Goal: Task Accomplishment & Management: Manage account settings

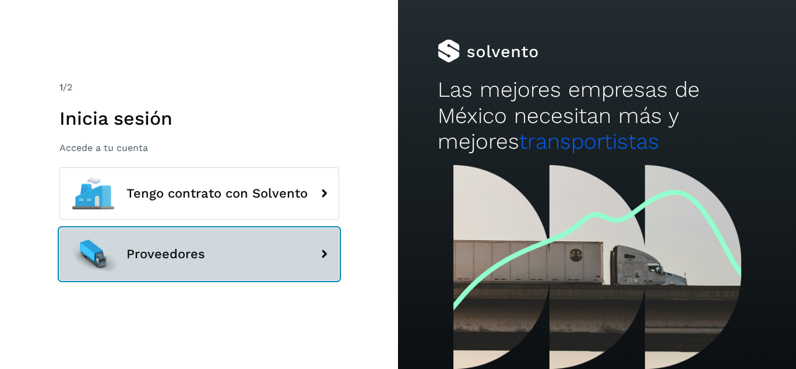
click at [175, 268] on button "Proveedores" at bounding box center [199, 254] width 280 height 52
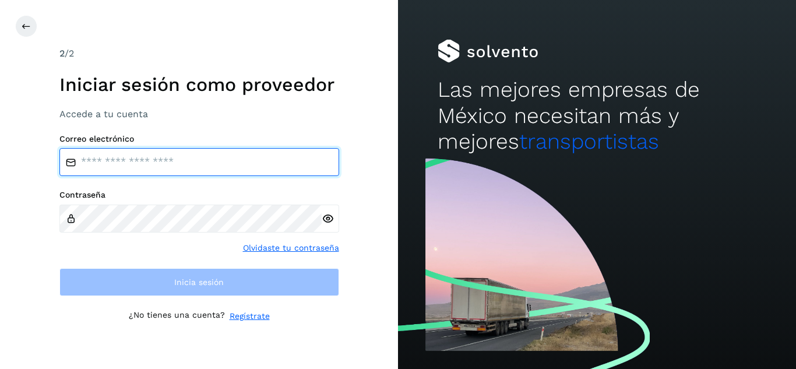
type input "**********"
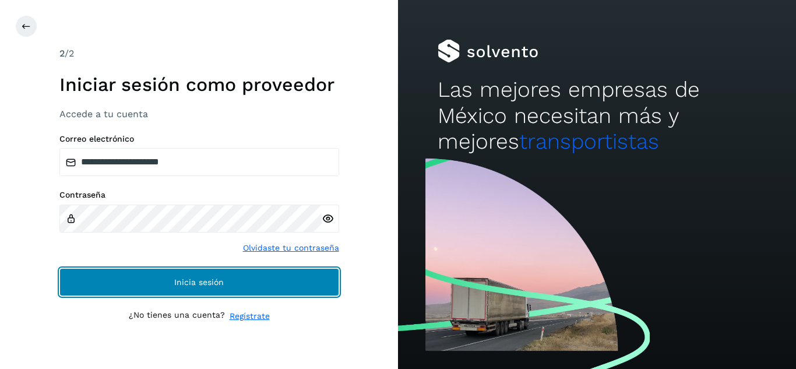
click at [172, 277] on button "Inicia sesión" at bounding box center [199, 282] width 280 height 28
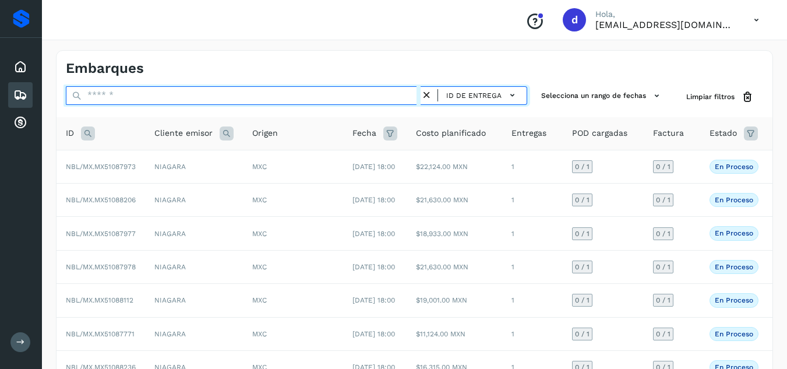
click at [270, 103] on input "text" at bounding box center [243, 95] width 355 height 19
paste input "**********"
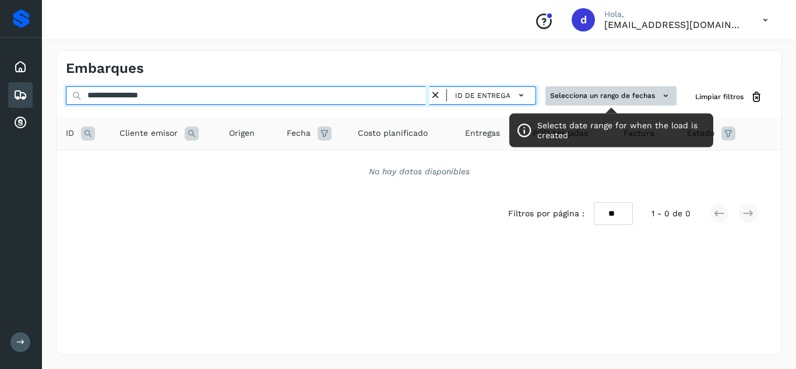
type input "**********"
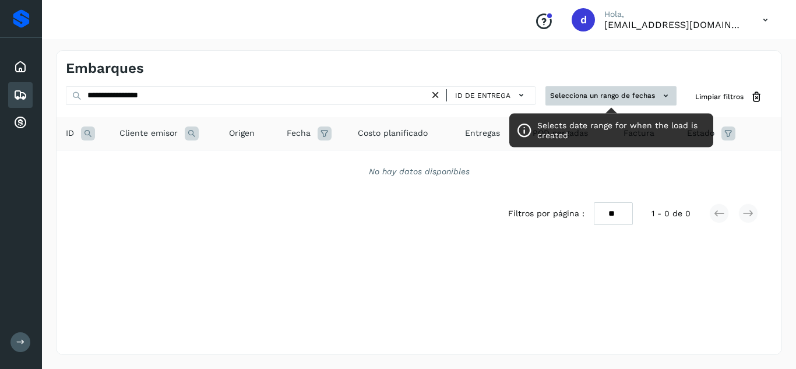
click at [669, 94] on icon at bounding box center [666, 96] width 12 height 12
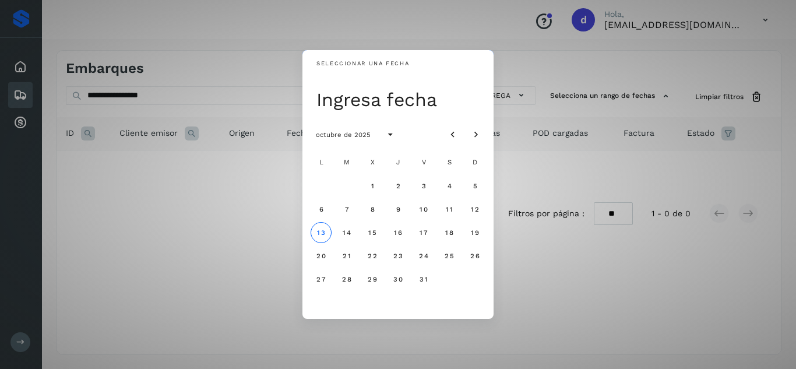
click at [578, 275] on div "Seleccionar una fecha Ingresa fecha octubre de 2025 L M X J V S D 1 2 3 4 5 6 7…" at bounding box center [398, 184] width 796 height 369
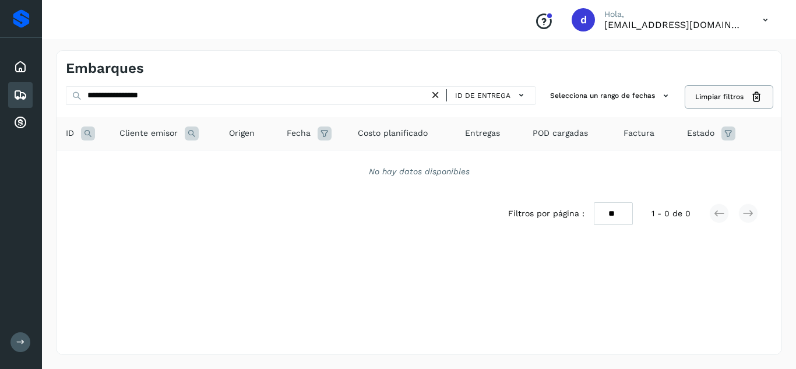
click at [740, 93] on span "Limpiar filtros" at bounding box center [719, 97] width 48 height 10
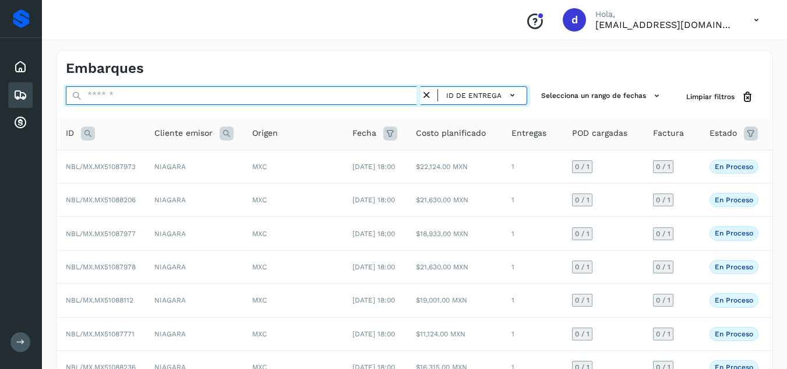
click at [254, 96] on input "text" at bounding box center [243, 95] width 355 height 19
paste input "**********"
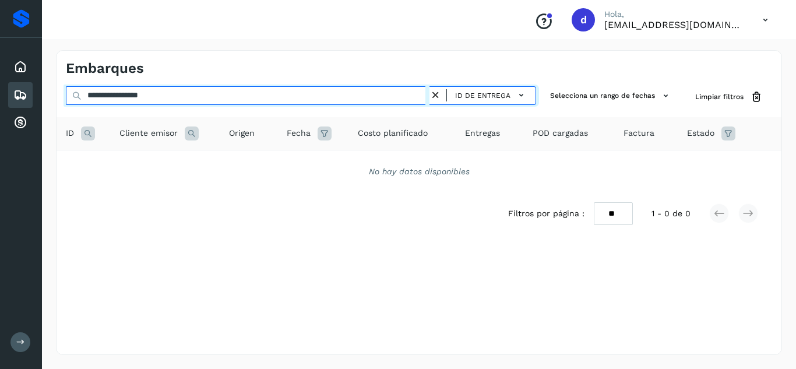
type input "**********"
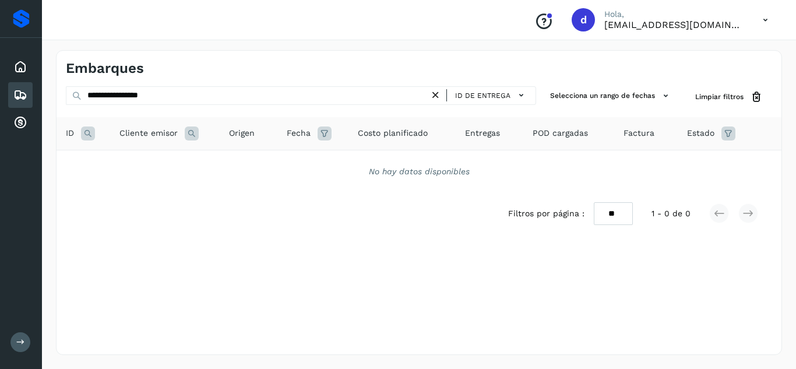
click at [84, 133] on icon at bounding box center [88, 133] width 14 height 14
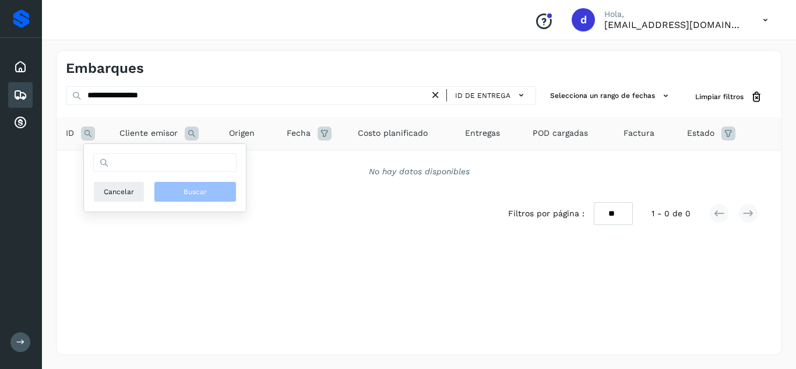
drag, startPoint x: 141, startPoint y: 176, endPoint x: 146, endPoint y: 167, distance: 10.2
click at [142, 176] on div "Cancelar Buscar" at bounding box center [164, 177] width 143 height 49
click at [147, 166] on input "text" at bounding box center [164, 162] width 143 height 19
paste input "**********"
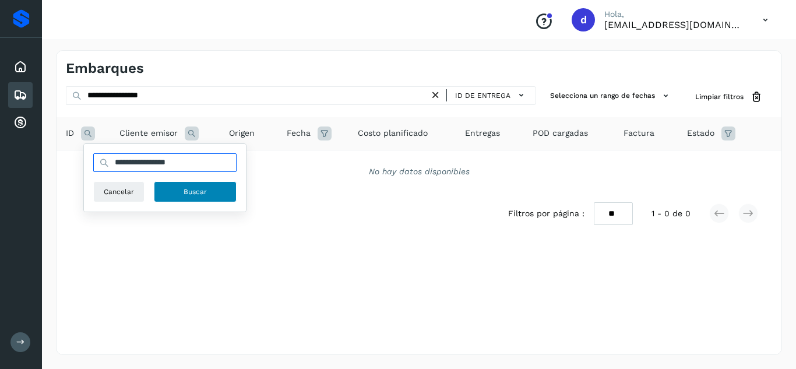
type input "**********"
click at [213, 188] on button "Buscar" at bounding box center [195, 191] width 83 height 21
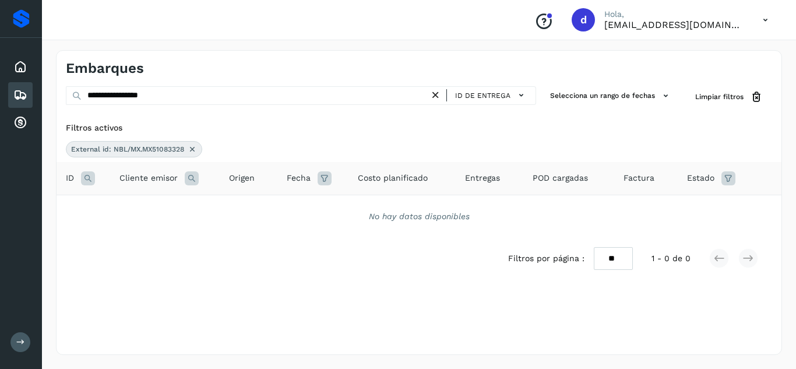
click at [195, 149] on icon at bounding box center [192, 149] width 9 height 9
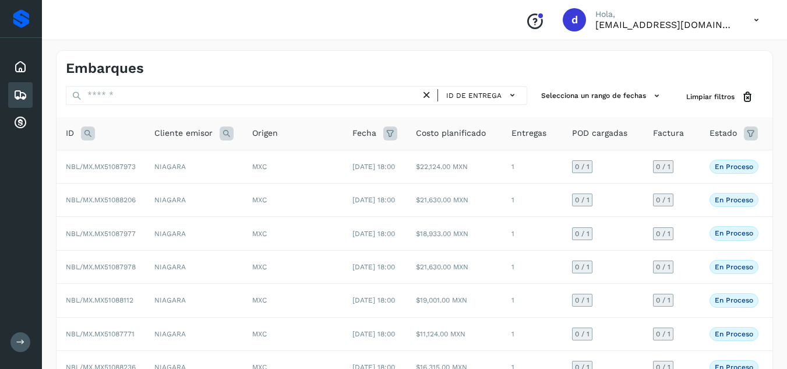
click at [391, 131] on icon at bounding box center [391, 133] width 14 height 14
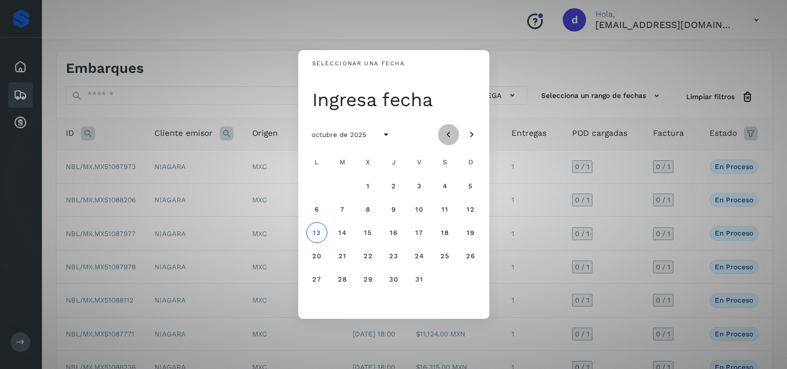
click at [448, 135] on icon "Mes anterior" at bounding box center [449, 135] width 12 height 12
click at [471, 232] on span "21" at bounding box center [470, 232] width 9 height 8
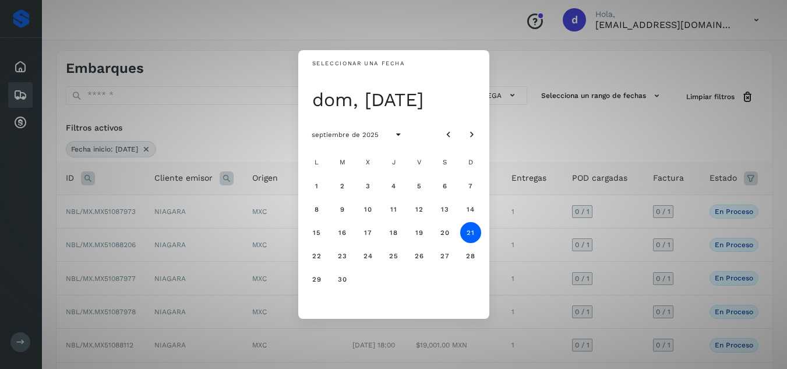
click at [560, 126] on div "Seleccionar una fecha dom, 21 sept septiembre de 2025 L M X J V S D 1 2 3 4 5 6…" at bounding box center [393, 184] width 787 height 369
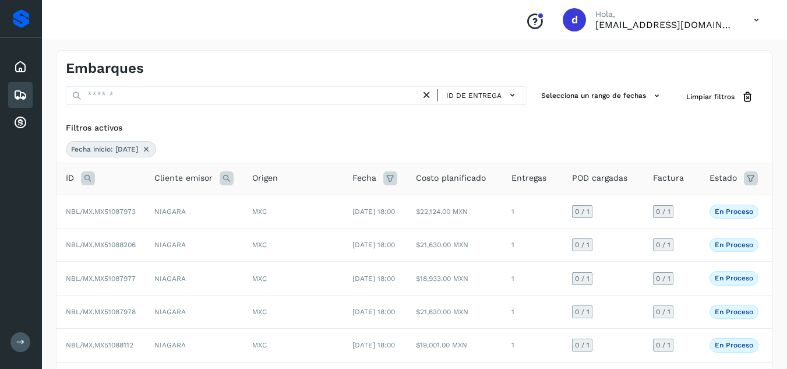
click at [203, 146] on div "Fecha inicio: 21/09/2025" at bounding box center [415, 149] width 698 height 16
click at [387, 178] on icon at bounding box center [391, 178] width 14 height 14
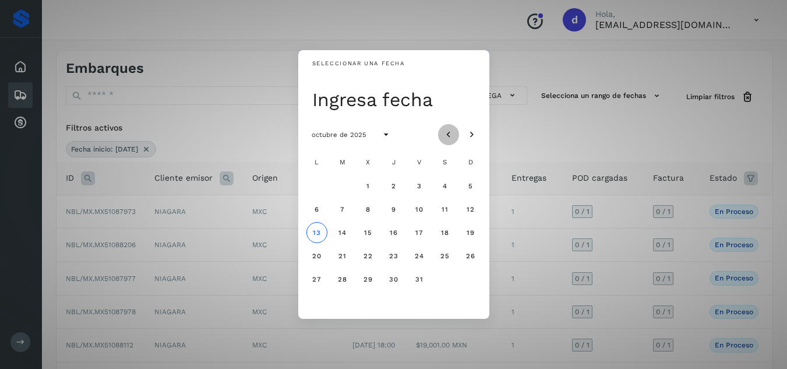
click at [448, 136] on icon "Mes anterior" at bounding box center [449, 135] width 12 height 12
click at [470, 231] on span "21" at bounding box center [470, 232] width 9 height 8
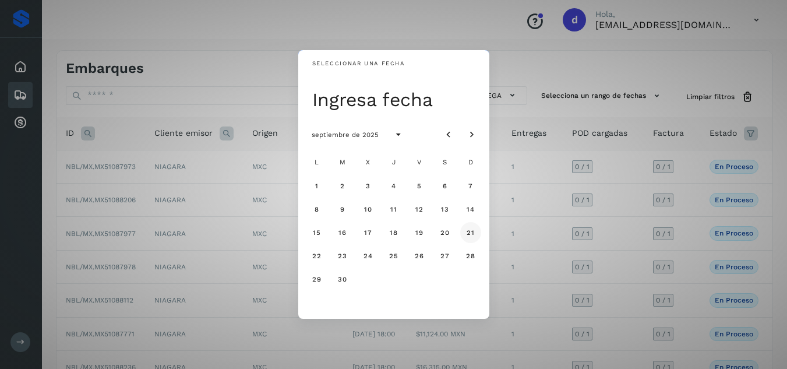
click at [470, 231] on span "21" at bounding box center [470, 232] width 9 height 8
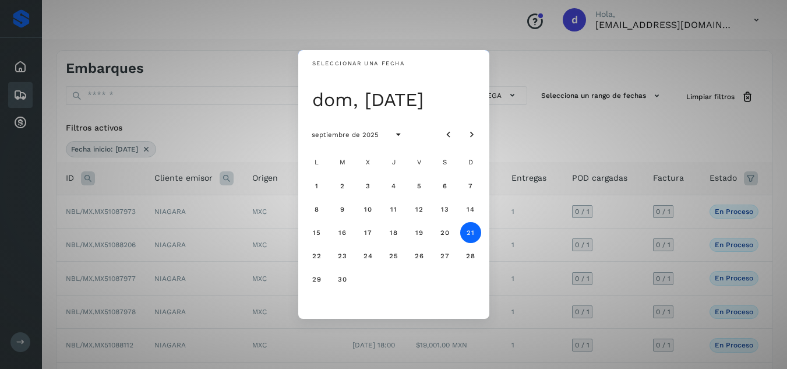
click at [470, 231] on span "21" at bounding box center [470, 232] width 9 height 8
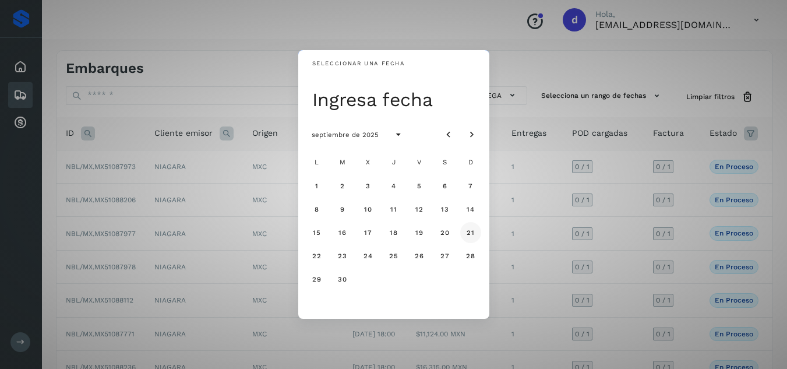
click at [470, 231] on span "21" at bounding box center [470, 232] width 9 height 8
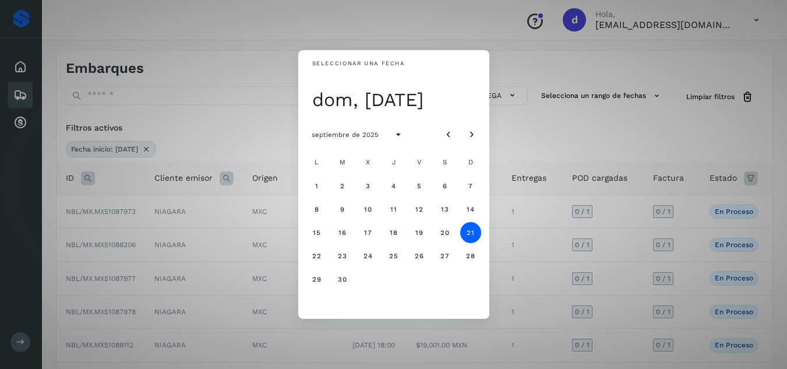
click at [555, 122] on div "Seleccionar una fecha dom, 21 sept septiembre de 2025 L M X J V S D 1 2 3 4 5 6…" at bounding box center [393, 184] width 787 height 369
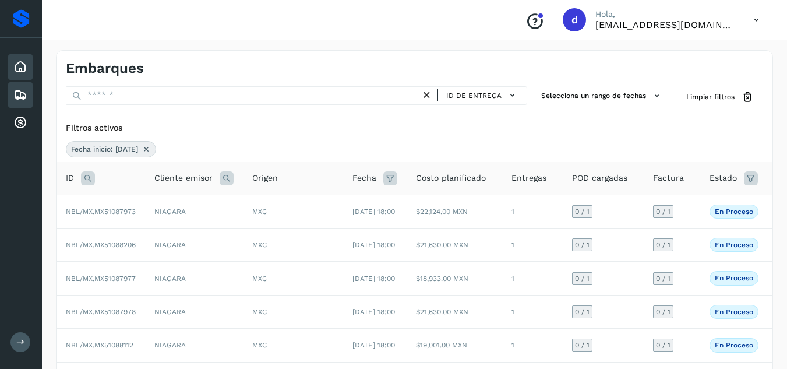
click at [18, 64] on icon at bounding box center [20, 67] width 14 height 14
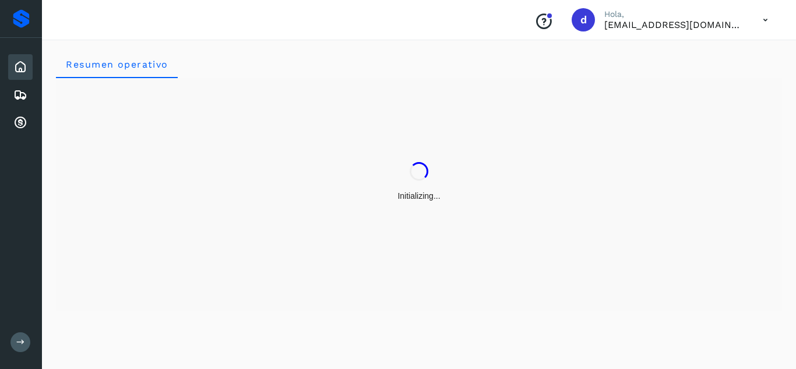
click at [764, 22] on icon at bounding box center [766, 20] width 24 height 24
click at [703, 58] on div "Cerrar sesión" at bounding box center [707, 52] width 139 height 22
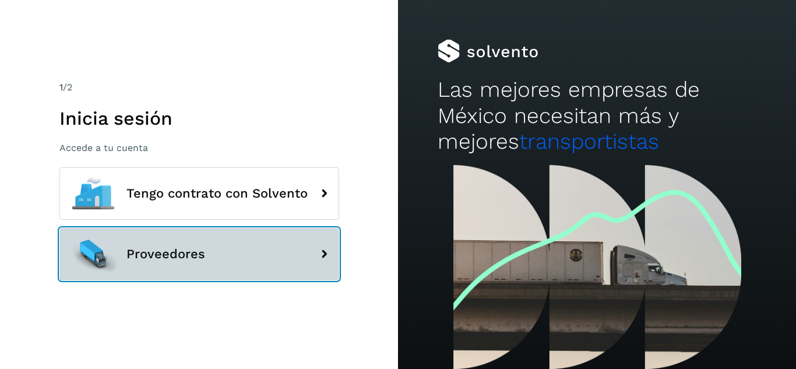
click at [265, 241] on button "Proveedores" at bounding box center [199, 254] width 280 height 52
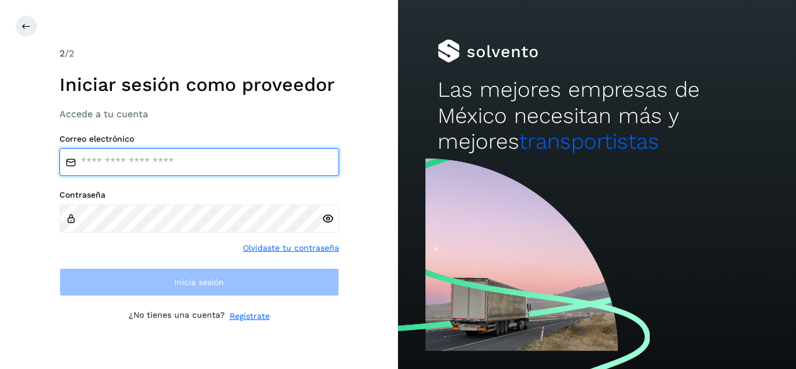
type input "**********"
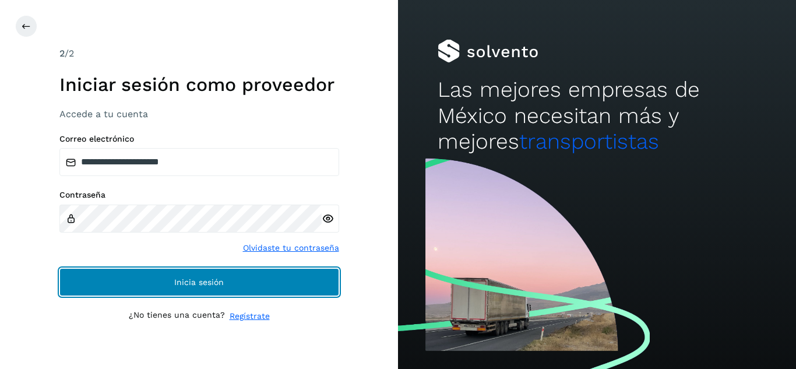
click at [255, 283] on button "Inicia sesión" at bounding box center [199, 282] width 280 height 28
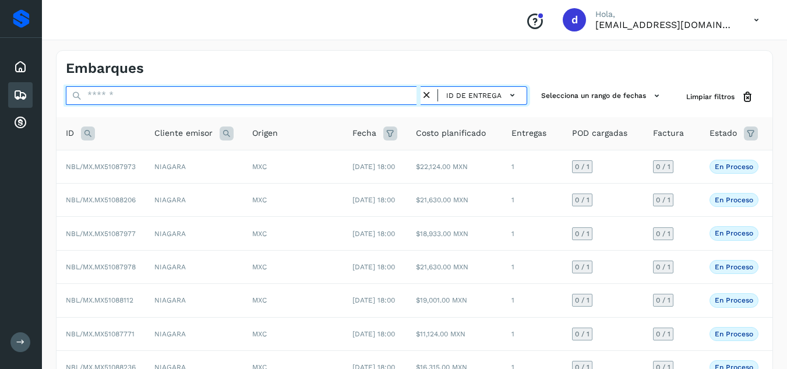
click at [238, 96] on input "text" at bounding box center [243, 95] width 355 height 19
paste input "**********"
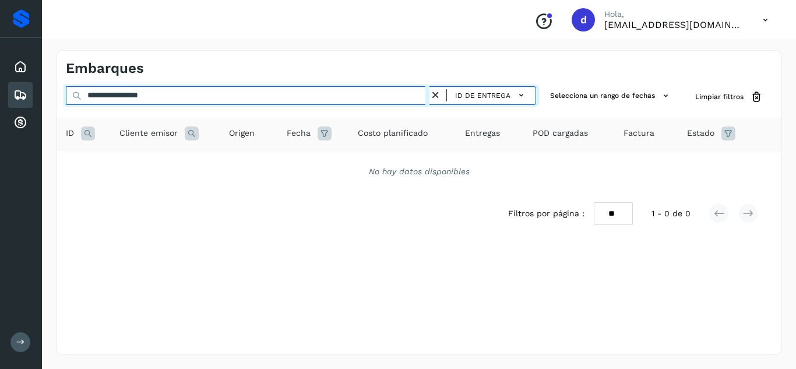
type input "**********"
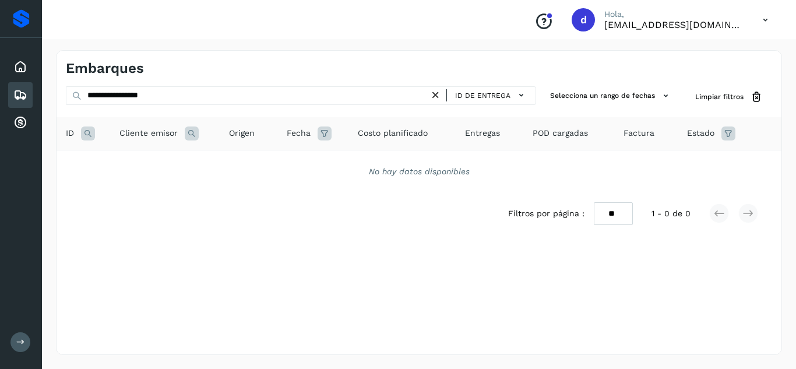
click at [614, 267] on div "**********" at bounding box center [419, 202] width 726 height 305
click at [19, 69] on icon at bounding box center [20, 67] width 14 height 14
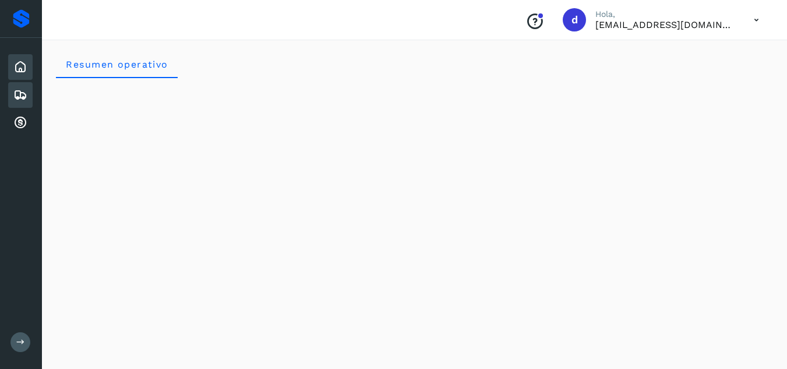
click at [23, 99] on icon at bounding box center [20, 95] width 14 height 14
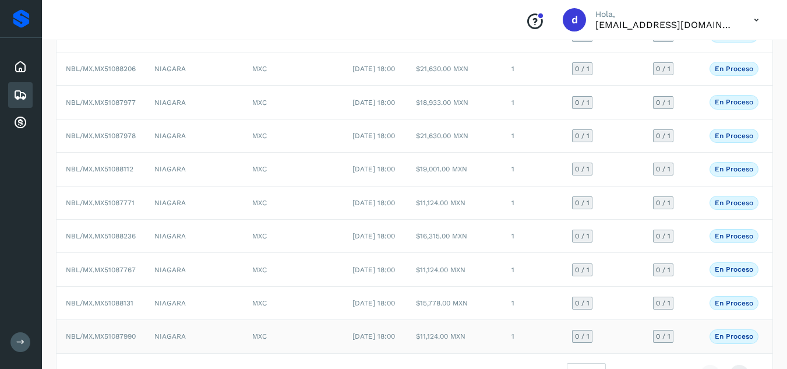
scroll to position [267, 0]
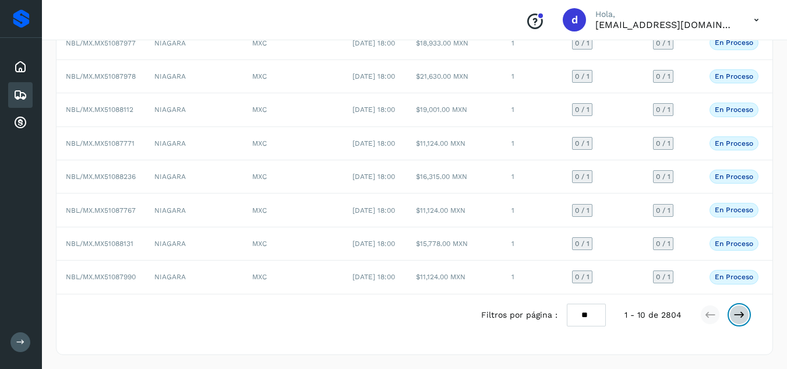
click at [739, 317] on icon at bounding box center [740, 315] width 12 height 12
click at [740, 311] on icon at bounding box center [740, 315] width 12 height 12
click at [744, 316] on icon at bounding box center [740, 315] width 12 height 12
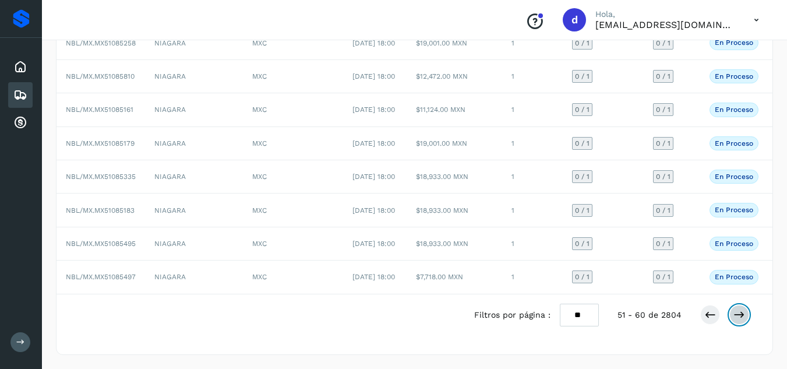
click at [744, 316] on icon at bounding box center [740, 315] width 12 height 12
click at [745, 315] on icon at bounding box center [740, 315] width 12 height 12
click at [745, 314] on button at bounding box center [740, 315] width 20 height 20
click at [746, 314] on button at bounding box center [740, 314] width 20 height 20
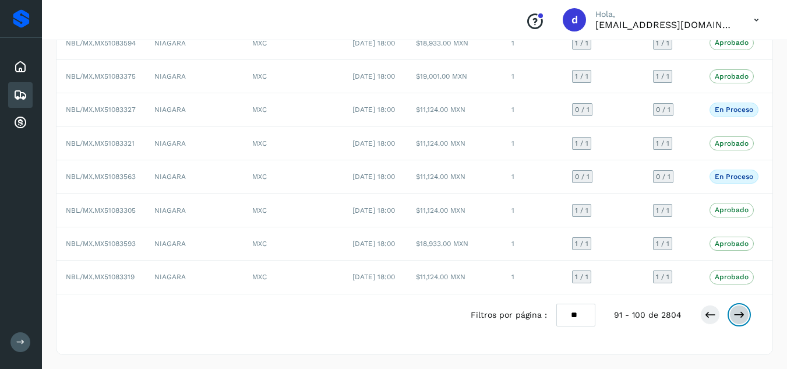
click at [741, 316] on icon at bounding box center [740, 315] width 12 height 12
click at [734, 314] on icon at bounding box center [740, 315] width 12 height 12
click at [737, 310] on icon at bounding box center [740, 315] width 12 height 12
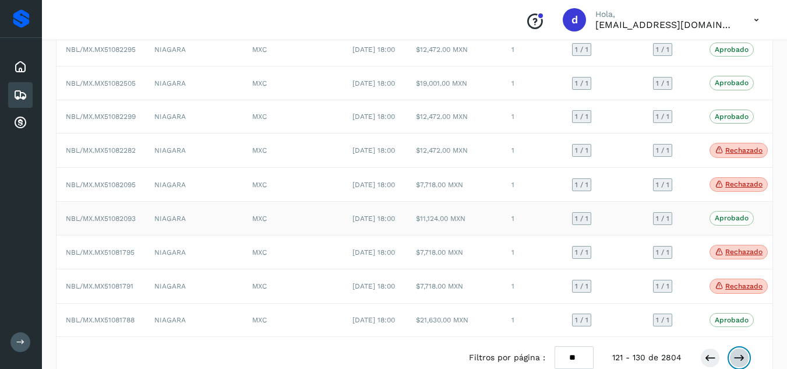
scroll to position [209, 0]
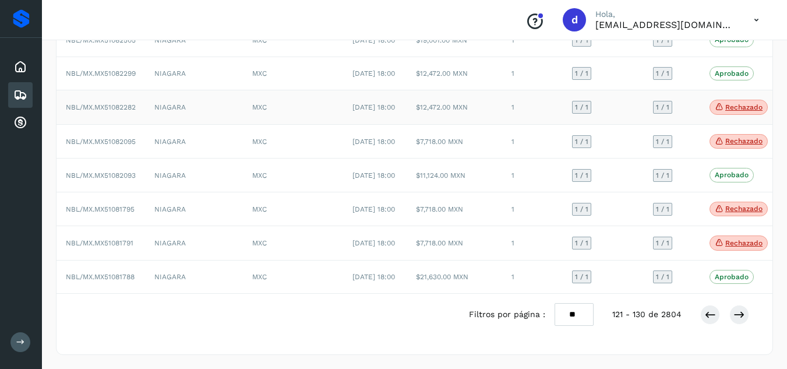
click at [113, 111] on span "NBL/MX.MX51082282" at bounding box center [101, 107] width 70 height 8
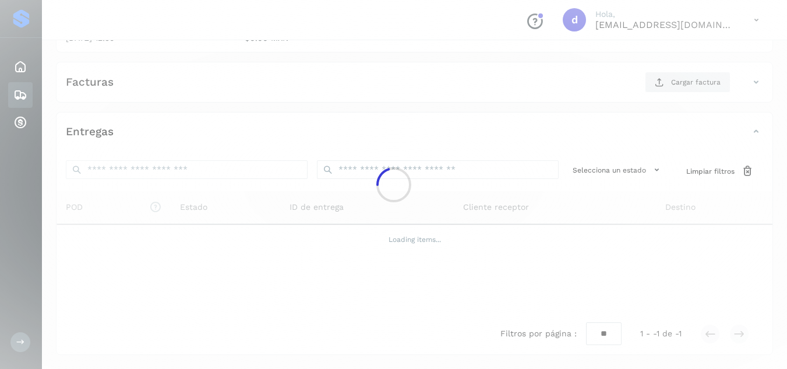
click at [125, 125] on div at bounding box center [393, 184] width 787 height 369
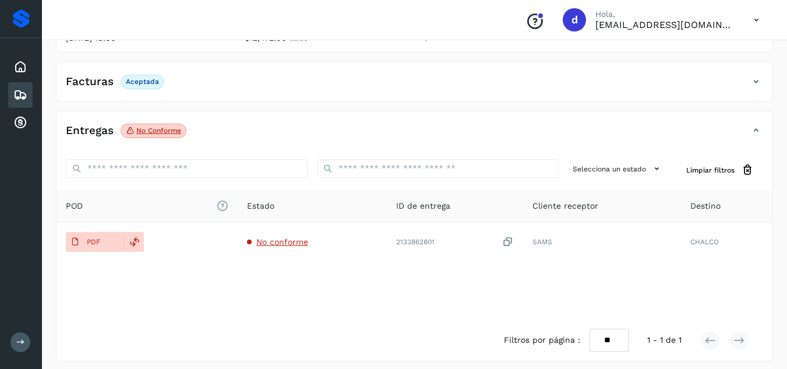
scroll to position [185, 0]
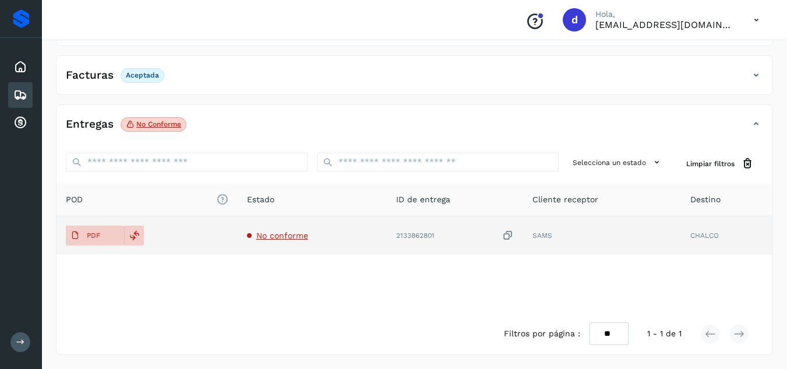
click at [275, 236] on span "No conforme" at bounding box center [282, 235] width 52 height 9
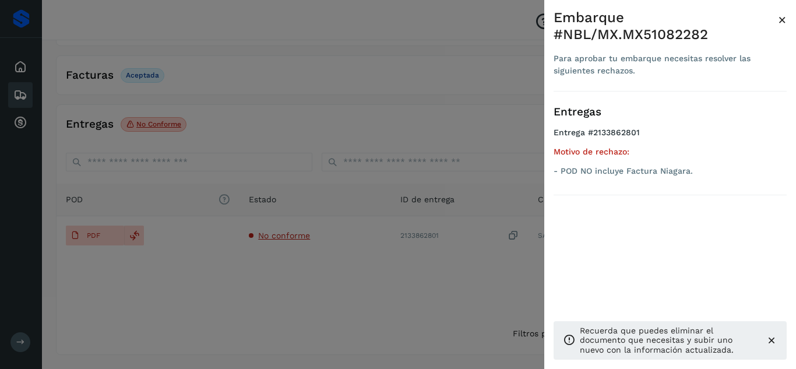
click at [263, 266] on div at bounding box center [398, 184] width 796 height 369
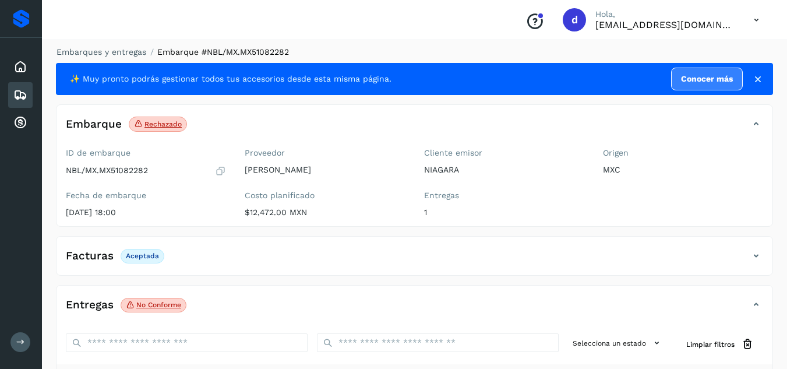
scroll to position [0, 0]
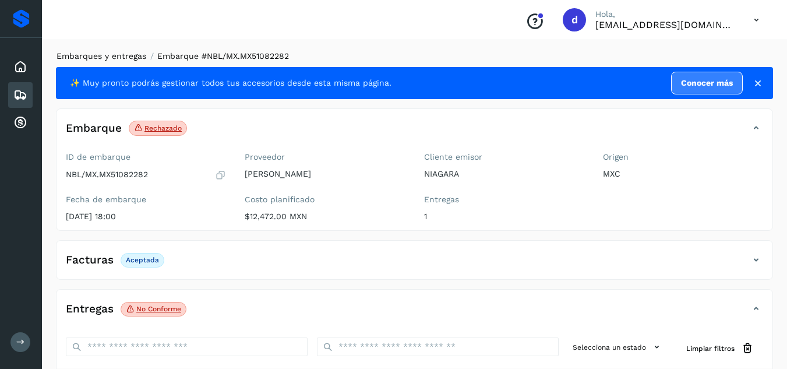
click at [98, 60] on link "Embarques y entregas" at bounding box center [102, 55] width 90 height 9
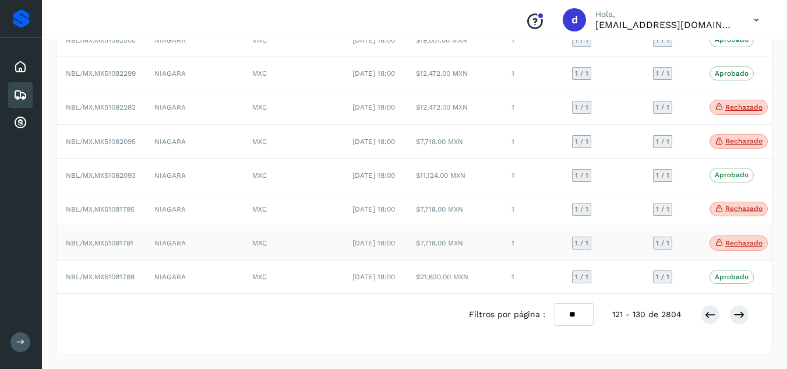
scroll to position [267, 0]
click at [708, 315] on icon at bounding box center [711, 315] width 12 height 12
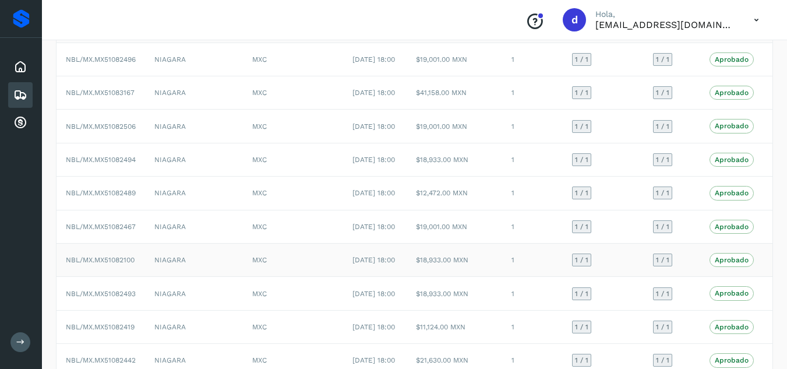
scroll to position [233, 0]
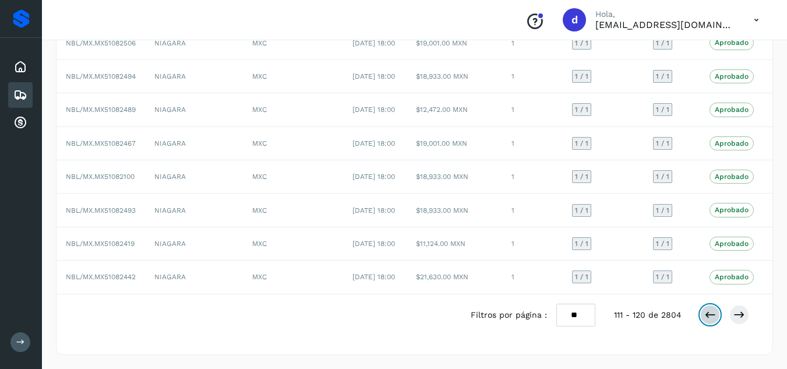
click at [703, 325] on button at bounding box center [711, 315] width 20 height 20
click at [737, 139] on p "En proceso" at bounding box center [734, 143] width 38 height 8
click at [127, 139] on span "NBL/MX.MX51083328" at bounding box center [101, 143] width 70 height 8
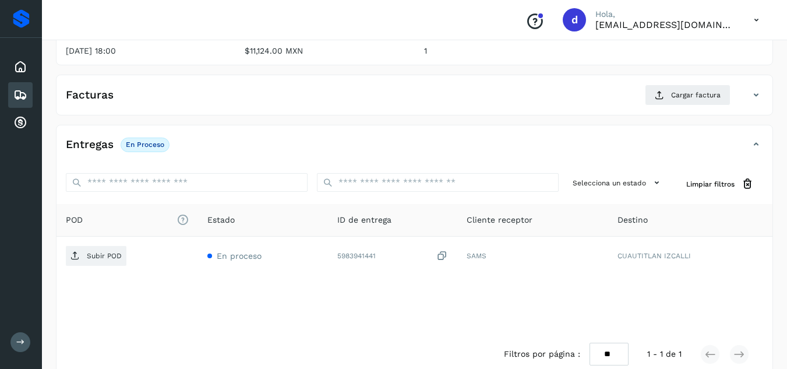
scroll to position [186, 0]
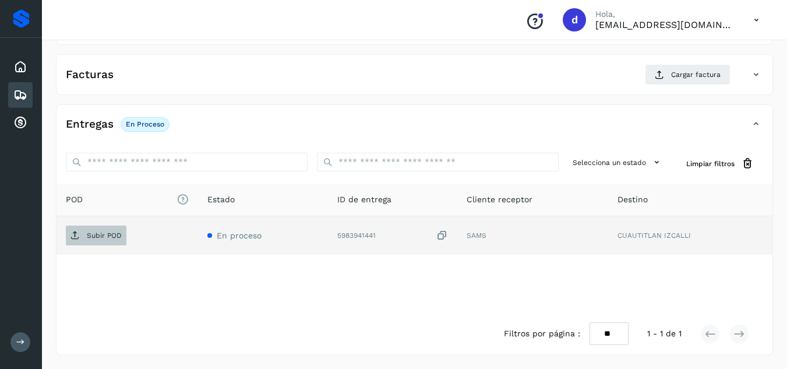
click at [75, 234] on icon at bounding box center [75, 235] width 9 height 9
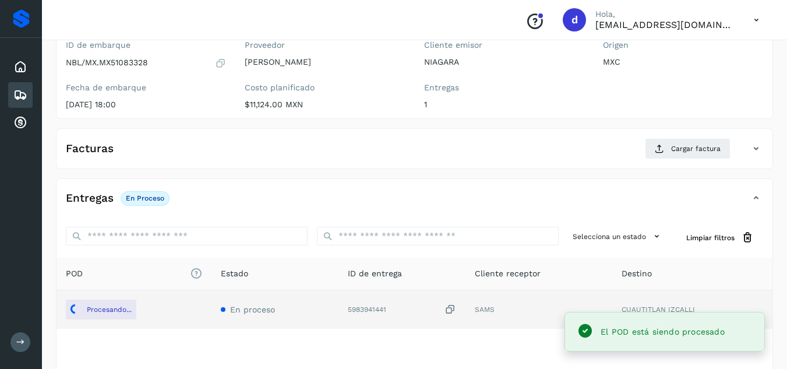
scroll to position [11, 0]
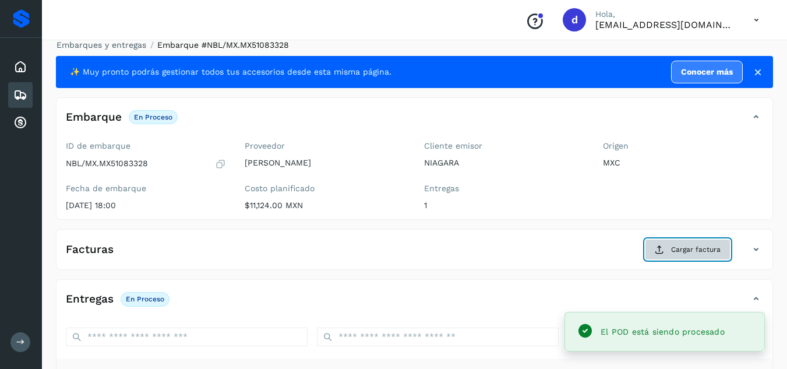
click at [675, 244] on button "Cargar factura" at bounding box center [688, 249] width 86 height 21
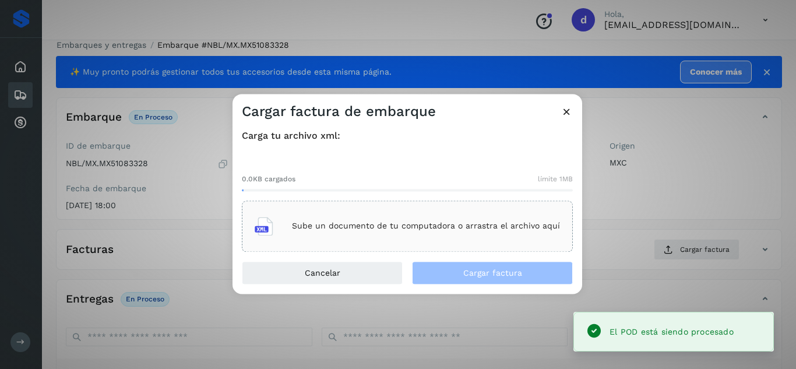
click at [468, 212] on main "Proveedores Inicio Embarques Cuentas por cobrar Salir Conoce nuestros beneficio…" at bounding box center [398, 266] width 796 height 555
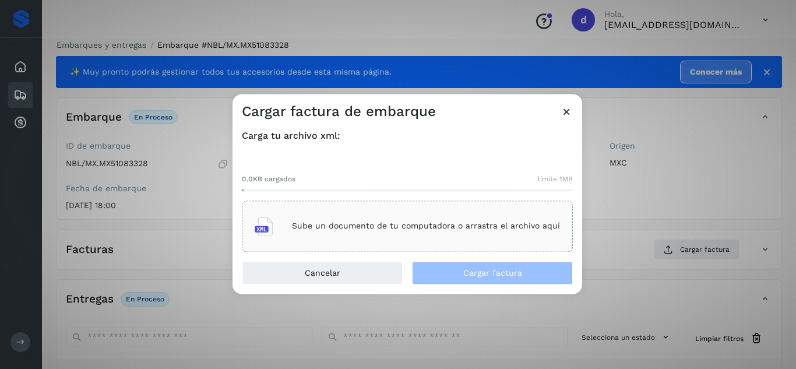
click at [456, 223] on p "Sube un documento de tu computadora o arrastra el archivo aquí" at bounding box center [426, 226] width 268 height 10
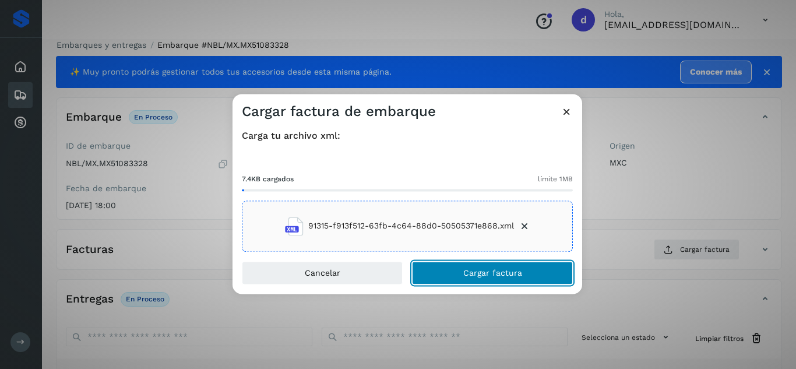
click at [459, 279] on button "Cargar factura" at bounding box center [492, 272] width 161 height 23
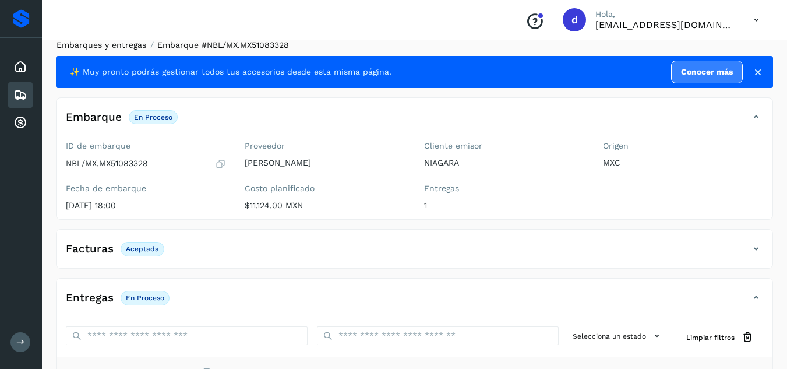
click at [113, 41] on link "Embarques y entregas" at bounding box center [102, 44] width 90 height 9
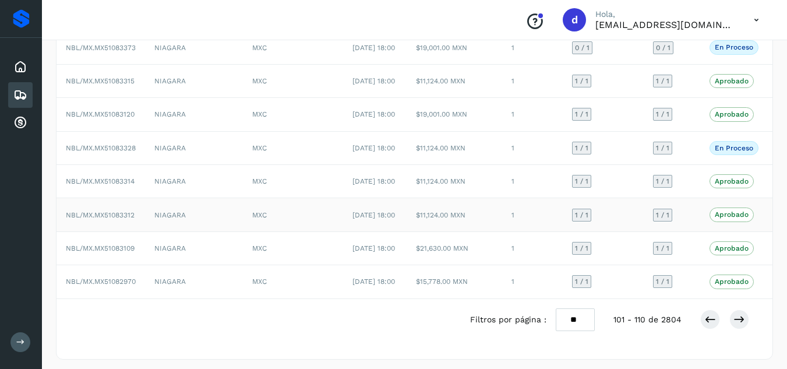
scroll to position [128, 0]
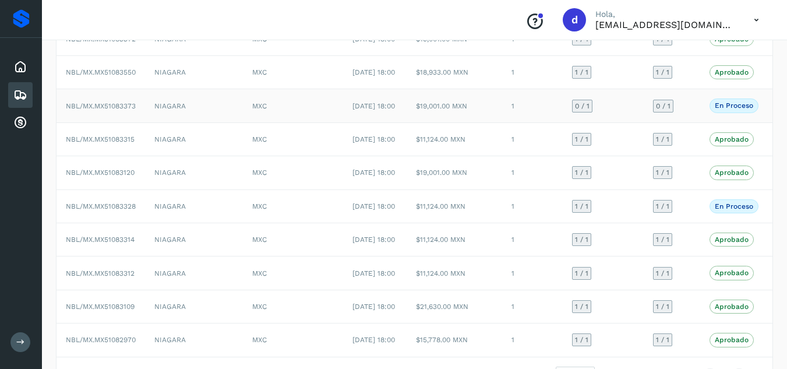
click at [112, 110] on span "NBL/MX.MX51083373" at bounding box center [101, 106] width 70 height 8
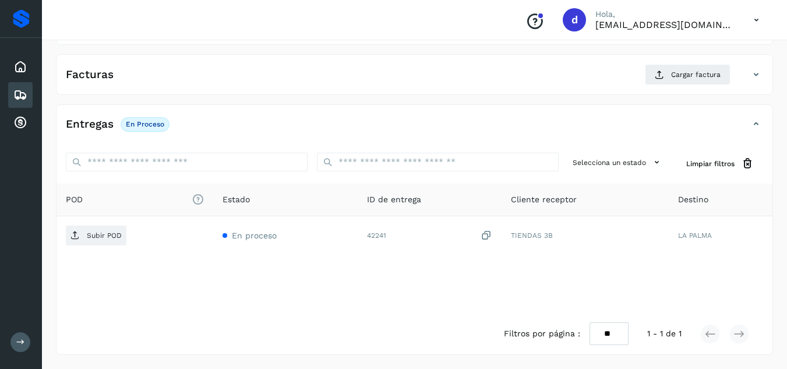
scroll to position [128, 0]
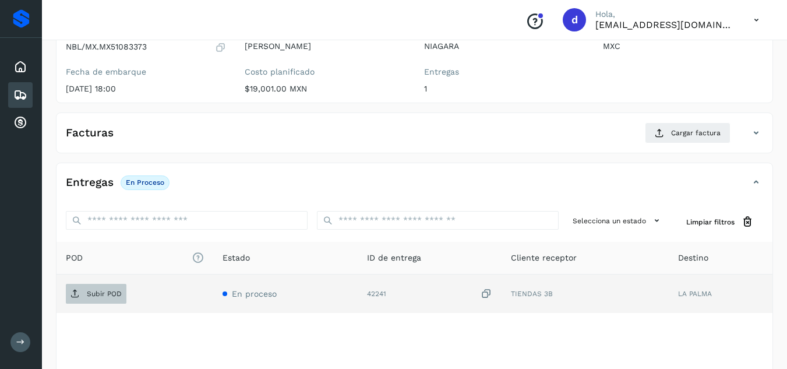
click at [117, 291] on p "Subir POD" at bounding box center [104, 294] width 35 height 8
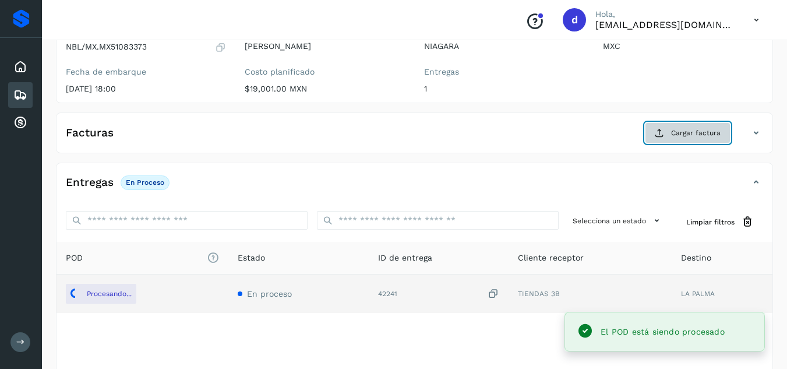
click at [670, 134] on button "Cargar factura" at bounding box center [688, 132] width 86 height 21
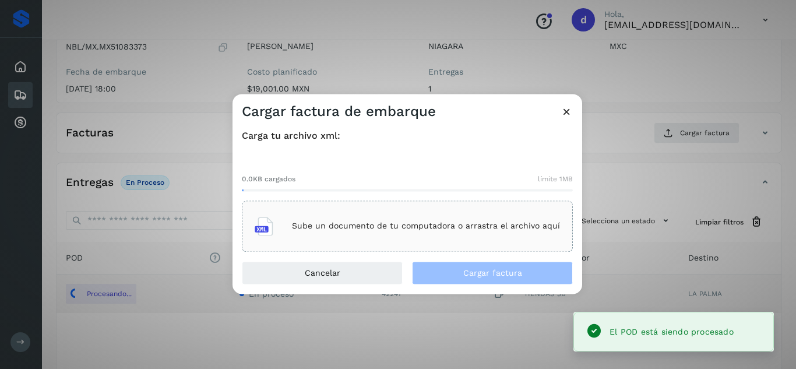
click at [470, 227] on p "Sube un documento de tu computadora o arrastra el archivo aquí" at bounding box center [426, 226] width 268 height 10
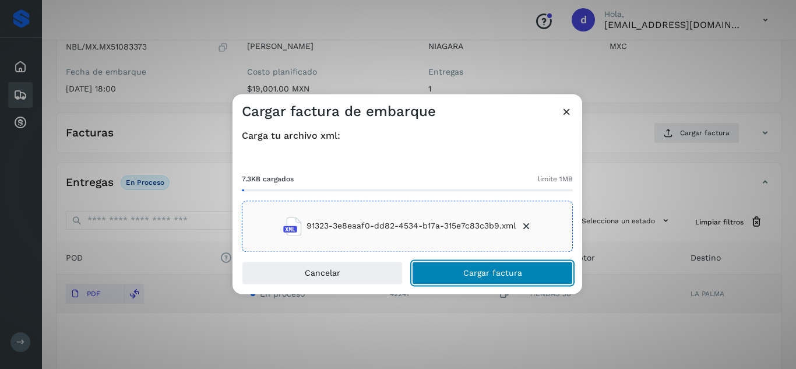
click at [499, 270] on span "Cargar factura" at bounding box center [492, 273] width 59 height 8
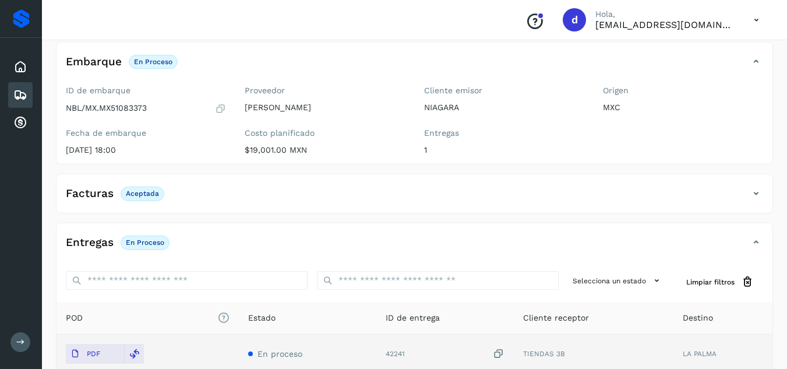
scroll to position [0, 0]
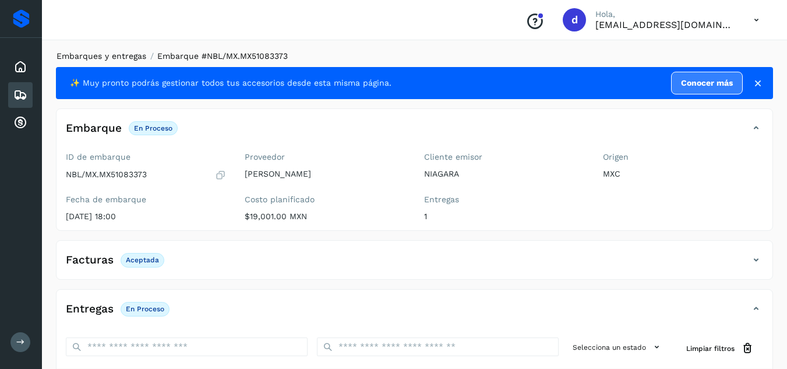
click at [124, 53] on link "Embarques y entregas" at bounding box center [102, 55] width 90 height 9
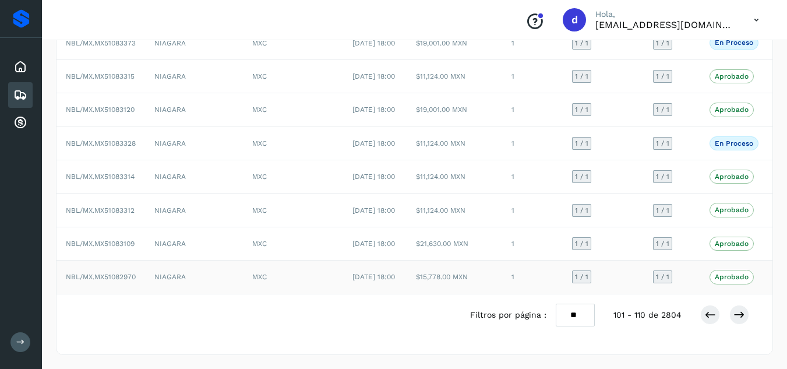
scroll to position [267, 0]
click at [710, 312] on icon at bounding box center [711, 315] width 12 height 12
click at [709, 317] on icon at bounding box center [711, 315] width 12 height 12
click at [125, 273] on span "NBL/MX.MX51084014" at bounding box center [100, 277] width 69 height 8
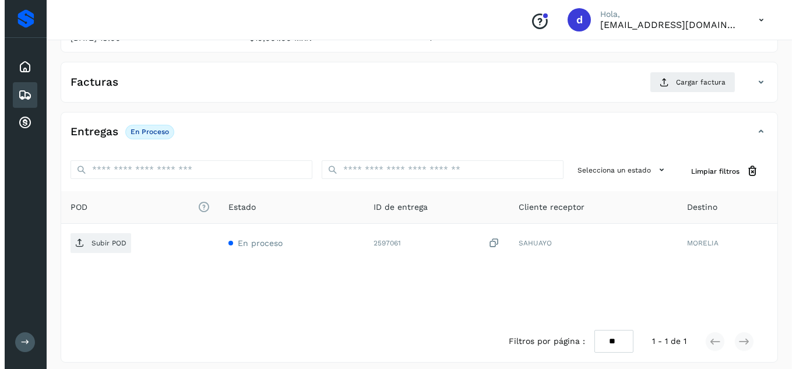
scroll to position [186, 0]
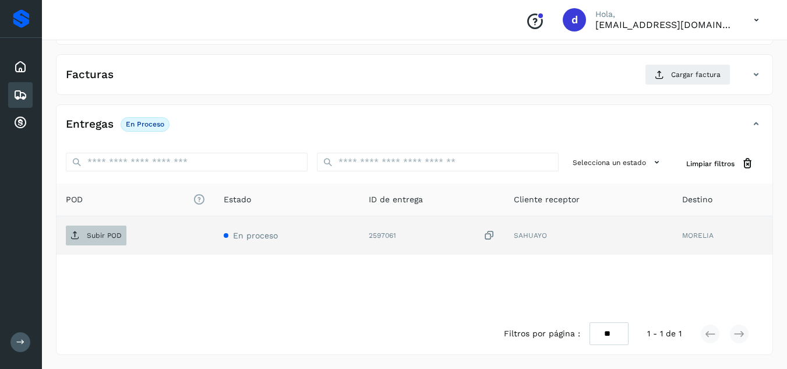
click at [118, 241] on span "Subir POD" at bounding box center [96, 235] width 61 height 19
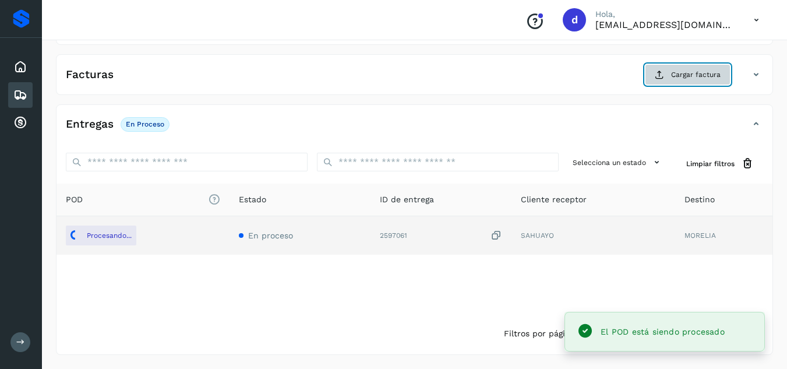
click at [684, 79] on span "Cargar factura" at bounding box center [696, 74] width 50 height 10
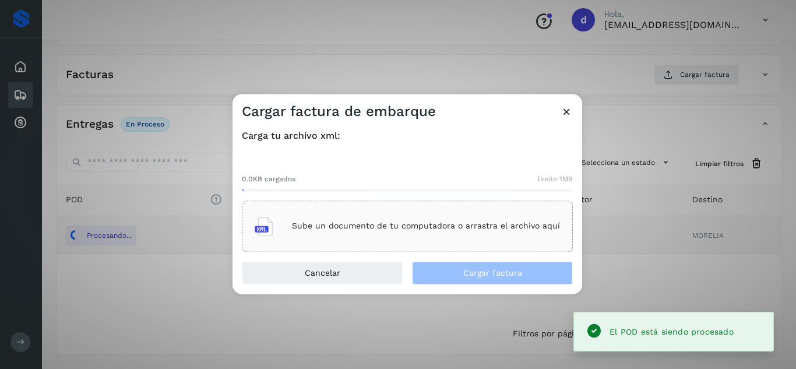
click at [392, 215] on div "Sube un documento de tu computadora o arrastra el archivo aquí" at bounding box center [407, 225] width 305 height 31
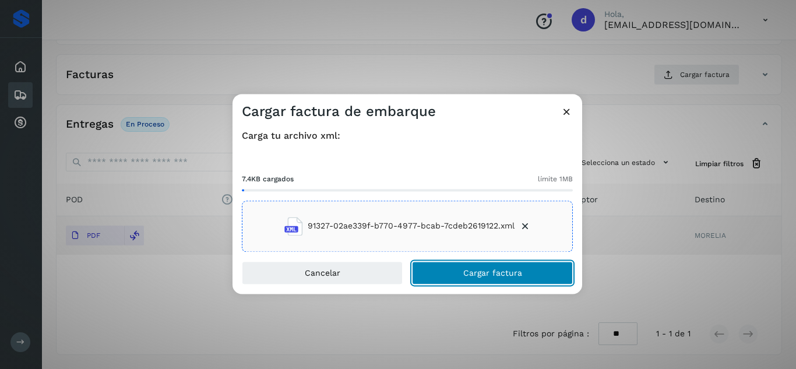
click at [504, 274] on span "Cargar factura" at bounding box center [492, 273] width 59 height 8
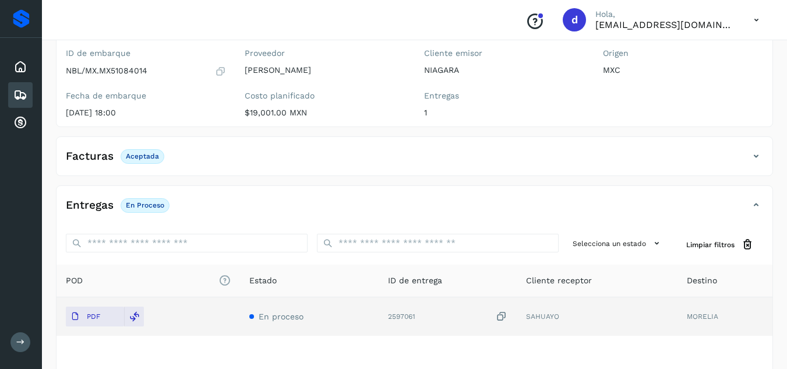
scroll to position [0, 0]
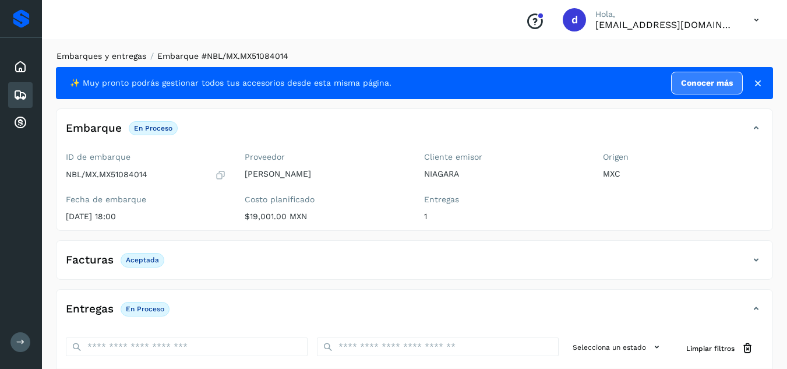
click at [129, 55] on link "Embarques y entregas" at bounding box center [102, 55] width 90 height 9
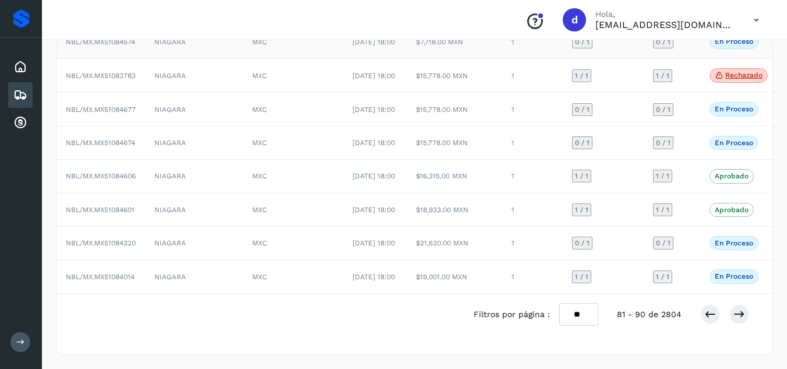
scroll to position [233, 0]
click at [128, 247] on span "NBL/MX.MX51084320" at bounding box center [101, 243] width 70 height 8
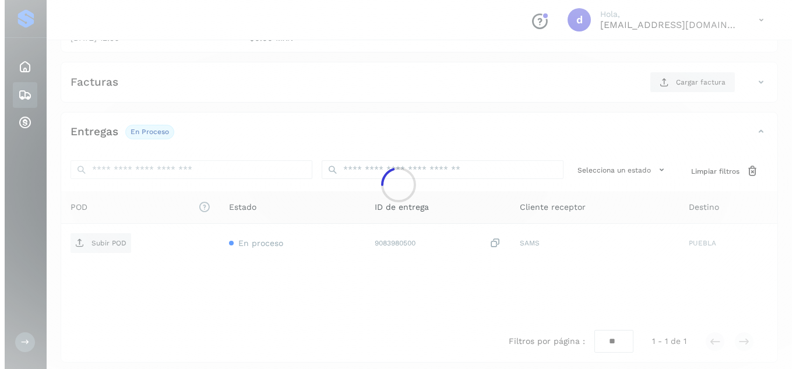
scroll to position [186, 0]
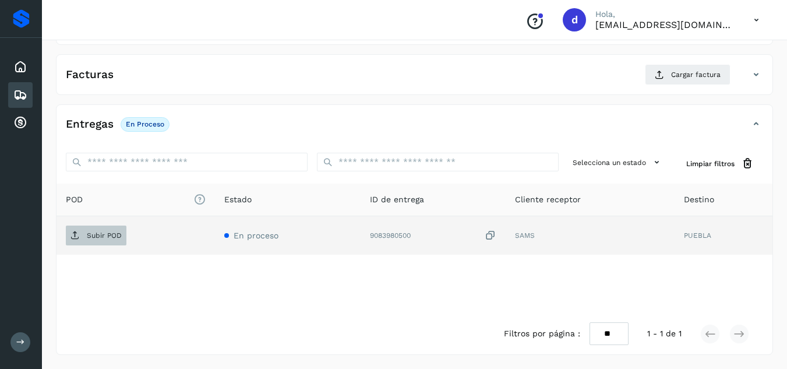
click at [116, 230] on span "Subir POD" at bounding box center [96, 235] width 61 height 19
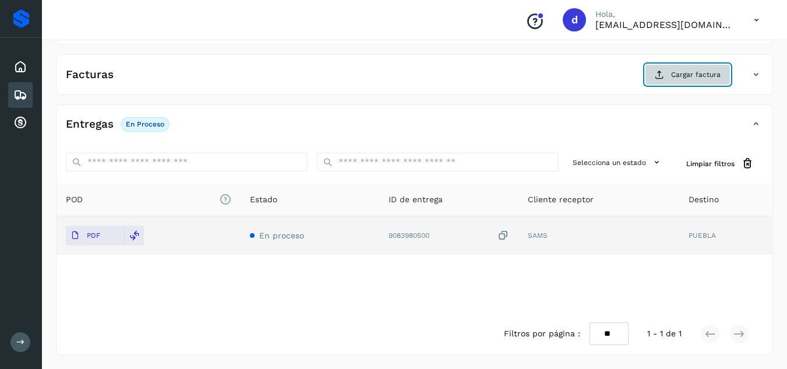
click at [699, 77] on span "Cargar factura" at bounding box center [696, 74] width 50 height 10
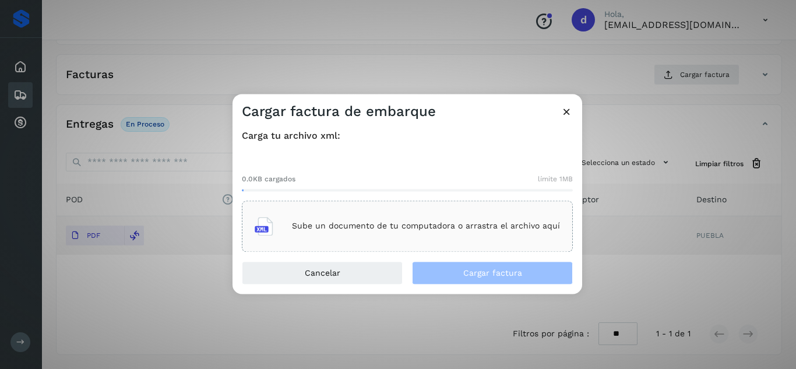
click at [422, 227] on p "Sube un documento de tu computadora o arrastra el archivo aquí" at bounding box center [426, 226] width 268 height 10
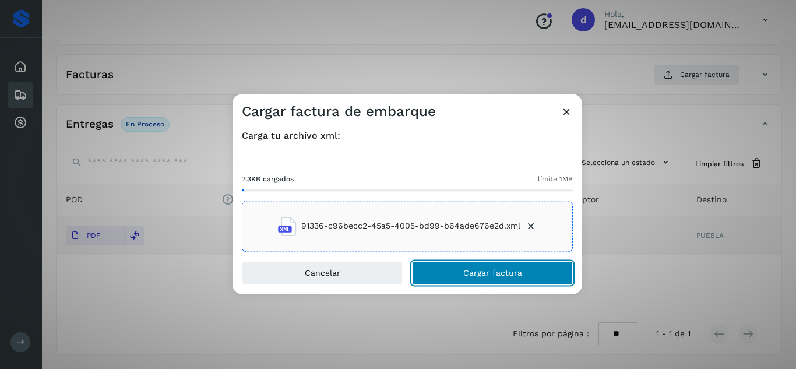
click at [484, 272] on span "Cargar factura" at bounding box center [492, 273] width 59 height 8
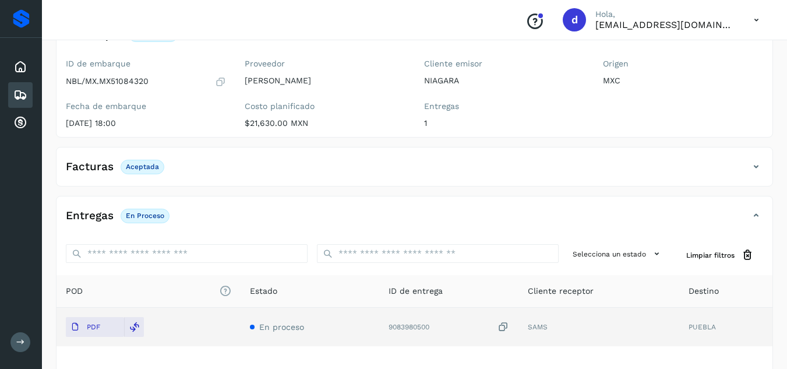
scroll to position [0, 0]
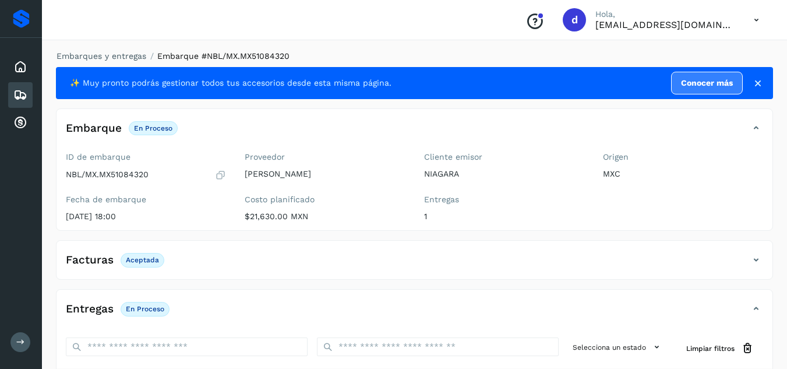
click at [113, 47] on div "Embarques y entregas Embarque #NBL/MX.MX51084320 ✨ Muy pronto podrás gestionar …" at bounding box center [414, 295] width 745 height 518
click at [113, 56] on link "Embarques y entregas" at bounding box center [102, 55] width 90 height 9
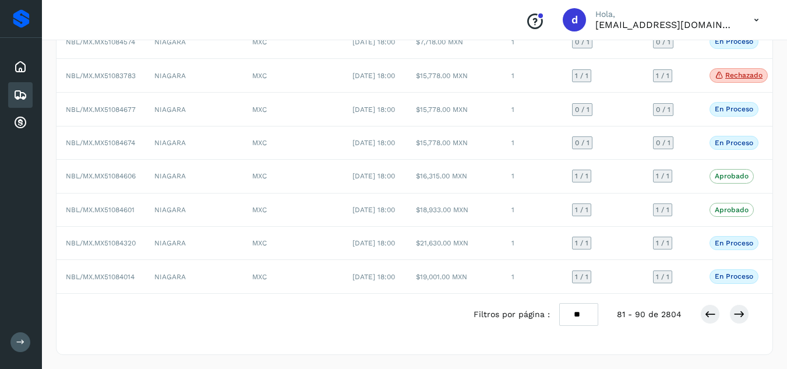
scroll to position [233, 0]
click at [739, 320] on icon at bounding box center [740, 314] width 12 height 12
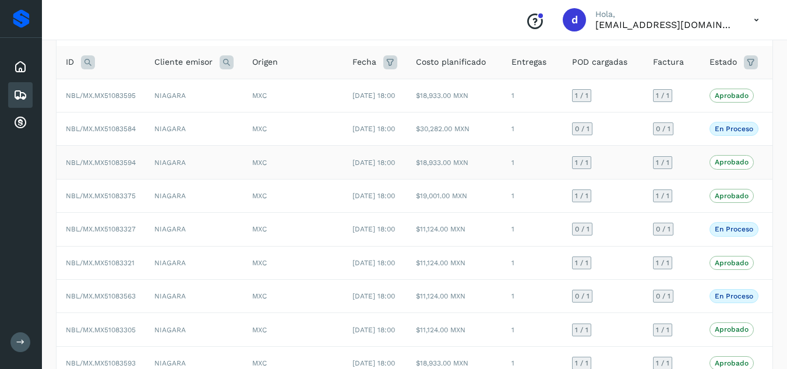
scroll to position [58, 0]
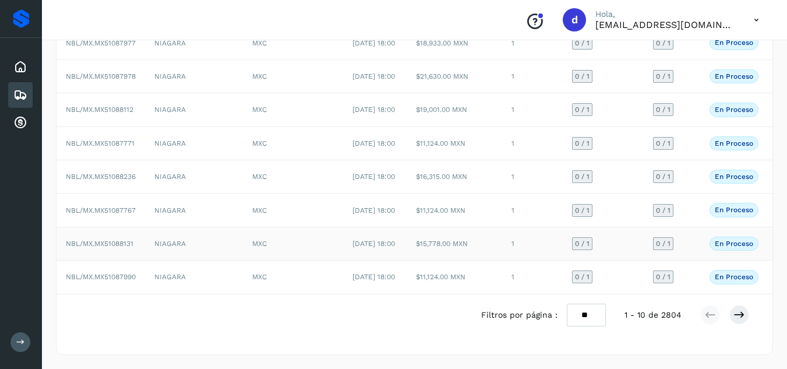
scroll to position [267, 0]
click at [738, 315] on icon at bounding box center [740, 315] width 12 height 12
click at [740, 317] on icon at bounding box center [740, 315] width 12 height 12
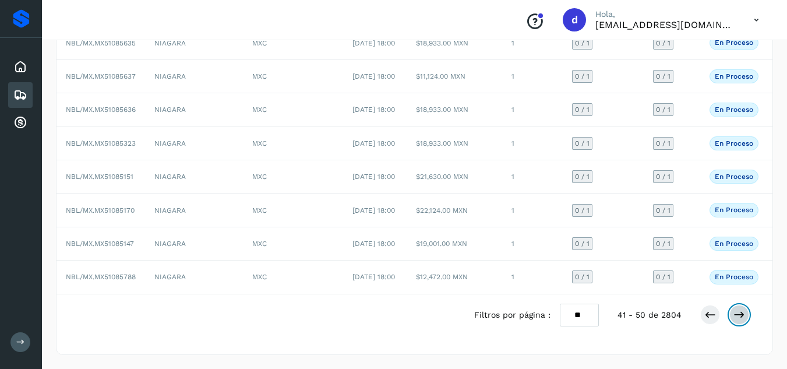
click at [748, 314] on button at bounding box center [740, 315] width 20 height 20
click at [736, 315] on icon at bounding box center [740, 315] width 12 height 12
click at [127, 273] on span "NBL/MX.MX51084602" at bounding box center [101, 277] width 70 height 8
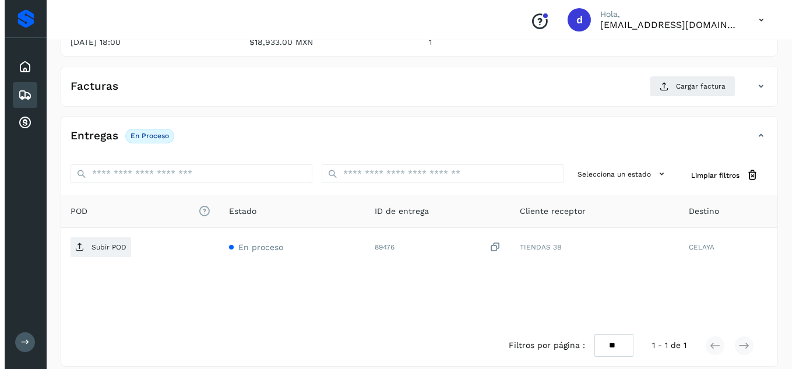
scroll to position [186, 0]
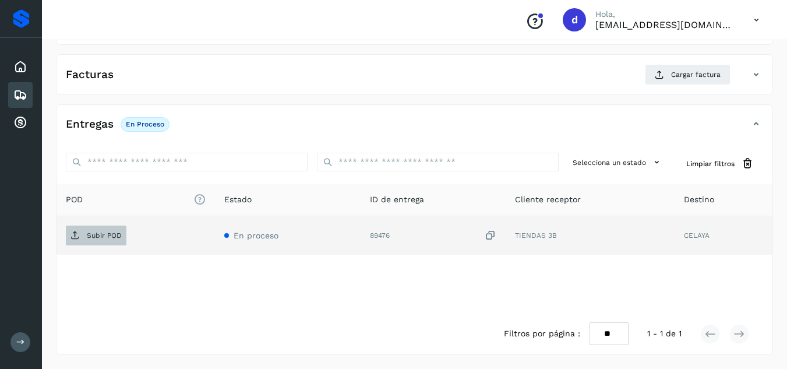
click at [105, 234] on p "Subir POD" at bounding box center [104, 235] width 35 height 8
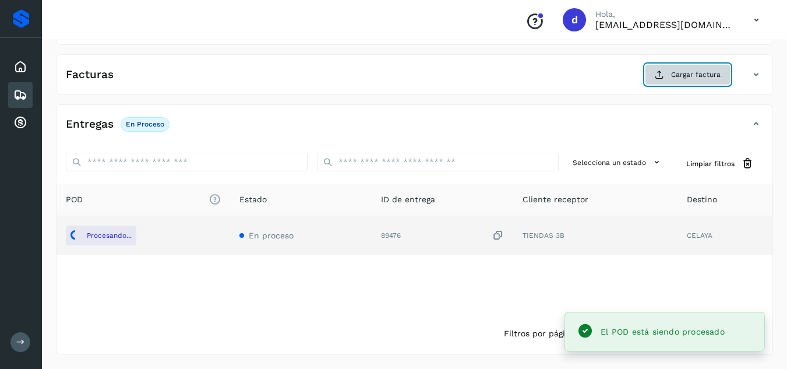
click at [673, 75] on span "Cargar factura" at bounding box center [696, 74] width 50 height 10
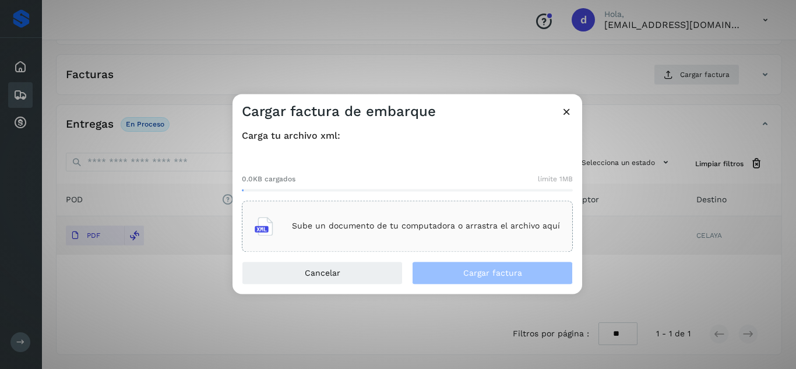
click at [449, 233] on div "Sube un documento de tu computadora o arrastra el archivo aquí" at bounding box center [407, 225] width 305 height 31
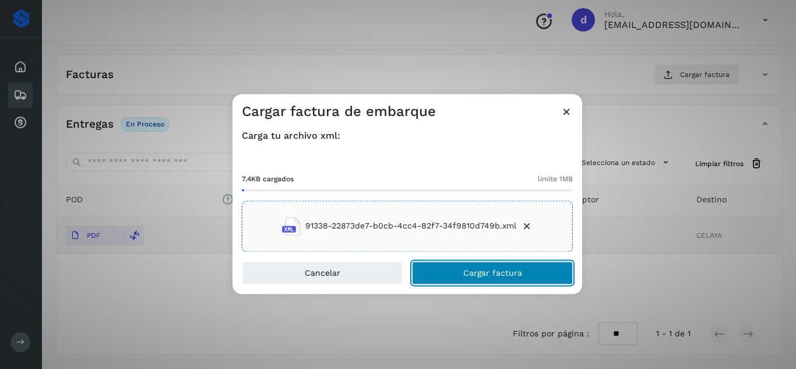
click at [487, 276] on span "Cargar factura" at bounding box center [492, 273] width 59 height 8
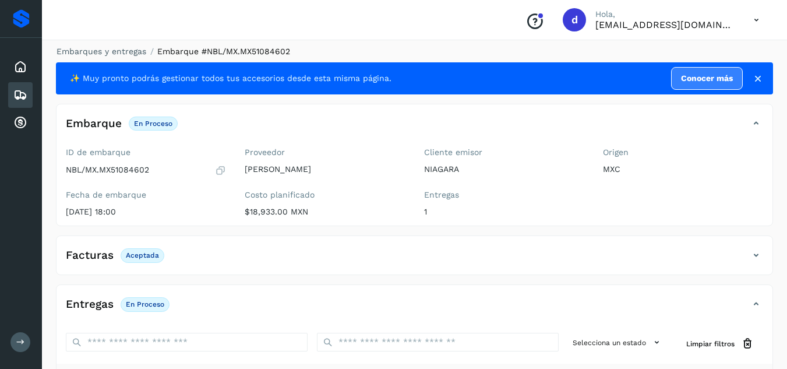
scroll to position [0, 0]
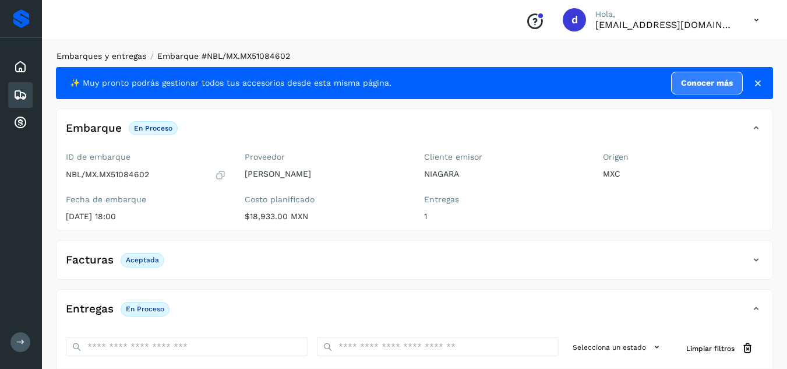
click at [121, 55] on link "Embarques y entregas" at bounding box center [102, 55] width 90 height 9
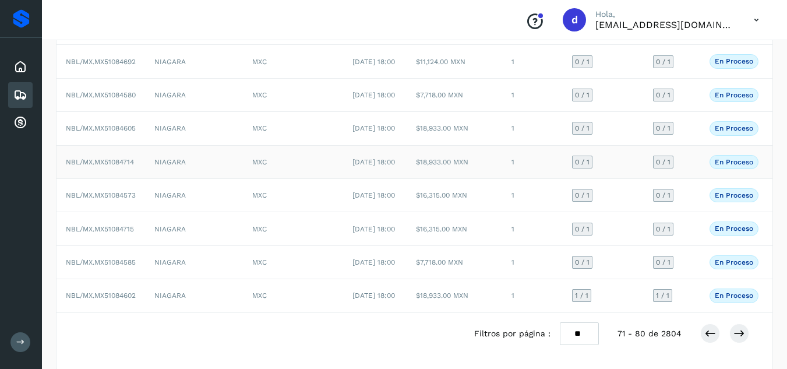
scroll to position [233, 0]
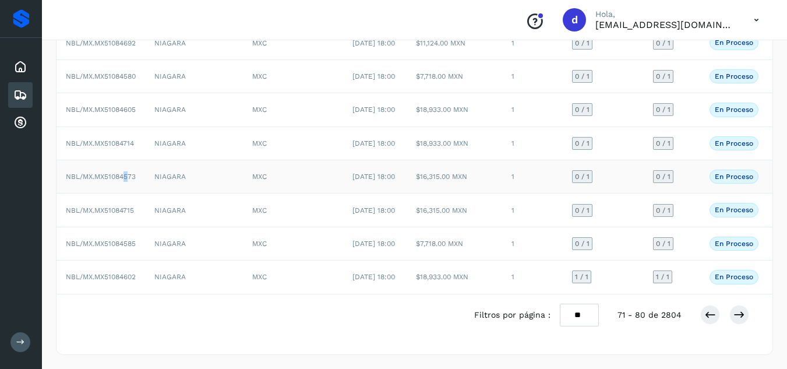
click at [127, 177] on span "NBL/MX.MX51084573" at bounding box center [101, 177] width 70 height 8
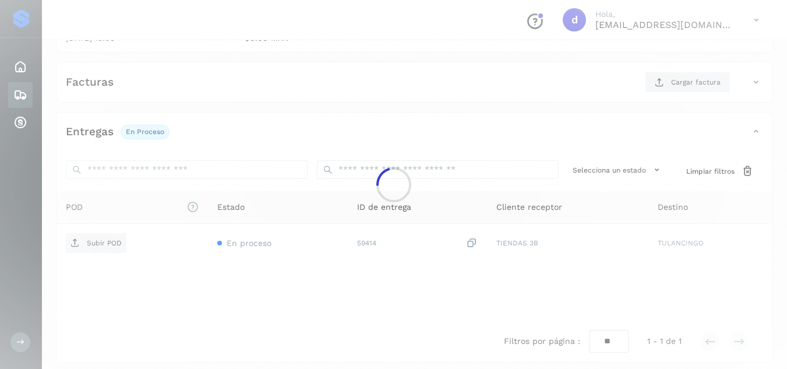
scroll to position [186, 0]
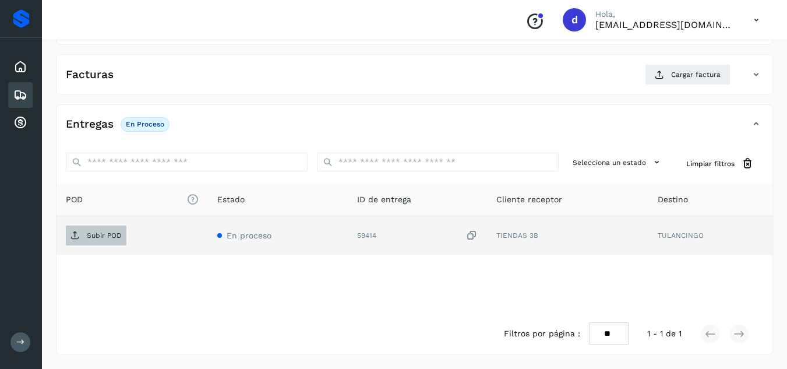
click at [121, 241] on span "Subir POD" at bounding box center [96, 235] width 61 height 19
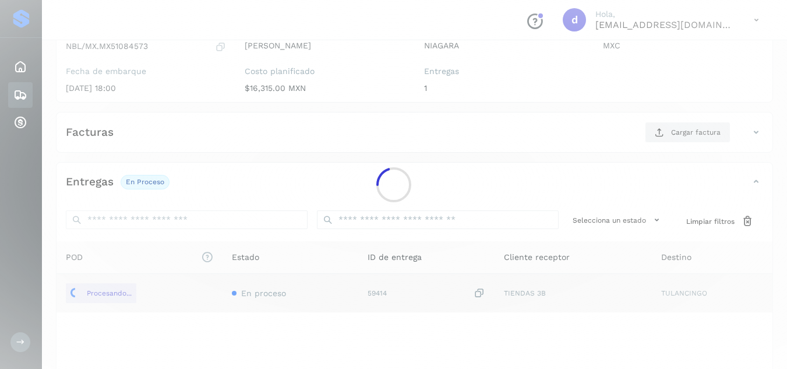
scroll to position [128, 0]
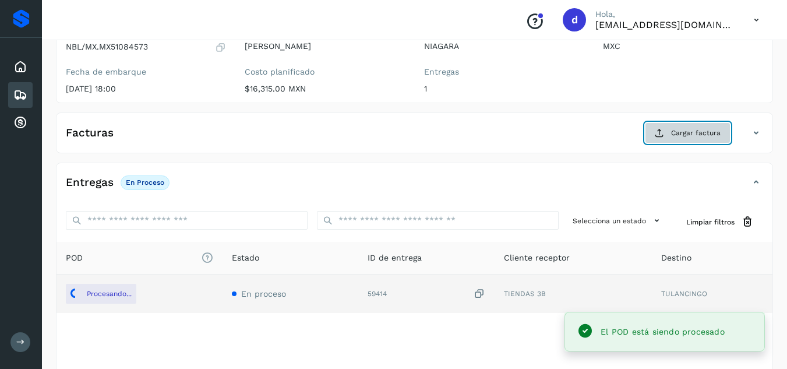
click at [669, 140] on button "Cargar factura" at bounding box center [688, 132] width 86 height 21
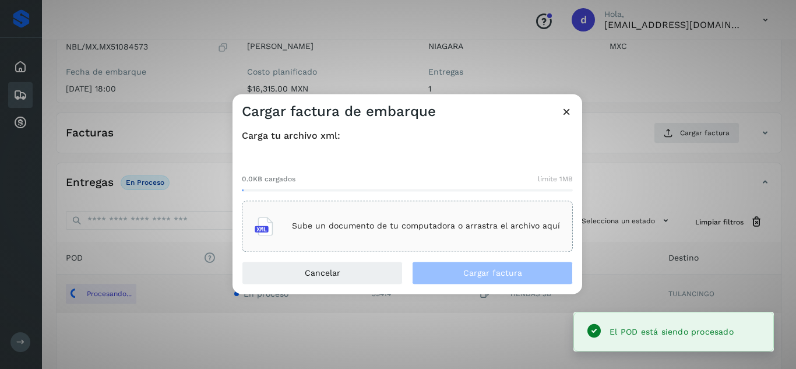
click at [473, 221] on p "Sube un documento de tu computadora o arrastra el archivo aquí" at bounding box center [426, 226] width 268 height 10
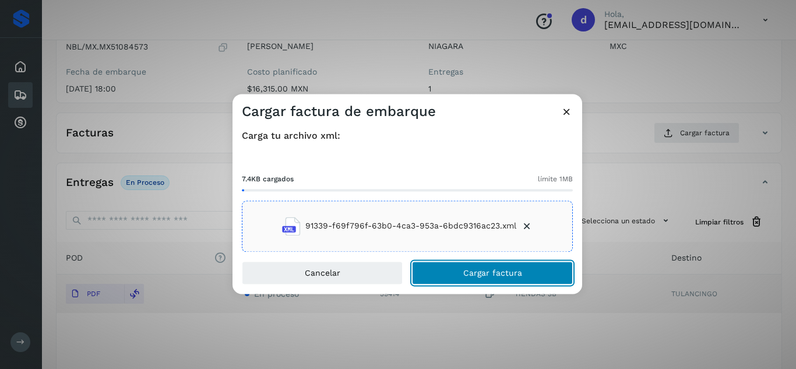
click at [477, 276] on span "Cargar factura" at bounding box center [492, 273] width 59 height 8
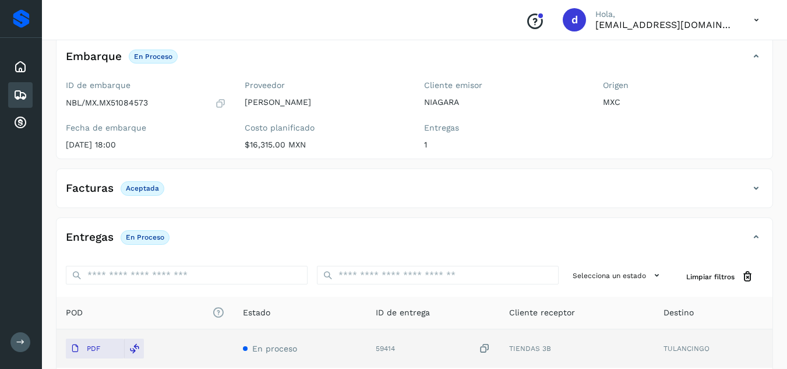
scroll to position [0, 0]
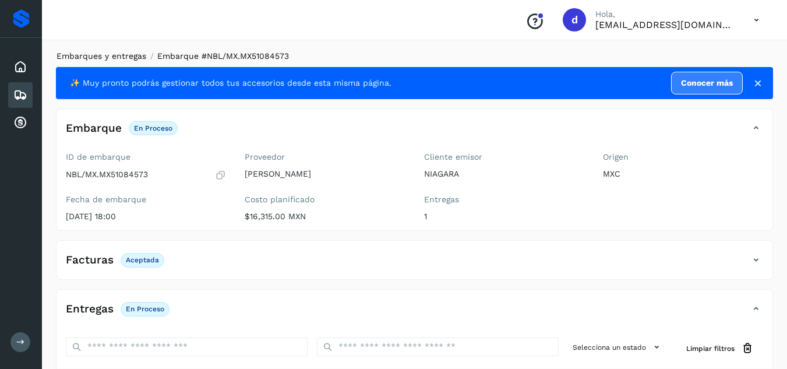
click at [115, 60] on link "Embarques y entregas" at bounding box center [102, 55] width 90 height 9
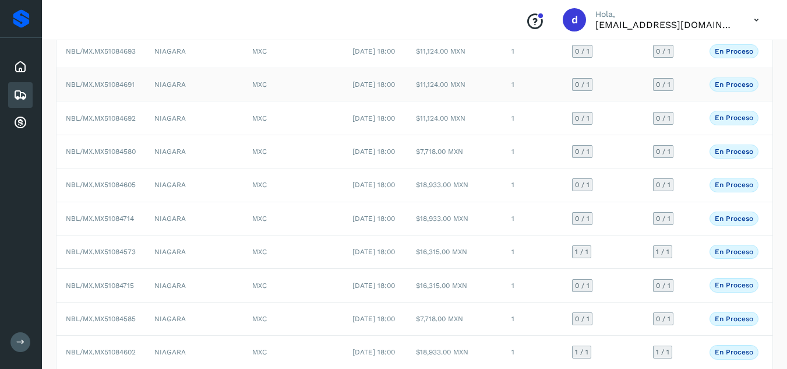
scroll to position [117, 0]
click at [118, 188] on span "NBL/MX.MX51084605" at bounding box center [101, 184] width 70 height 8
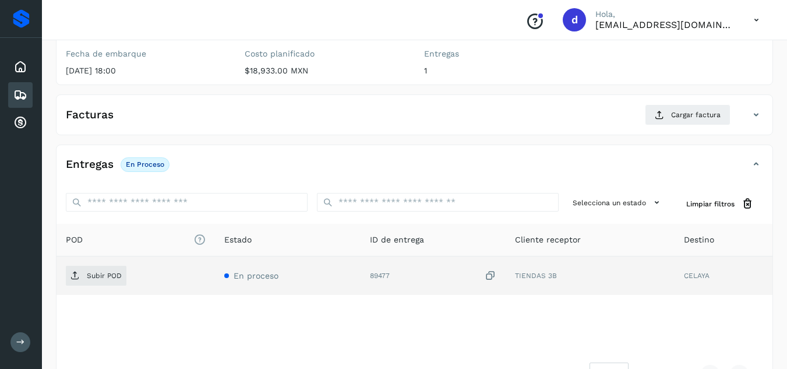
scroll to position [175, 0]
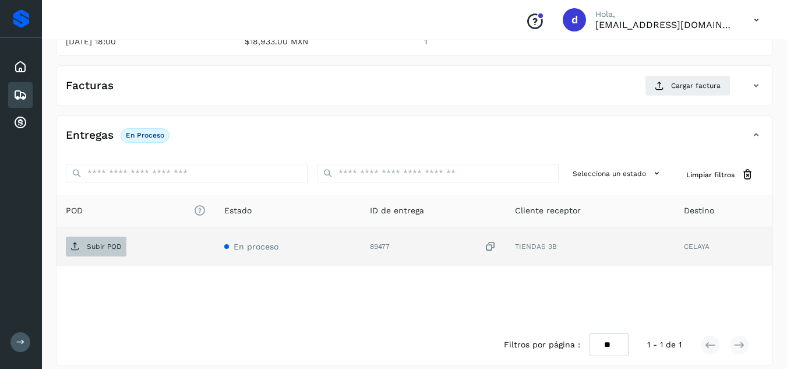
click at [103, 248] on p "Subir POD" at bounding box center [104, 246] width 35 height 8
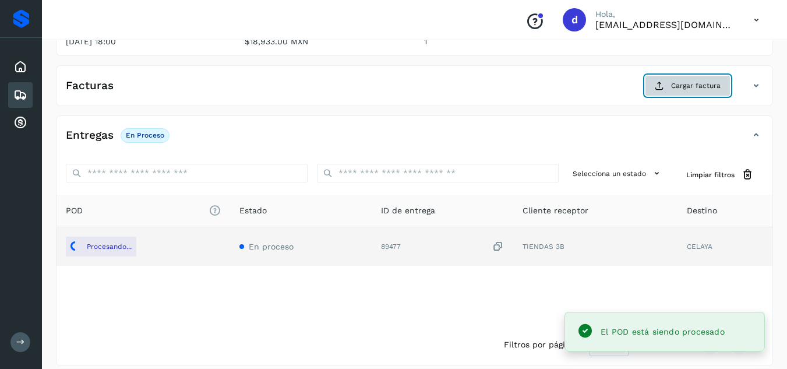
click at [667, 84] on button "Cargar factura" at bounding box center [688, 85] width 86 height 21
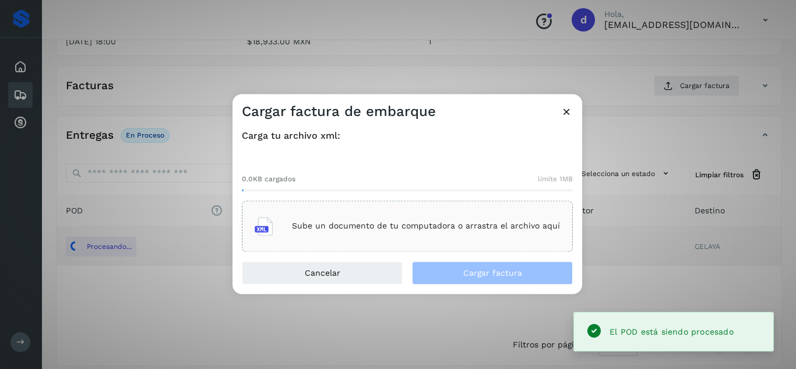
click at [472, 223] on p "Sube un documento de tu computadora o arrastra el archivo aquí" at bounding box center [426, 226] width 268 height 10
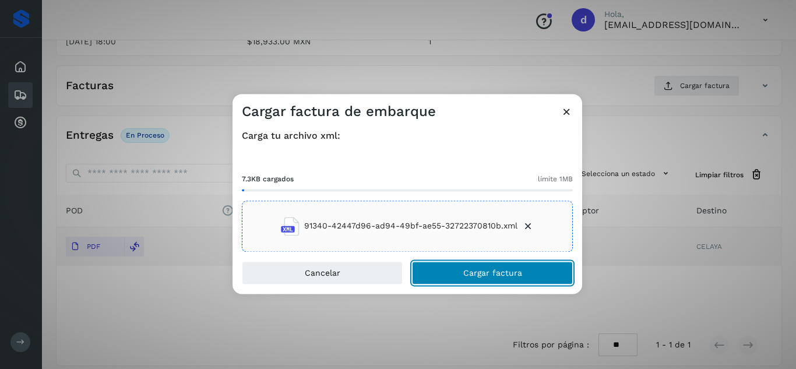
click at [462, 275] on button "Cargar factura" at bounding box center [492, 272] width 161 height 23
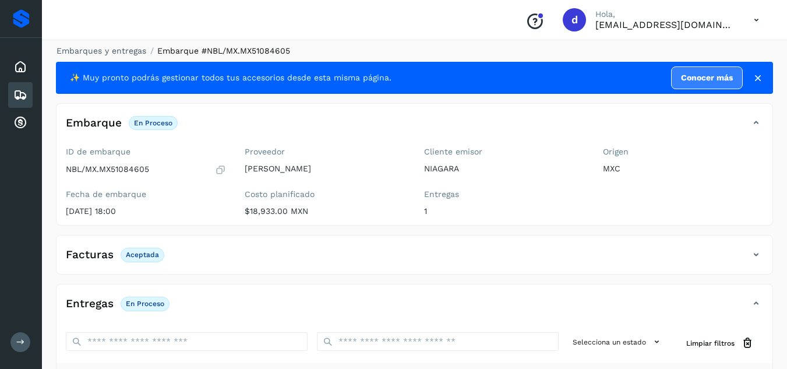
scroll to position [0, 0]
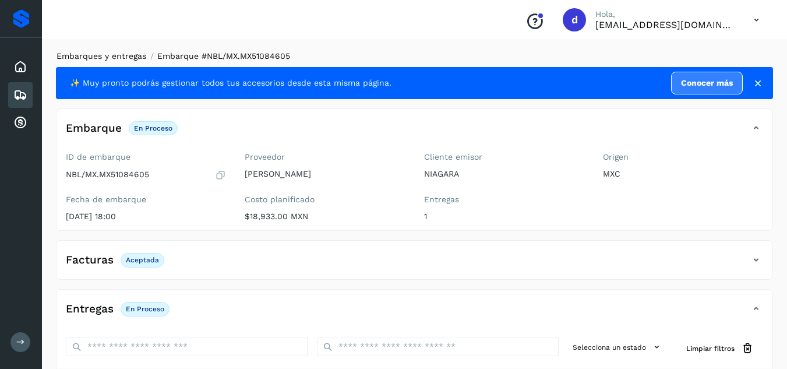
click at [123, 58] on link "Embarques y entregas" at bounding box center [102, 55] width 90 height 9
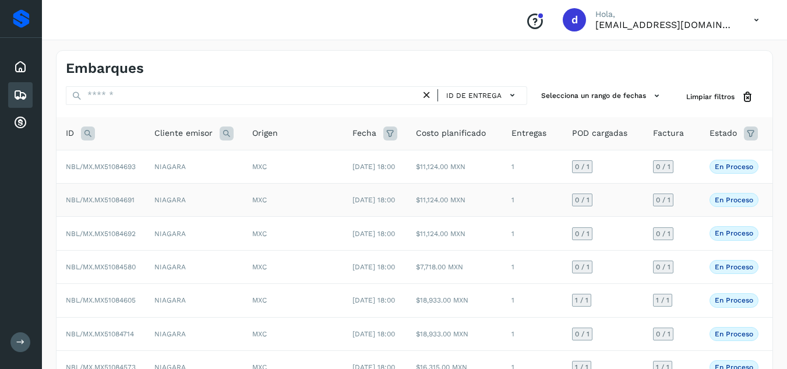
click at [119, 204] on span "NBL/MX.MX51084691" at bounding box center [100, 200] width 69 height 8
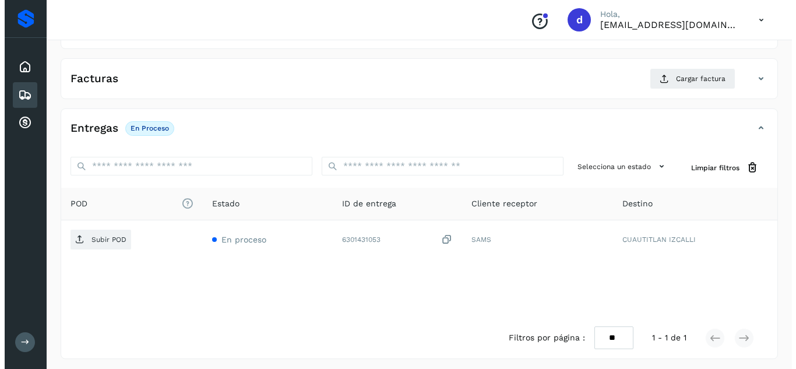
scroll to position [186, 0]
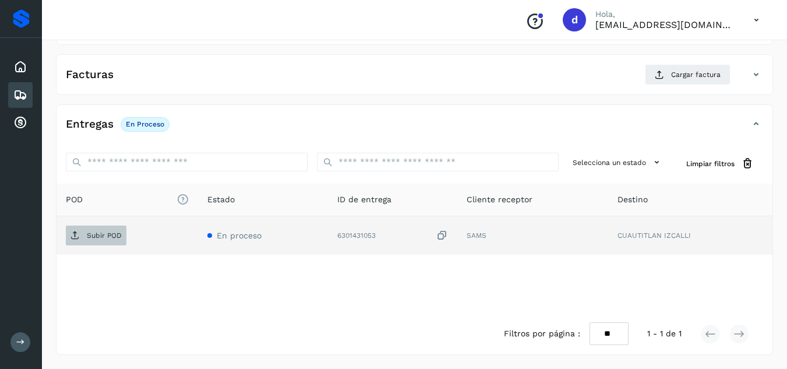
click at [119, 241] on span "Subir POD" at bounding box center [96, 235] width 61 height 19
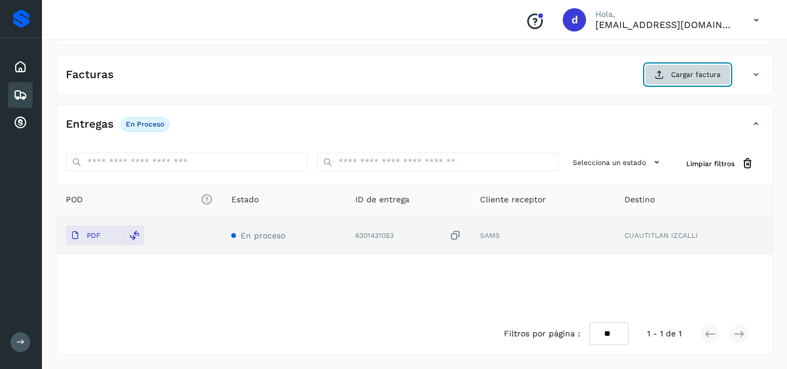
click at [687, 69] on span "Cargar factura" at bounding box center [696, 74] width 50 height 10
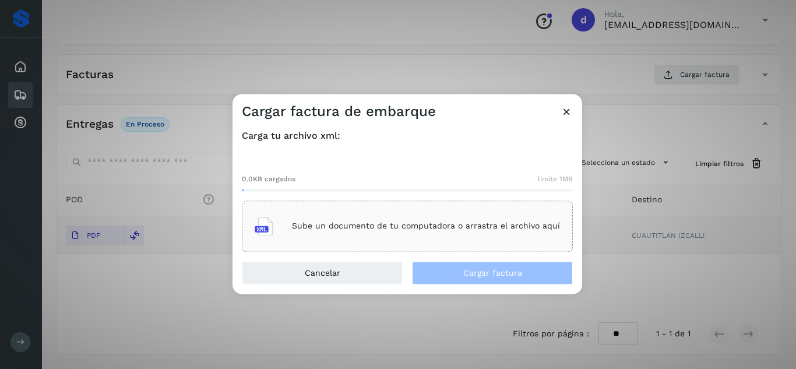
click at [421, 227] on p "Sube un documento de tu computadora o arrastra el archivo aquí" at bounding box center [426, 226] width 268 height 10
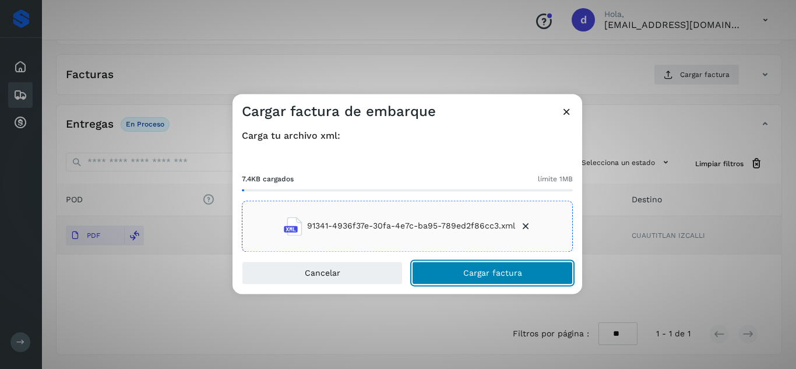
drag, startPoint x: 493, startPoint y: 277, endPoint x: 536, endPoint y: 360, distance: 93.3
click at [493, 276] on span "Cargar factura" at bounding box center [492, 273] width 59 height 8
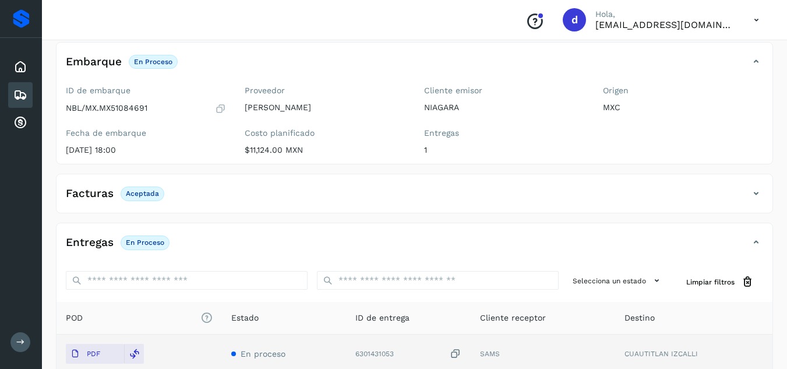
scroll to position [0, 0]
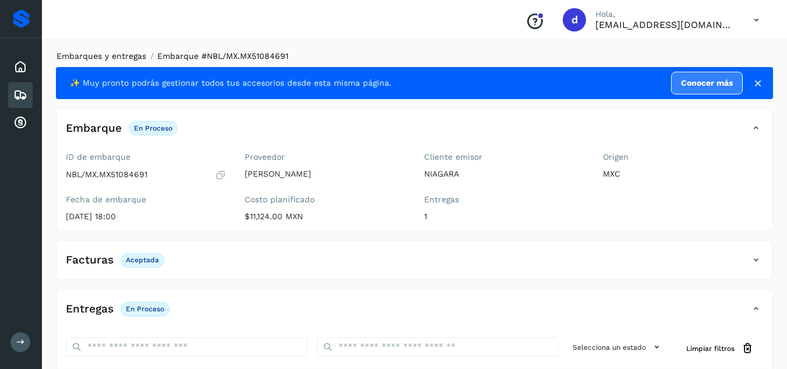
click at [94, 53] on link "Embarques y entregas" at bounding box center [102, 55] width 90 height 9
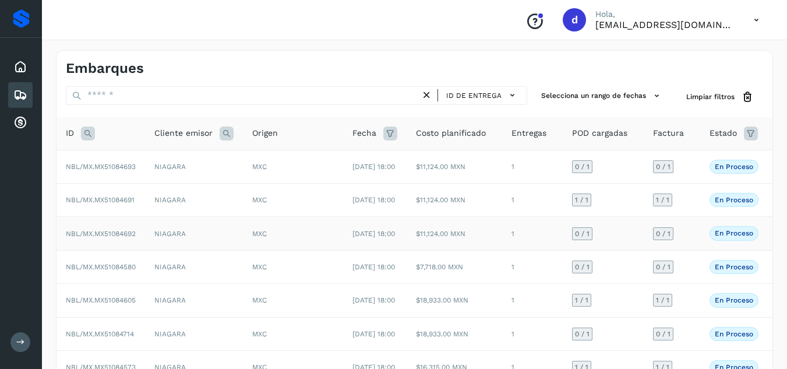
click at [122, 238] on span "NBL/MX.MX51084692" at bounding box center [101, 234] width 70 height 8
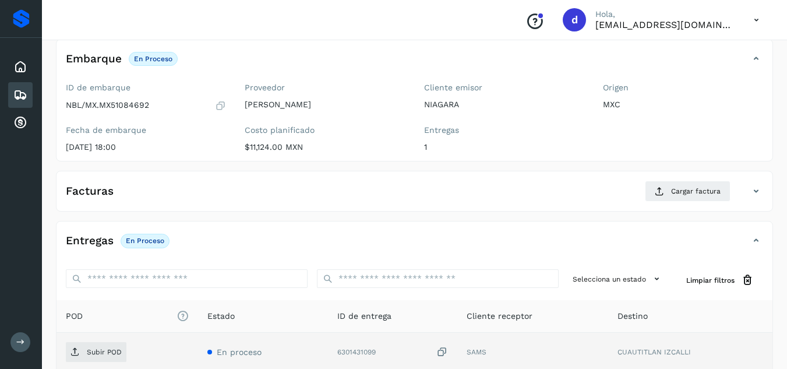
scroll to position [175, 0]
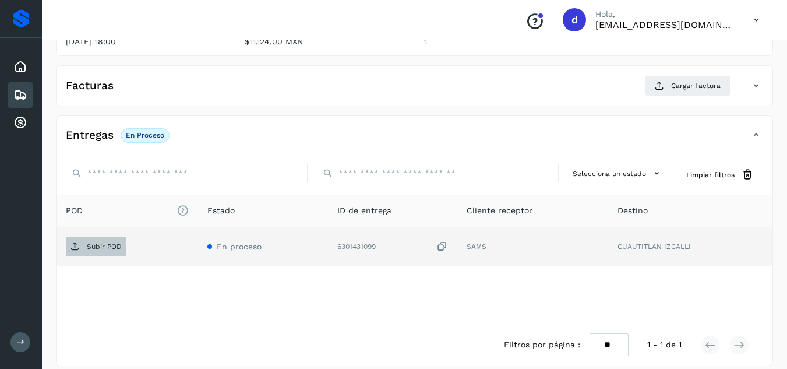
click at [124, 245] on span "Subir POD" at bounding box center [96, 246] width 61 height 19
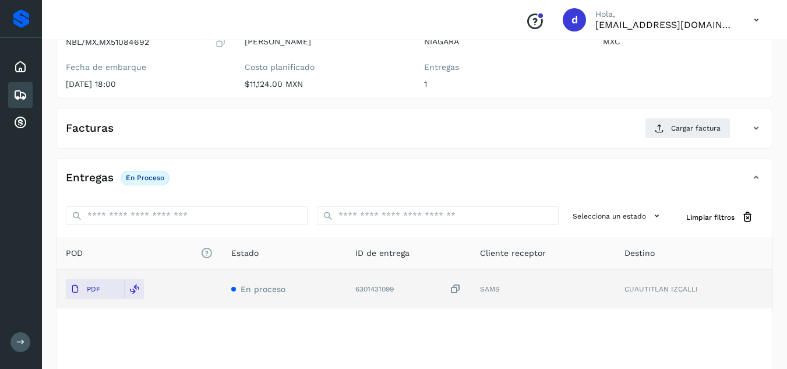
scroll to position [58, 0]
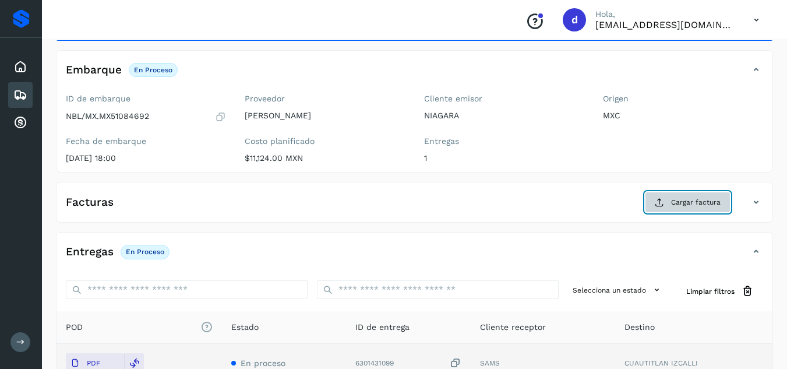
click at [667, 197] on button "Cargar factura" at bounding box center [688, 202] width 86 height 21
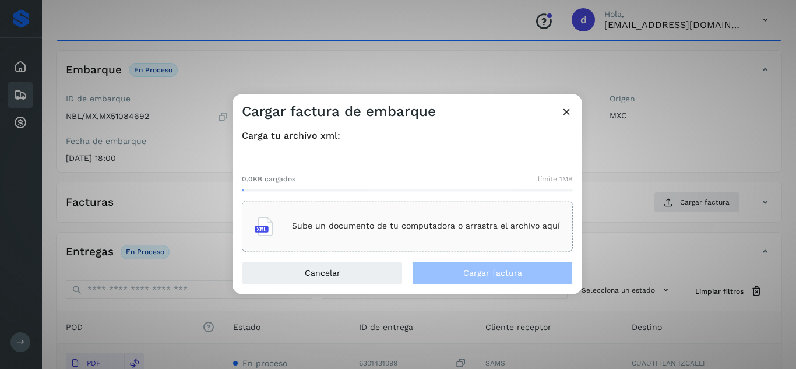
click at [473, 235] on div "Sube un documento de tu computadora o arrastra el archivo aquí" at bounding box center [407, 225] width 305 height 31
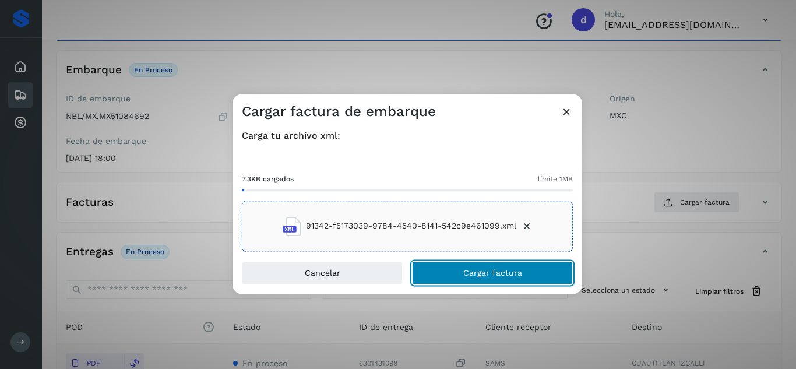
click at [472, 276] on span "Cargar factura" at bounding box center [492, 273] width 59 height 8
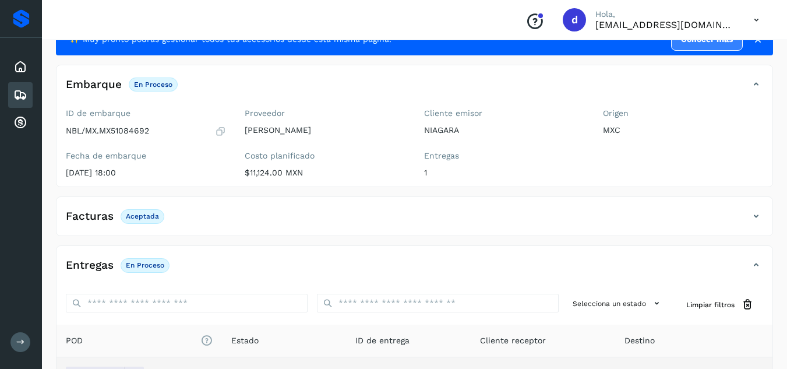
scroll to position [0, 0]
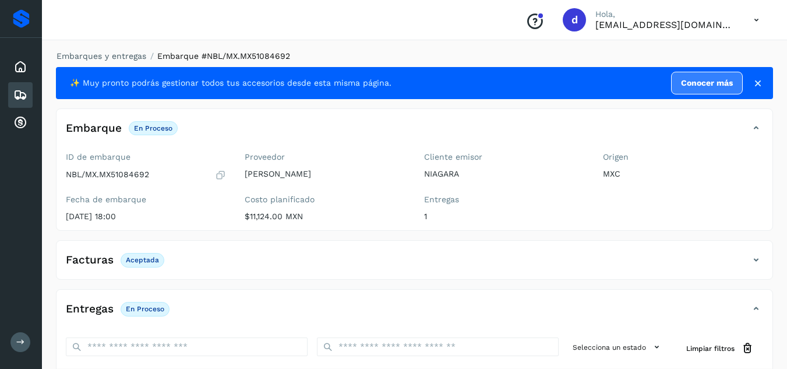
click at [130, 49] on div "Embarques y entregas Embarque #NBL/MX.MX51084692 ✨ Muy pronto podrás gestionar …" at bounding box center [414, 295] width 745 height 518
click at [131, 55] on link "Embarques y entregas" at bounding box center [102, 55] width 90 height 9
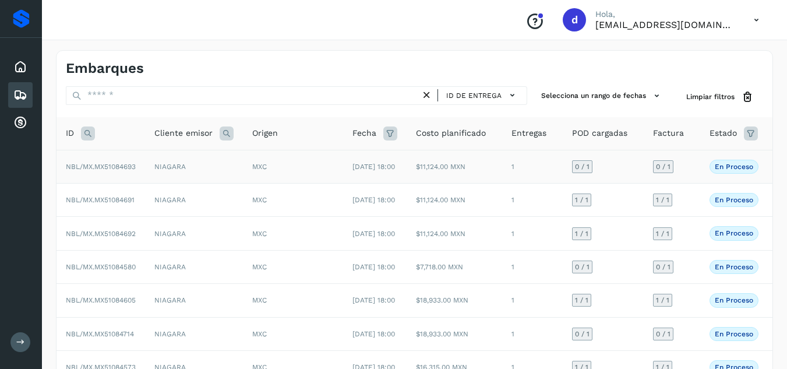
click at [134, 168] on span "NBL/MX.MX51084693" at bounding box center [101, 167] width 70 height 8
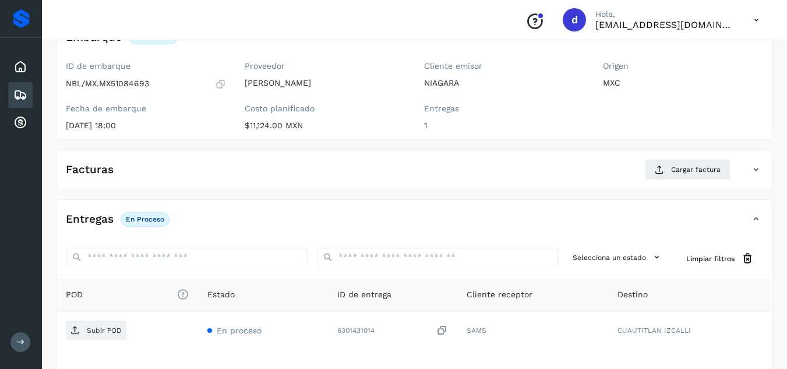
scroll to position [175, 0]
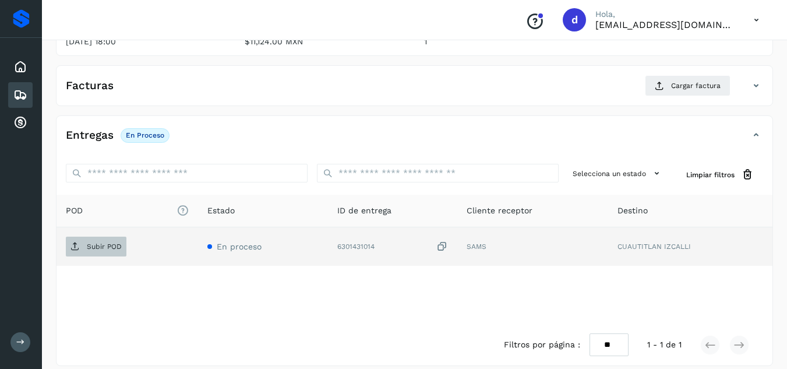
click at [97, 245] on p "Subir POD" at bounding box center [104, 246] width 35 height 8
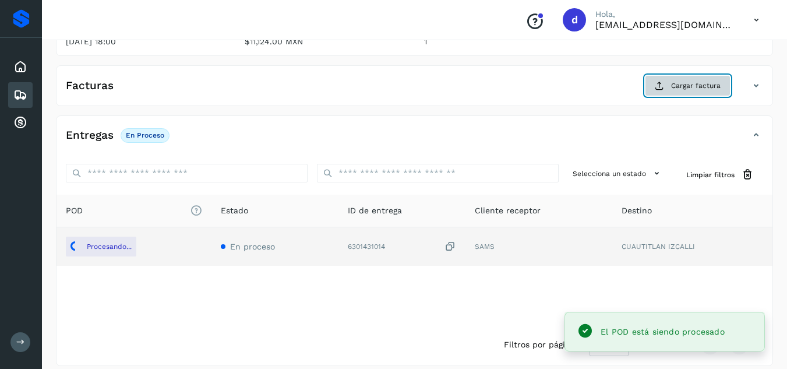
click at [659, 91] on button "Cargar factura" at bounding box center [688, 85] width 86 height 21
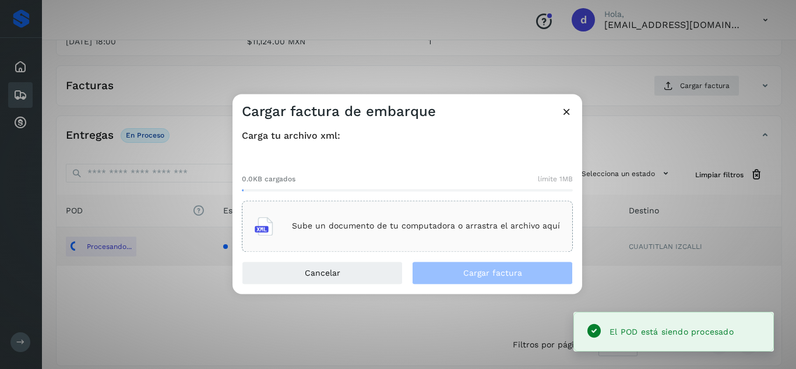
click at [452, 231] on p "Sube un documento de tu computadora o arrastra el archivo aquí" at bounding box center [426, 226] width 268 height 10
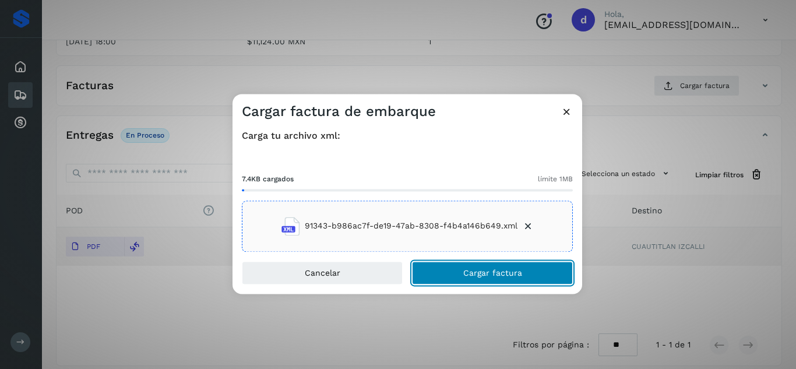
click at [497, 276] on span "Cargar factura" at bounding box center [492, 273] width 59 height 8
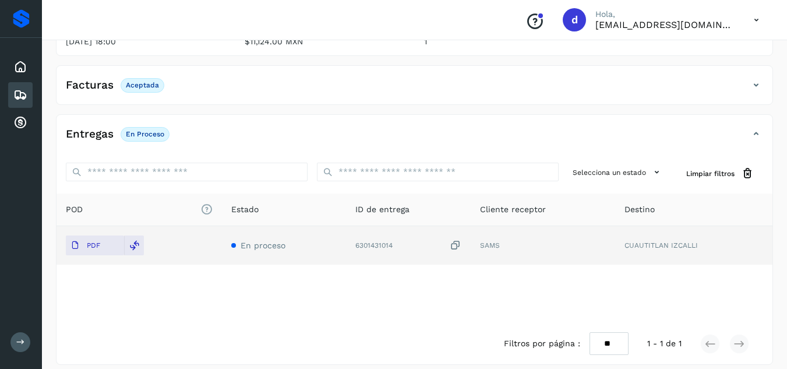
scroll to position [0, 0]
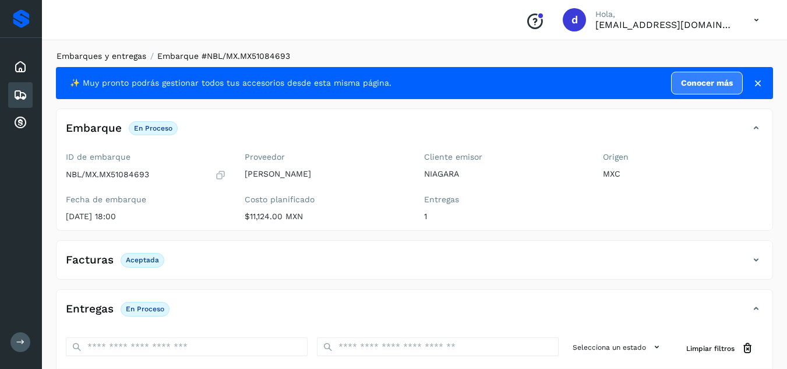
click at [124, 57] on link "Embarques y entregas" at bounding box center [102, 55] width 90 height 9
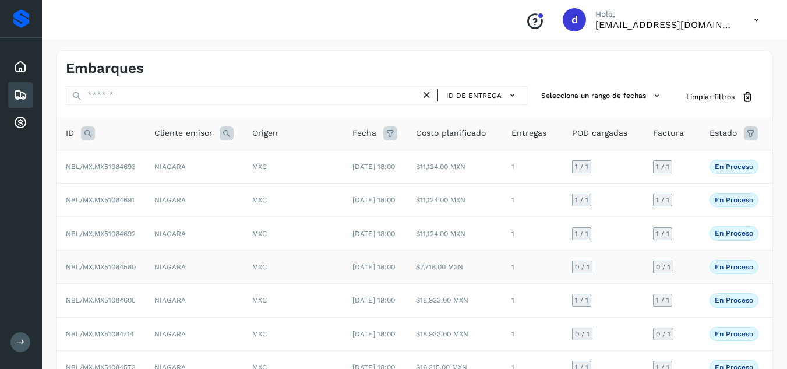
click at [117, 271] on span "NBL/MX.MX51084580" at bounding box center [101, 267] width 70 height 8
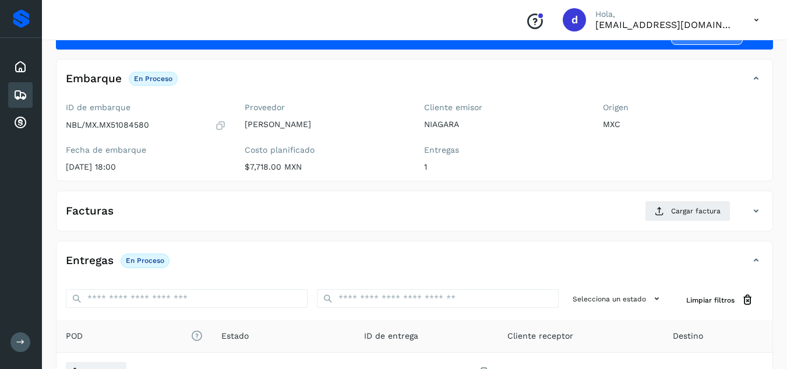
scroll to position [117, 0]
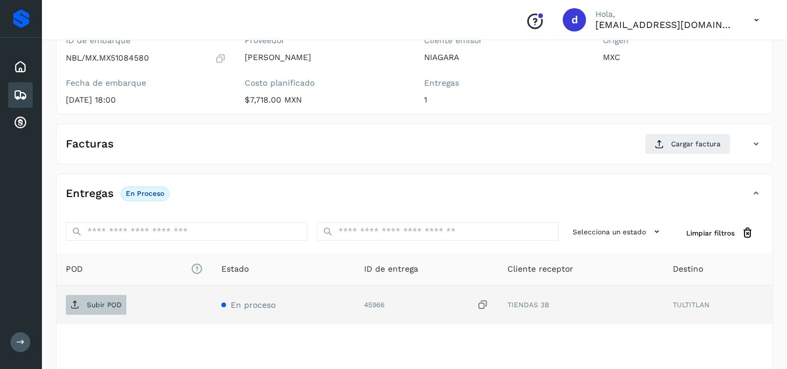
click at [119, 301] on p "Subir POD" at bounding box center [104, 305] width 35 height 8
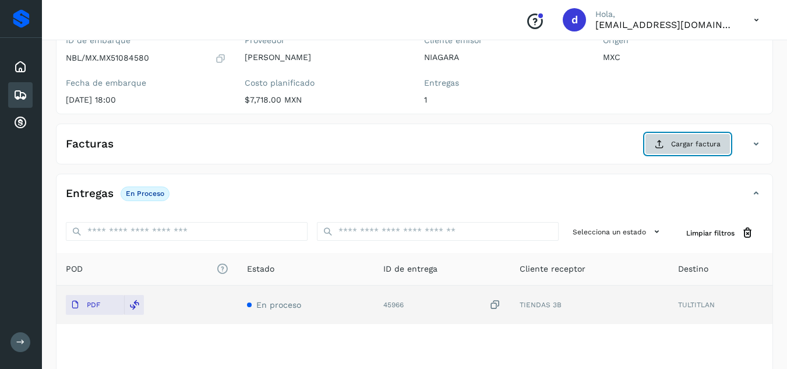
click at [680, 149] on span "Cargar factura" at bounding box center [696, 144] width 50 height 10
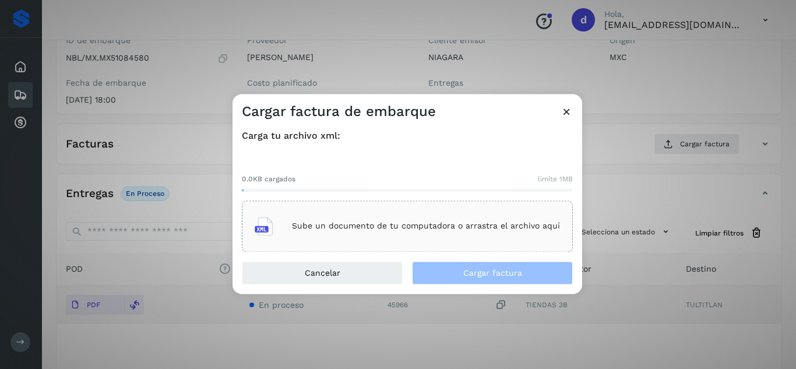
click at [389, 229] on p "Sube un documento de tu computadora o arrastra el archivo aquí" at bounding box center [426, 226] width 268 height 10
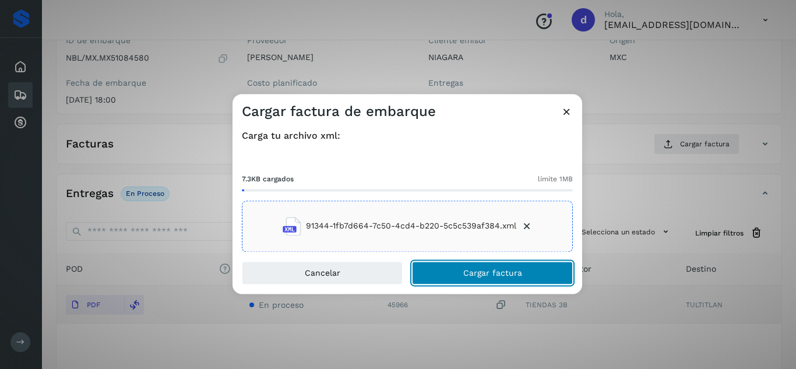
click at [554, 276] on button "Cargar factura" at bounding box center [492, 272] width 161 height 23
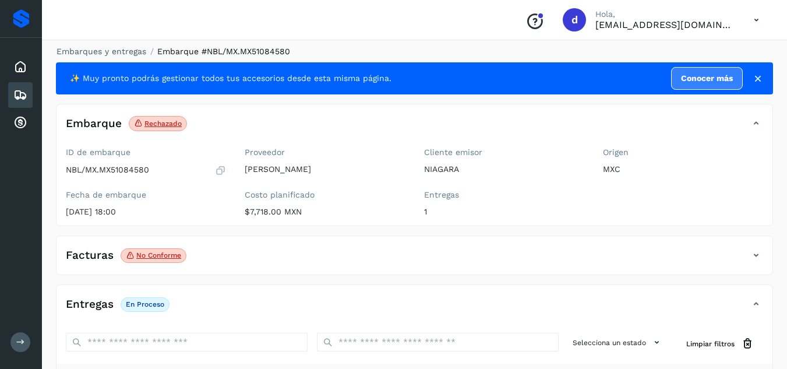
scroll to position [0, 0]
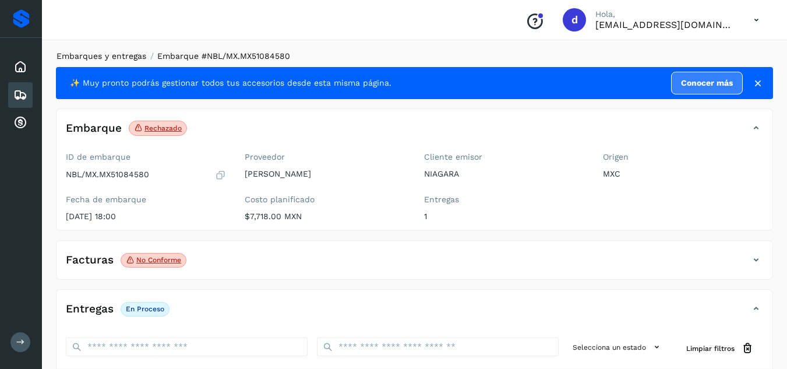
click at [125, 59] on link "Embarques y entregas" at bounding box center [102, 55] width 90 height 9
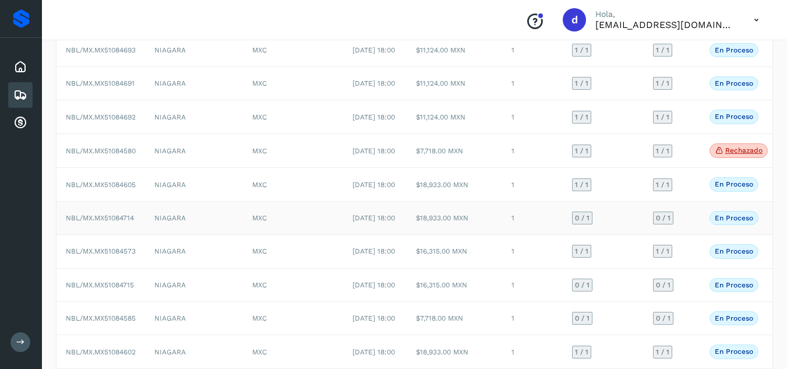
scroll to position [233, 0]
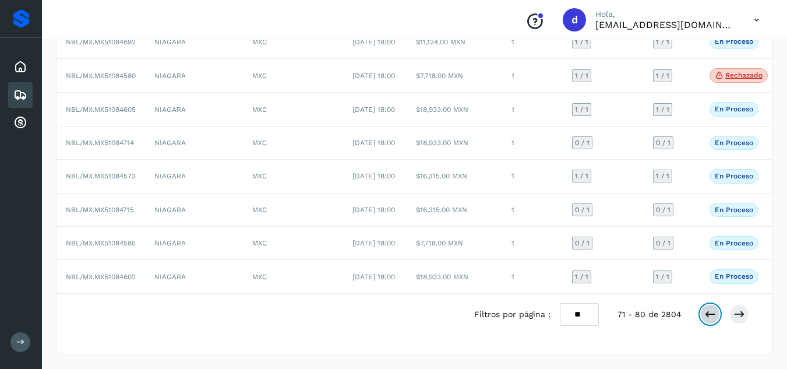
click at [708, 320] on icon at bounding box center [711, 314] width 12 height 12
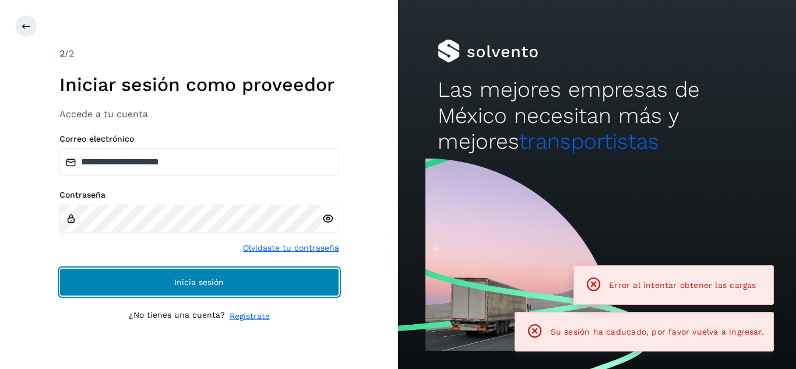
click at [210, 273] on button "Inicia sesión" at bounding box center [199, 282] width 280 height 28
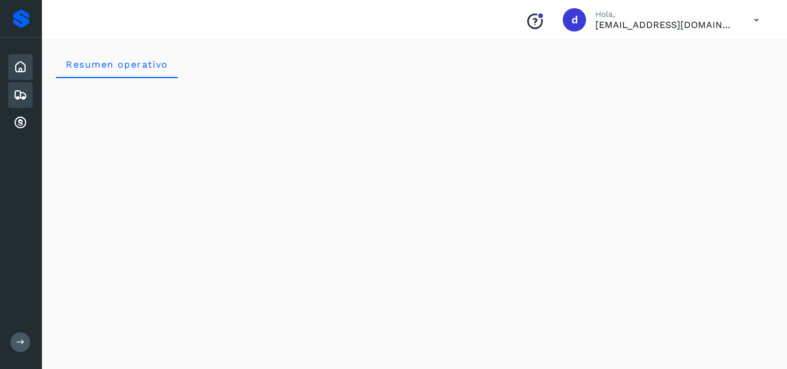
click at [23, 100] on icon at bounding box center [20, 95] width 14 height 14
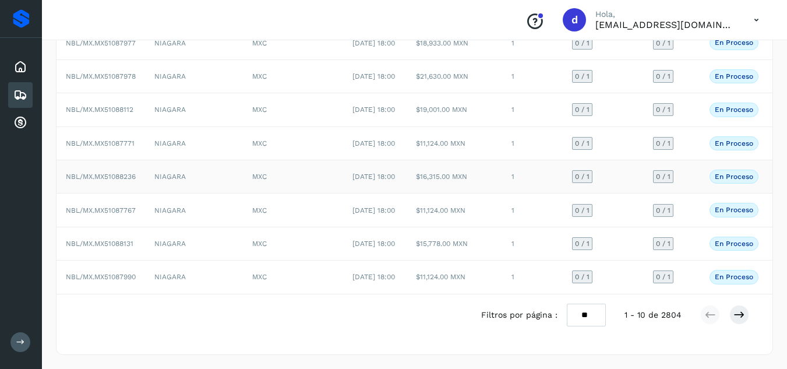
scroll to position [267, 0]
click at [741, 314] on icon at bounding box center [740, 315] width 12 height 12
click at [737, 315] on icon at bounding box center [740, 315] width 12 height 12
click at [738, 315] on icon at bounding box center [740, 315] width 12 height 12
click at [745, 317] on button at bounding box center [740, 315] width 20 height 20
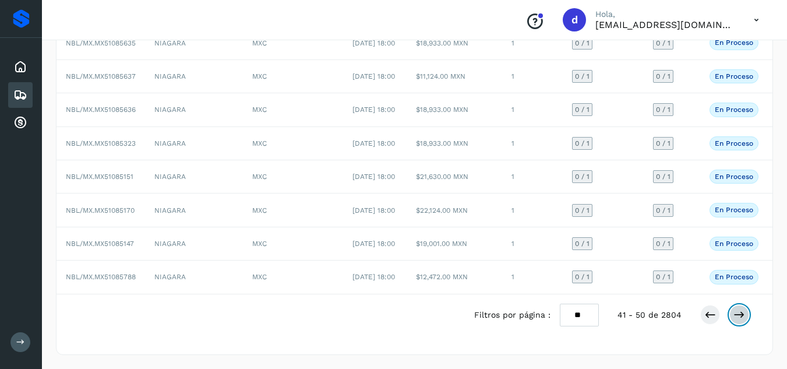
click at [735, 316] on icon at bounding box center [740, 315] width 12 height 12
click at [748, 316] on button at bounding box center [740, 315] width 20 height 20
click at [740, 315] on icon at bounding box center [740, 315] width 12 height 12
click at [115, 206] on span "NBL/MX.MX51084715" at bounding box center [100, 210] width 68 height 8
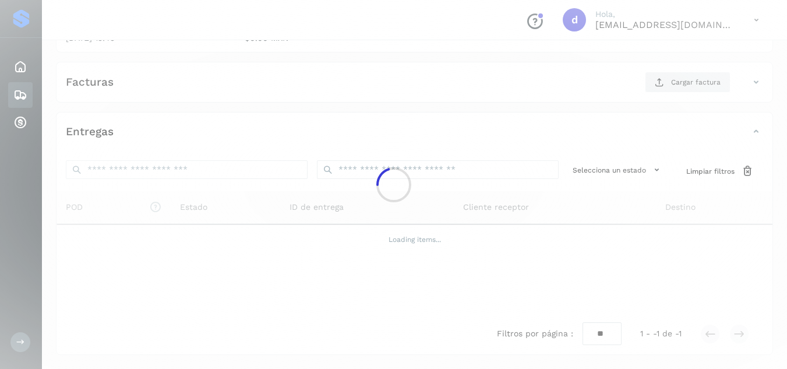
scroll to position [186, 0]
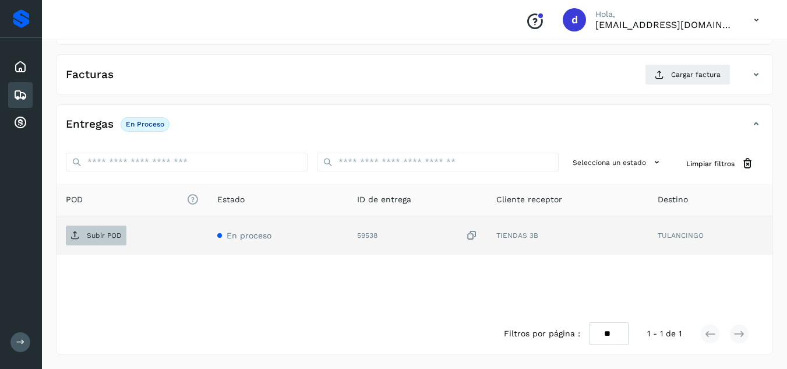
click at [99, 234] on p "Subir POD" at bounding box center [104, 235] width 35 height 8
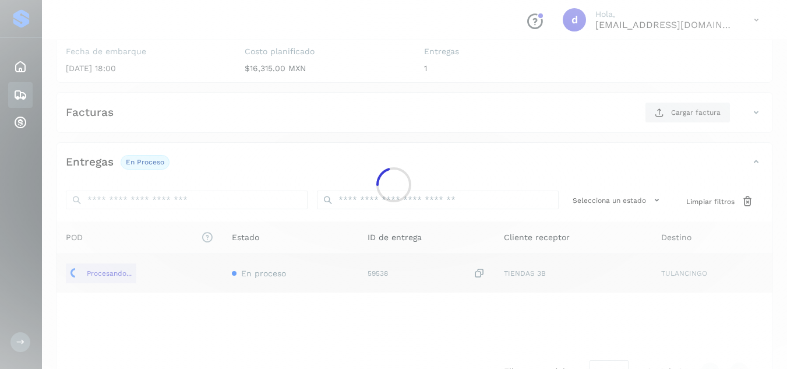
scroll to position [128, 0]
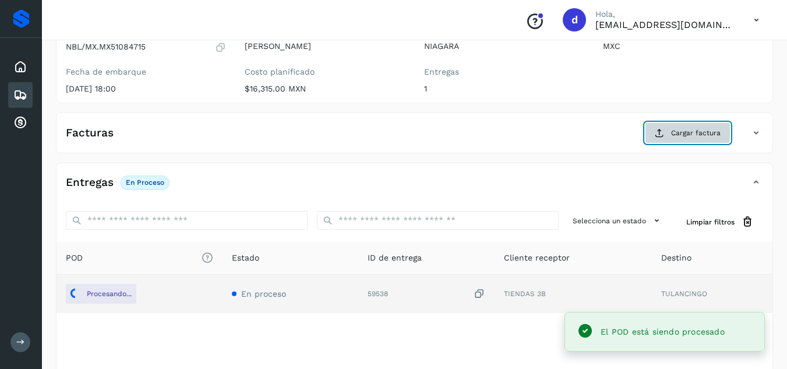
click at [691, 135] on span "Cargar factura" at bounding box center [696, 133] width 50 height 10
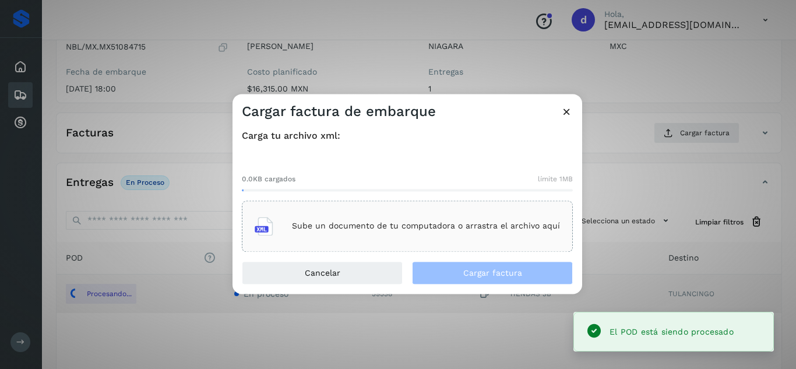
click at [405, 228] on p "Sube un documento de tu computadora o arrastra el archivo aquí" at bounding box center [426, 226] width 268 height 10
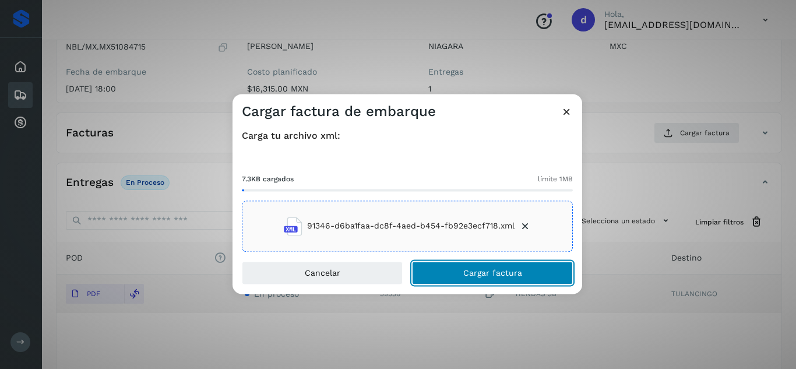
click at [505, 272] on span "Cargar factura" at bounding box center [492, 273] width 59 height 8
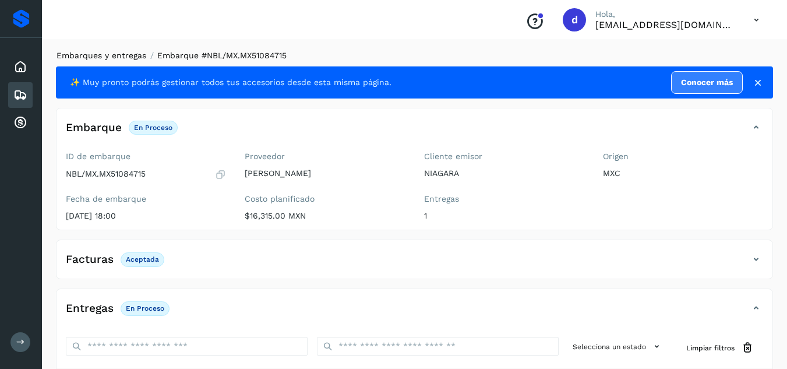
scroll to position [0, 0]
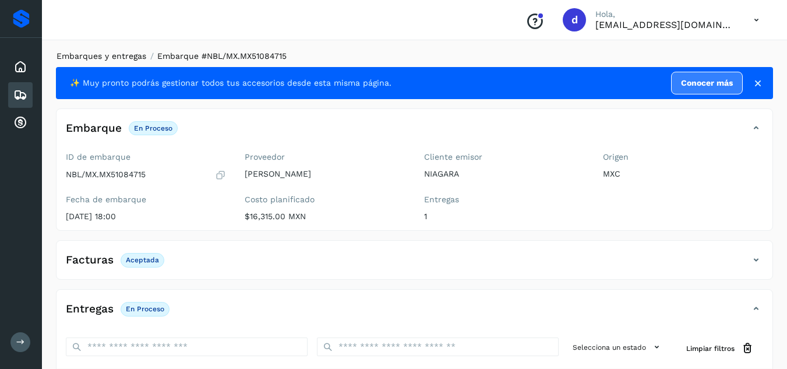
click at [115, 57] on link "Embarques y entregas" at bounding box center [102, 55] width 90 height 9
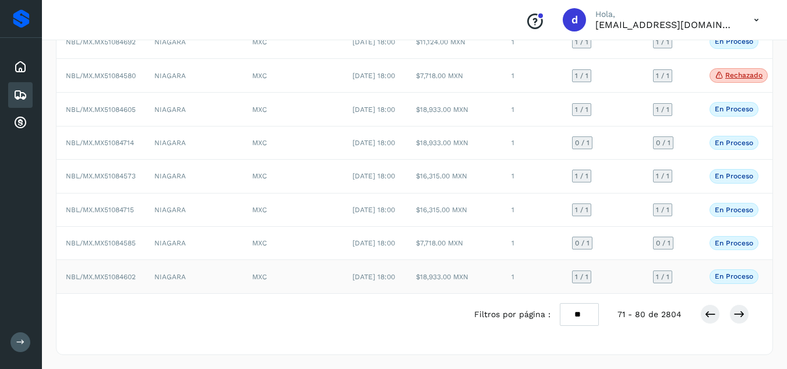
scroll to position [267, 0]
click at [711, 316] on icon at bounding box center [711, 314] width 12 height 12
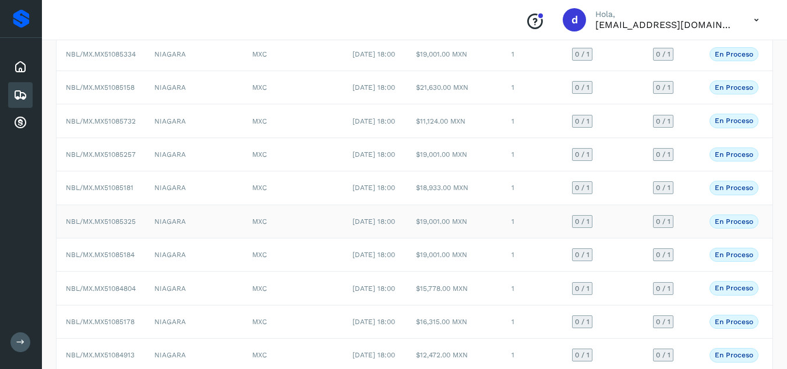
scroll to position [92, 0]
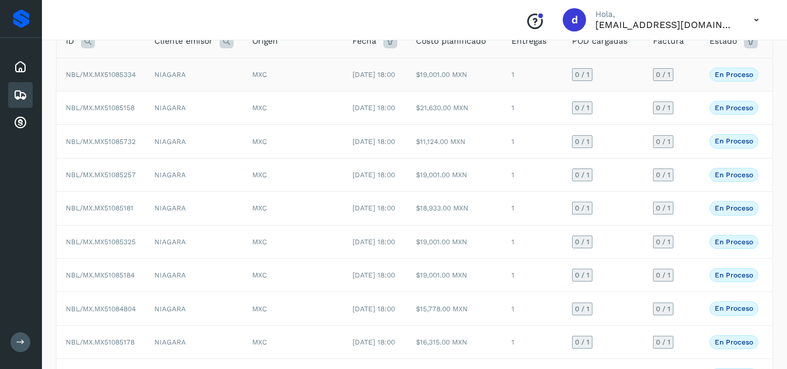
click at [113, 78] on span "NBL/MX.MX51085334" at bounding box center [101, 75] width 70 height 8
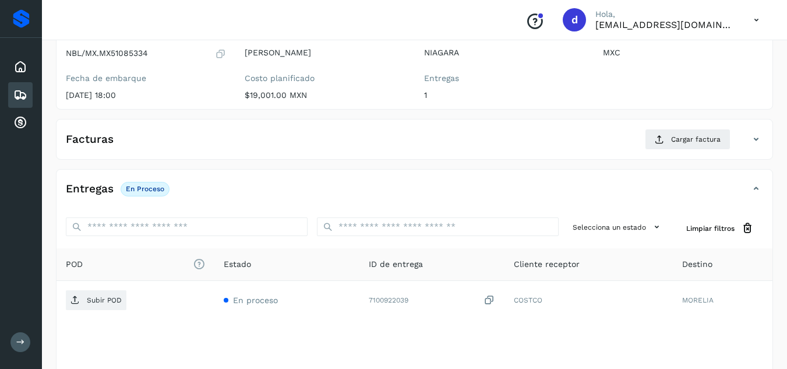
scroll to position [150, 0]
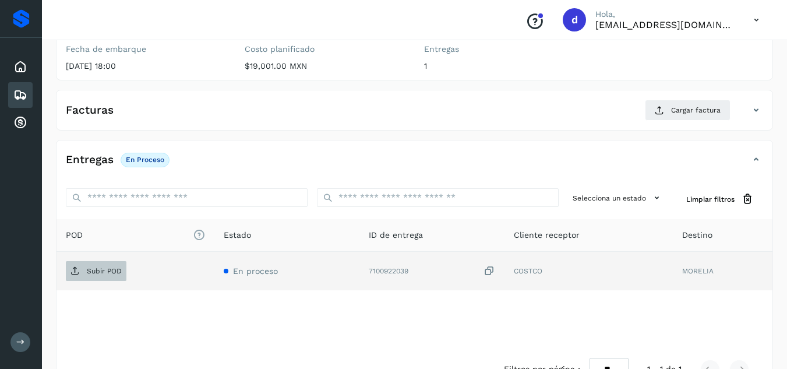
click at [80, 274] on span "Subir POD" at bounding box center [96, 271] width 61 height 19
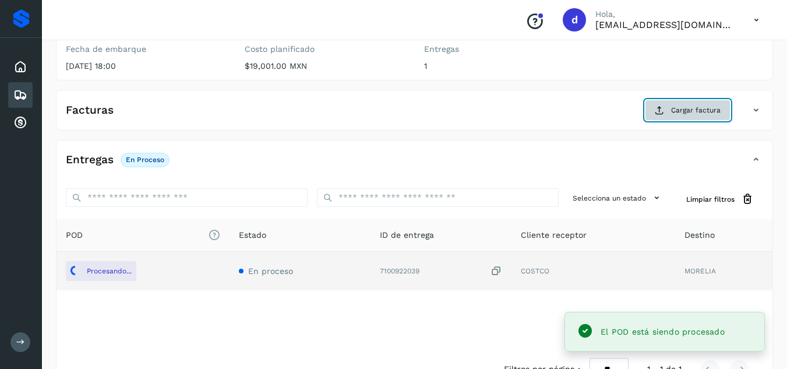
click at [699, 115] on span "Cargar factura" at bounding box center [696, 110] width 50 height 10
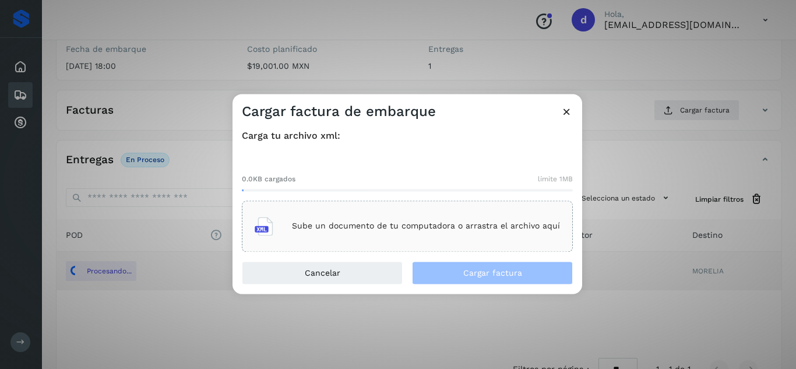
click at [434, 224] on p "Sube un documento de tu computadora o arrastra el archivo aquí" at bounding box center [426, 226] width 268 height 10
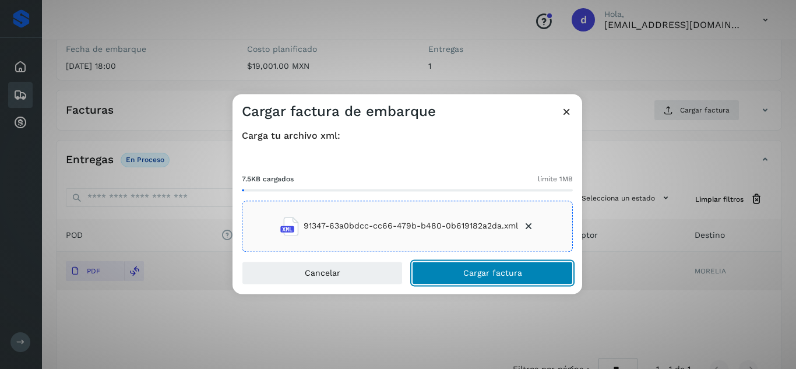
click at [478, 270] on span "Cargar factura" at bounding box center [492, 273] width 59 height 8
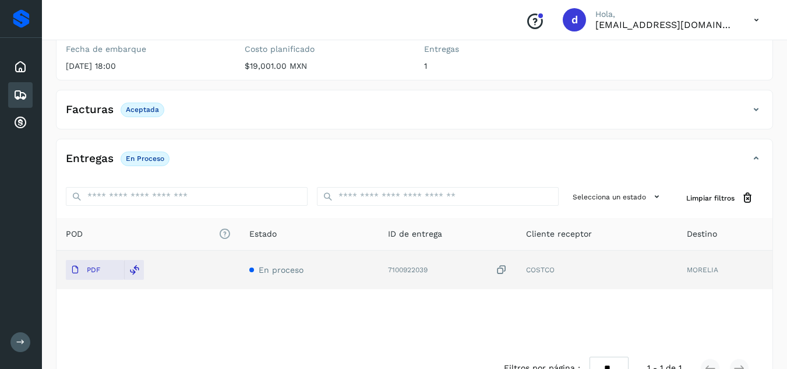
scroll to position [0, 0]
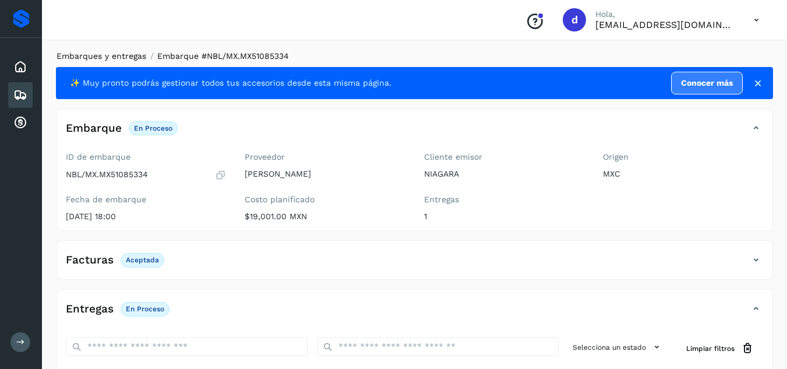
click at [108, 57] on link "Embarques y entregas" at bounding box center [102, 55] width 90 height 9
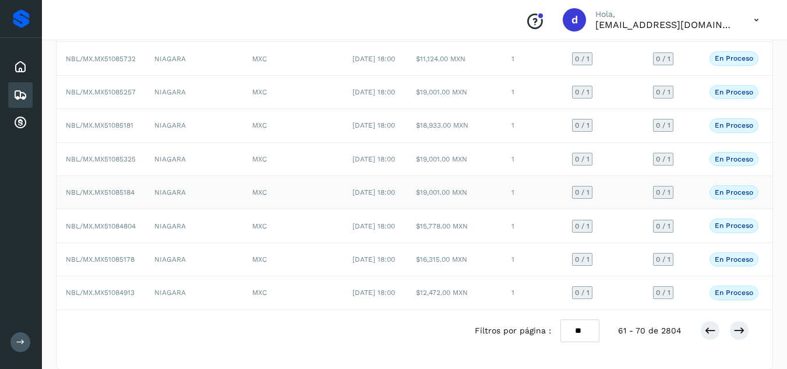
scroll to position [233, 0]
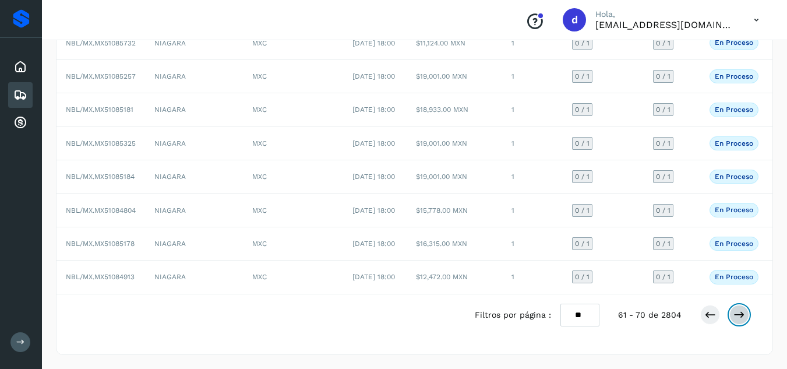
click at [741, 321] on icon at bounding box center [740, 315] width 12 height 12
click at [733, 313] on button at bounding box center [740, 314] width 20 height 20
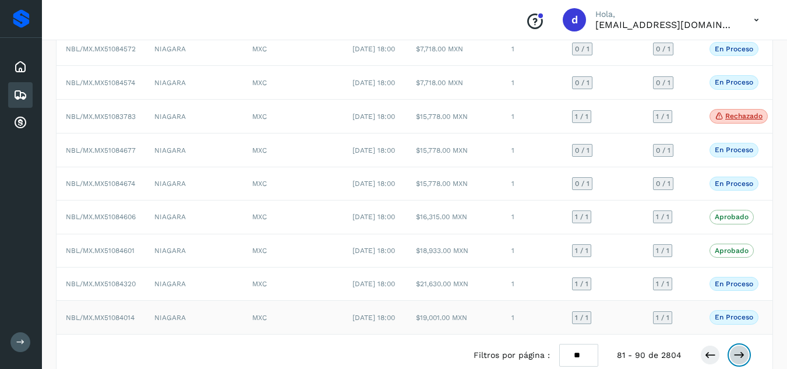
scroll to position [150, 0]
click at [117, 87] on span "NBL/MX.MX51084574" at bounding box center [100, 83] width 69 height 8
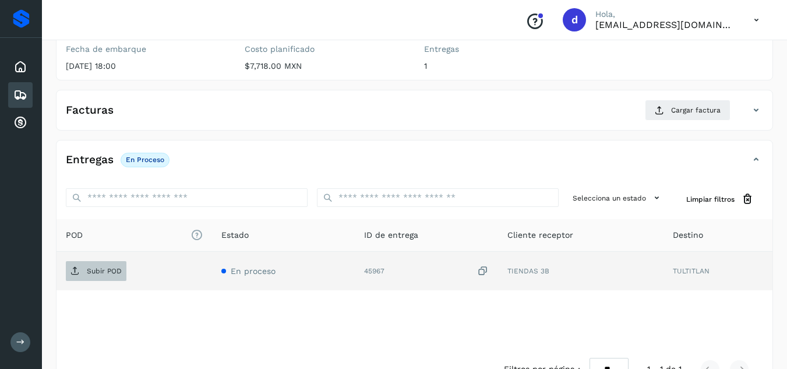
click at [107, 269] on p "Subir POD" at bounding box center [104, 271] width 35 height 8
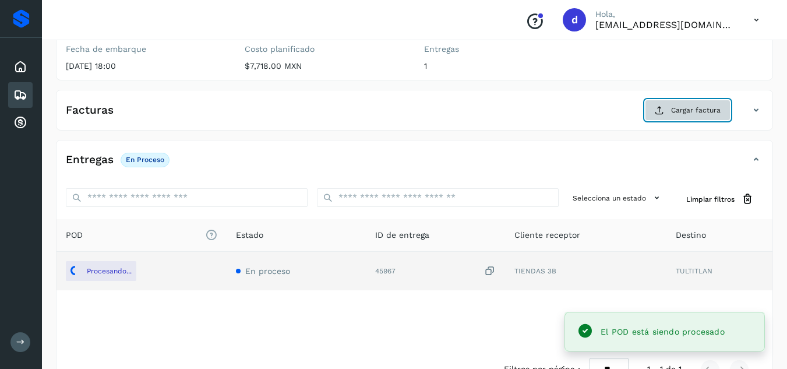
click at [682, 113] on span "Cargar factura" at bounding box center [696, 110] width 50 height 10
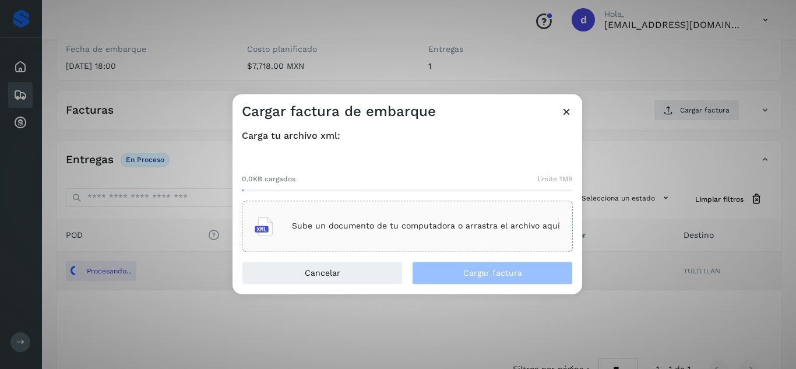
click at [413, 234] on div "Sube un documento de tu computadora o arrastra el archivo aquí" at bounding box center [407, 225] width 305 height 31
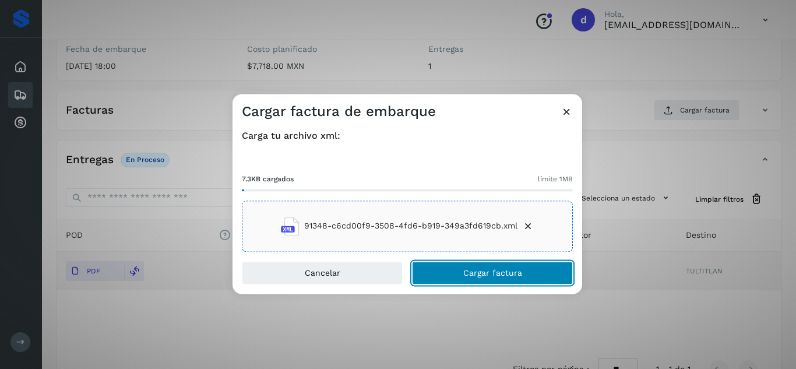
click at [487, 276] on span "Cargar factura" at bounding box center [492, 273] width 59 height 8
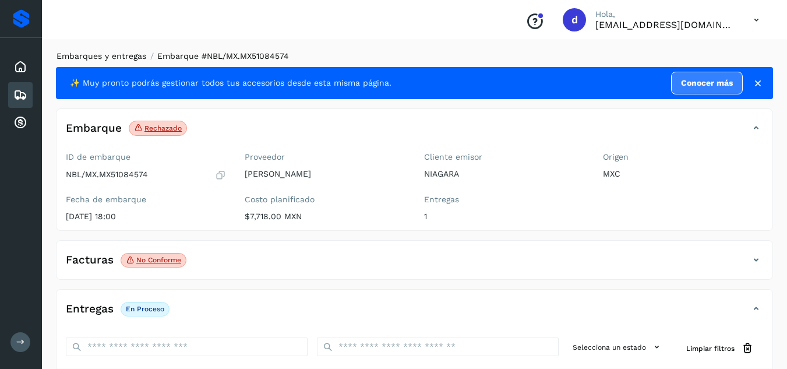
click at [110, 58] on link "Embarques y entregas" at bounding box center [102, 55] width 90 height 9
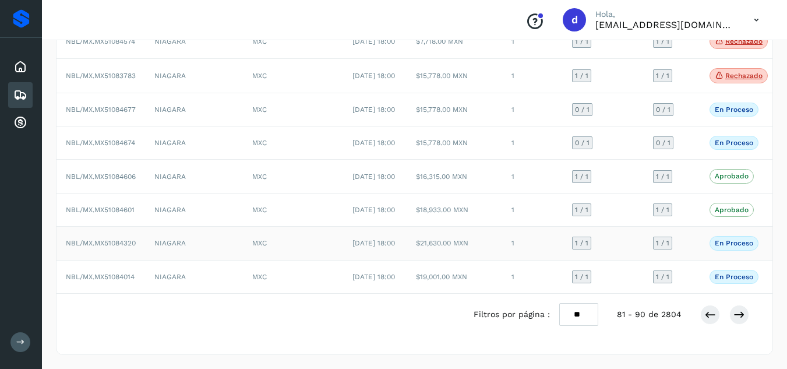
scroll to position [267, 0]
click at [744, 312] on icon at bounding box center [740, 315] width 12 height 12
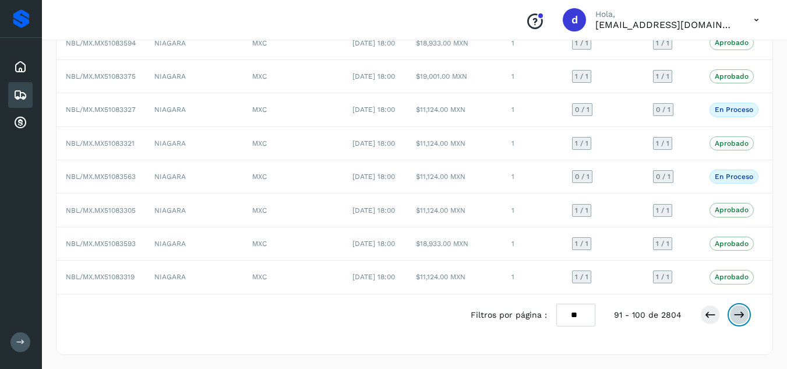
click at [734, 318] on icon at bounding box center [740, 315] width 12 height 12
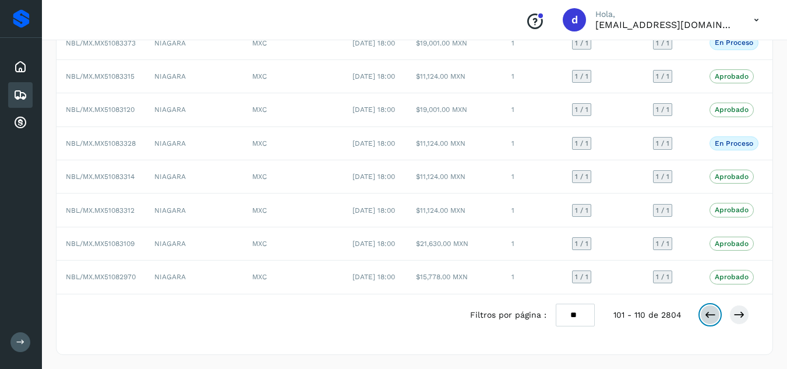
click at [708, 315] on icon at bounding box center [711, 315] width 12 height 12
click at [706, 316] on icon at bounding box center [711, 315] width 12 height 12
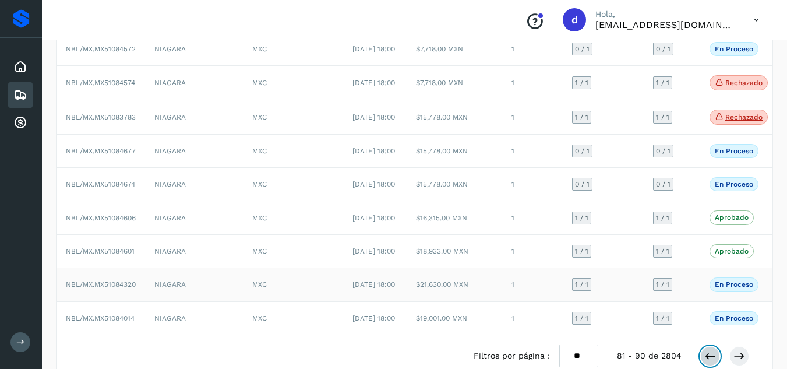
scroll to position [233, 0]
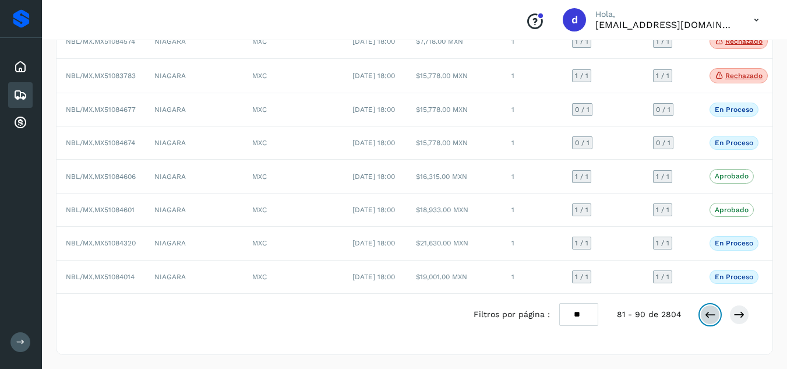
click at [706, 321] on icon at bounding box center [711, 315] width 12 height 12
click at [712, 318] on icon at bounding box center [711, 314] width 12 height 12
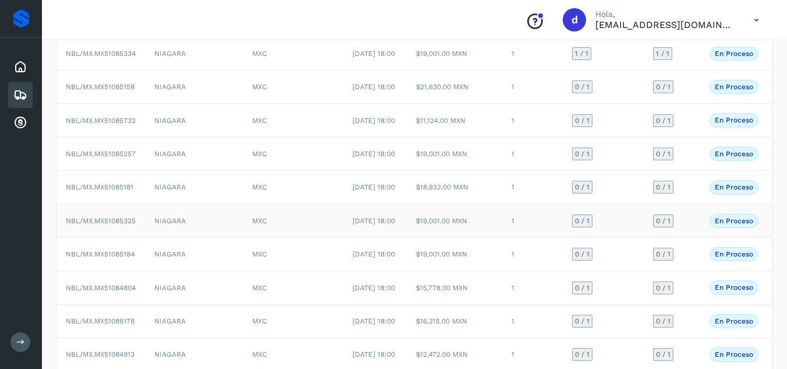
scroll to position [92, 0]
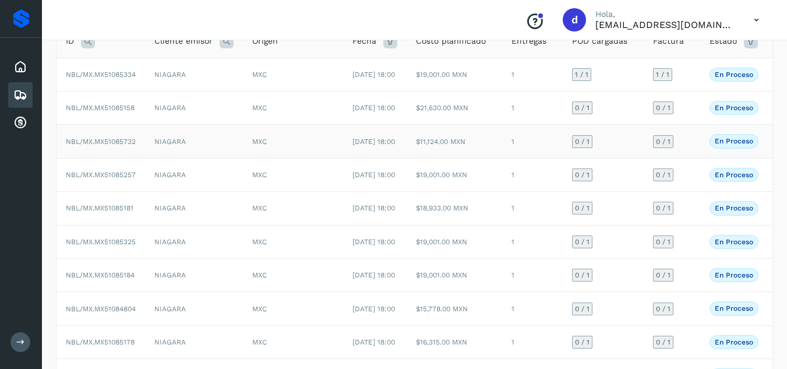
click at [80, 146] on span "NBL/MX.MX51085732" at bounding box center [101, 142] width 70 height 8
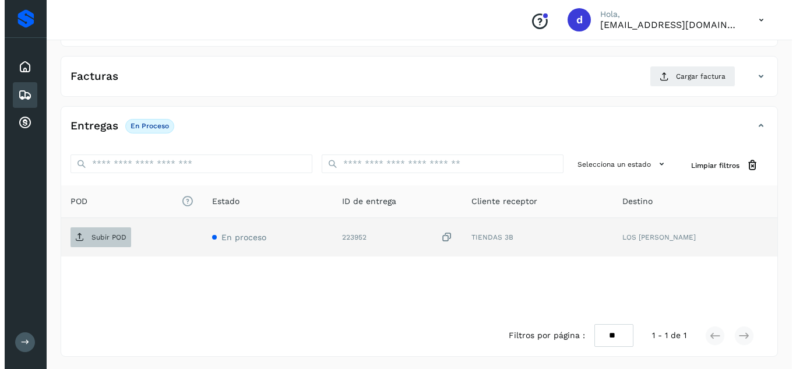
scroll to position [186, 0]
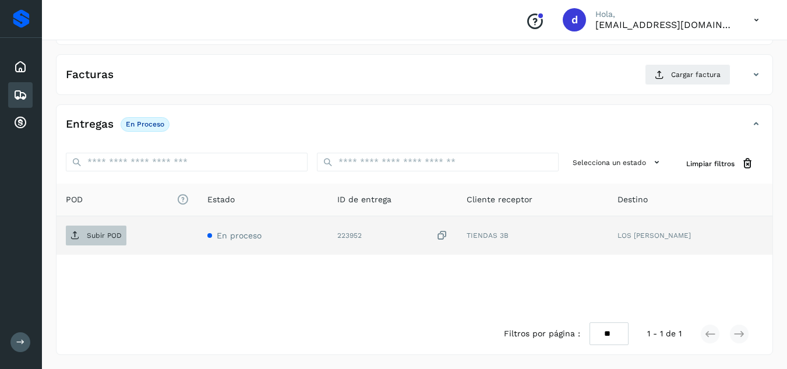
click at [94, 231] on p "Subir POD" at bounding box center [104, 235] width 35 height 8
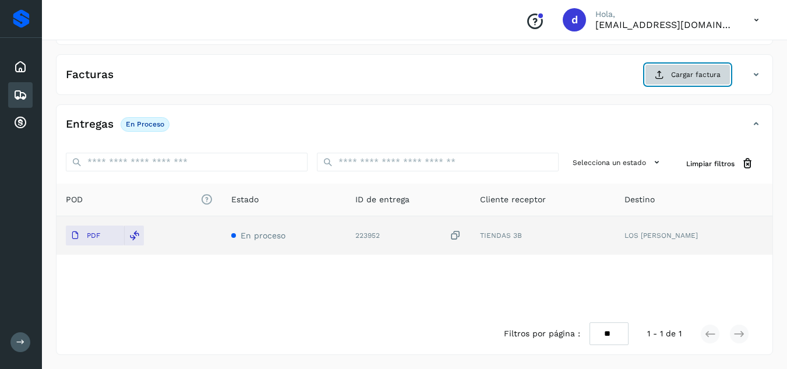
click at [657, 68] on button "Cargar factura" at bounding box center [688, 74] width 86 height 21
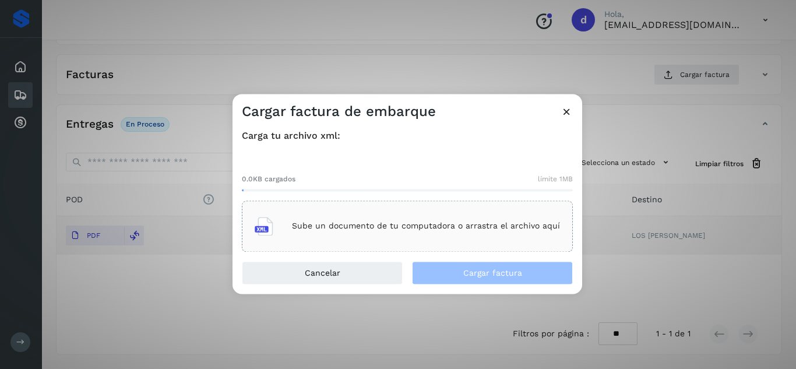
click at [457, 225] on p "Sube un documento de tu computadora o arrastra el archivo aquí" at bounding box center [426, 226] width 268 height 10
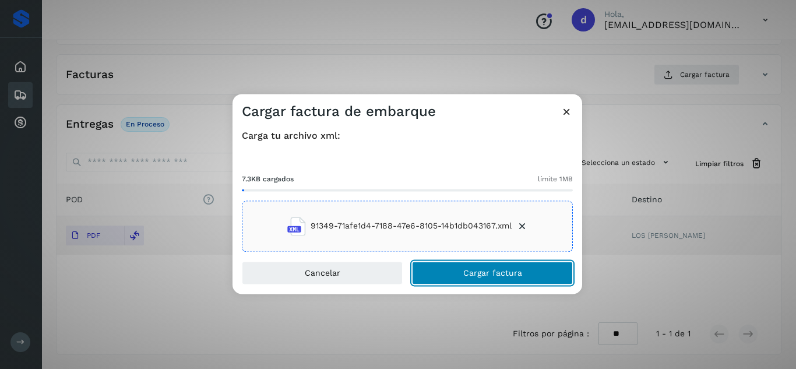
click at [469, 273] on span "Cargar factura" at bounding box center [492, 273] width 59 height 8
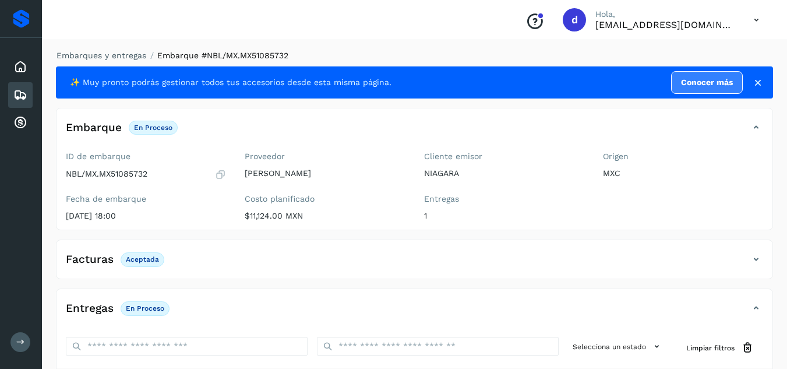
scroll to position [0, 0]
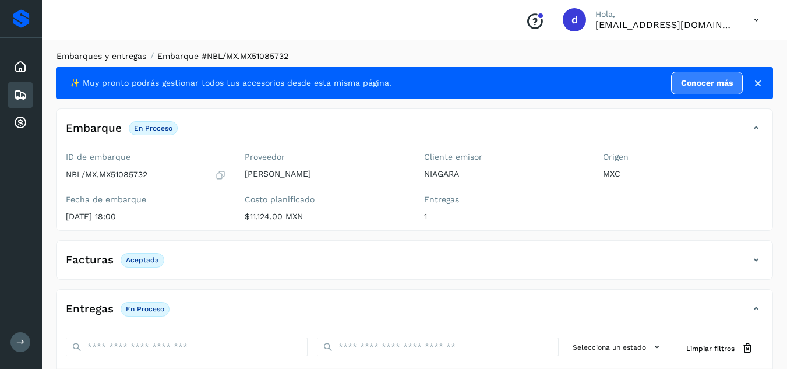
click at [145, 57] on link "Embarques y entregas" at bounding box center [102, 55] width 90 height 9
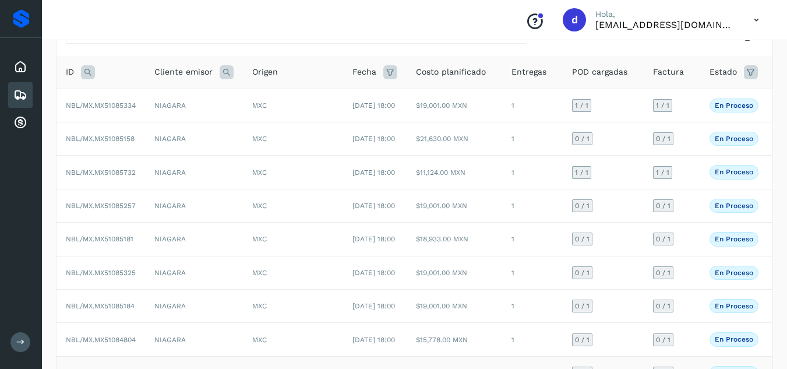
scroll to position [233, 0]
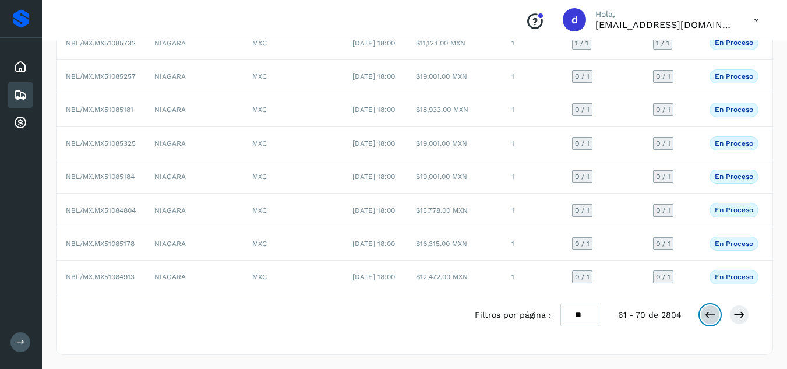
click at [708, 321] on icon at bounding box center [711, 315] width 12 height 12
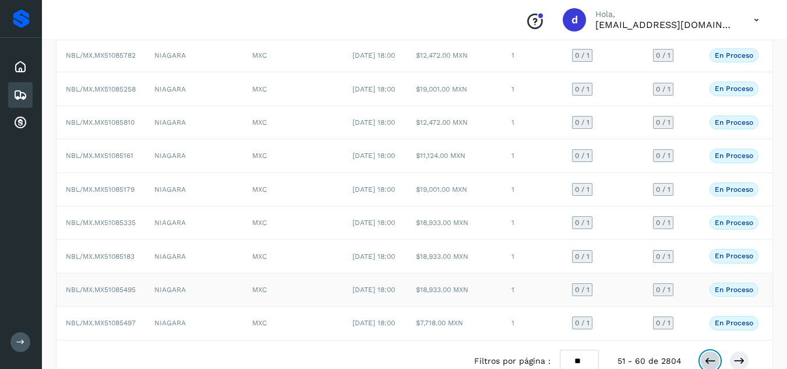
scroll to position [267, 0]
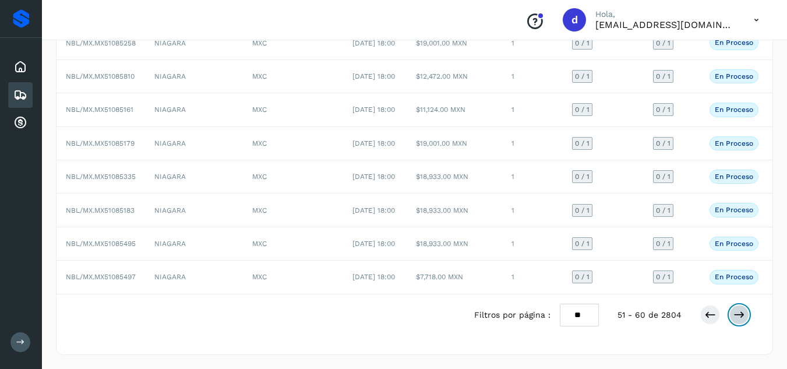
click at [747, 318] on button at bounding box center [740, 315] width 20 height 20
click at [746, 318] on button at bounding box center [740, 315] width 20 height 20
click at [107, 139] on span "NBL/MX.MX51084714" at bounding box center [100, 143] width 68 height 8
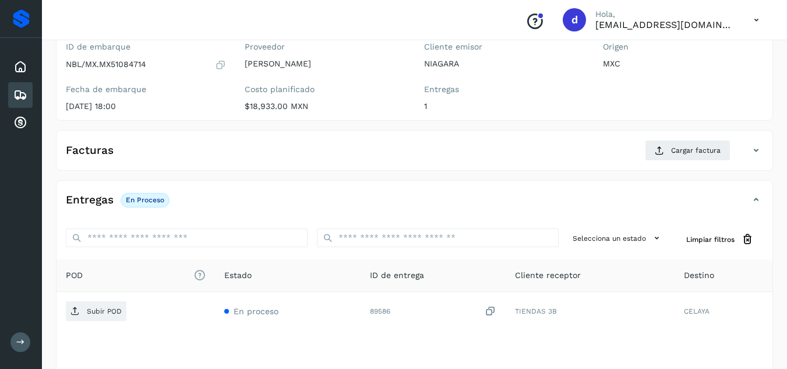
scroll to position [128, 0]
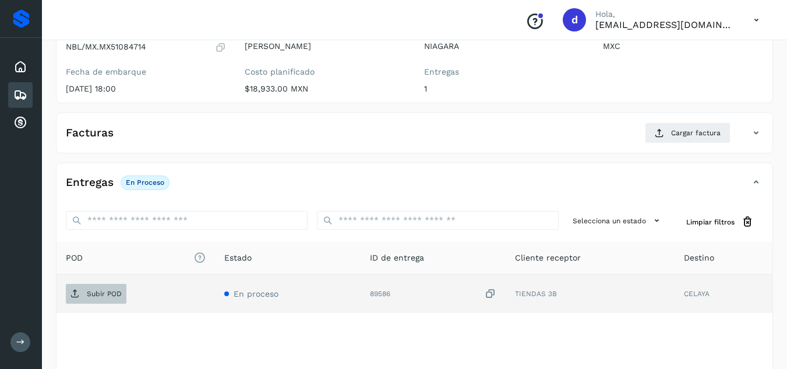
click at [94, 298] on p "Subir POD" at bounding box center [104, 294] width 35 height 8
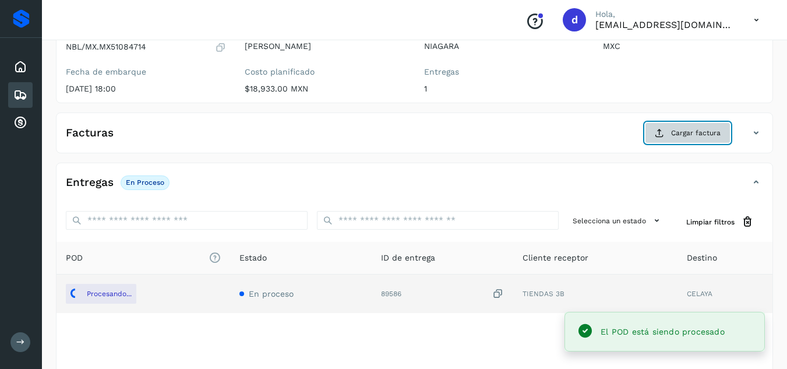
click at [683, 138] on button "Cargar factura" at bounding box center [688, 132] width 86 height 21
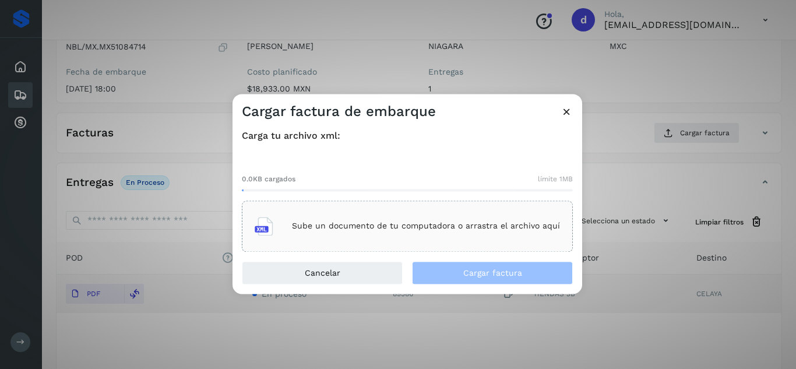
click at [389, 225] on p "Sube un documento de tu computadora o arrastra el archivo aquí" at bounding box center [426, 226] width 268 height 10
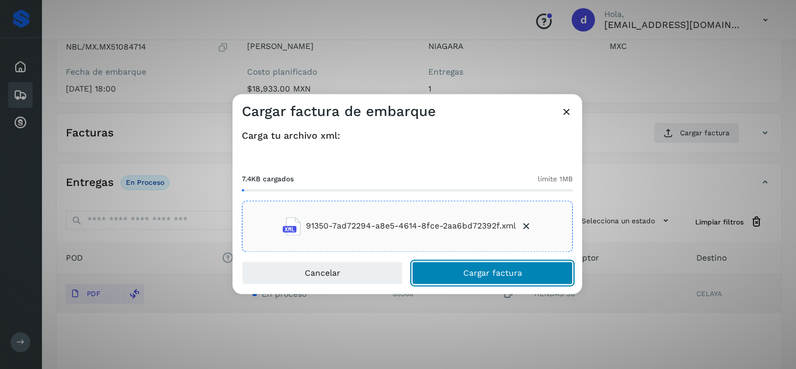
click at [505, 277] on button "Cargar factura" at bounding box center [492, 272] width 161 height 23
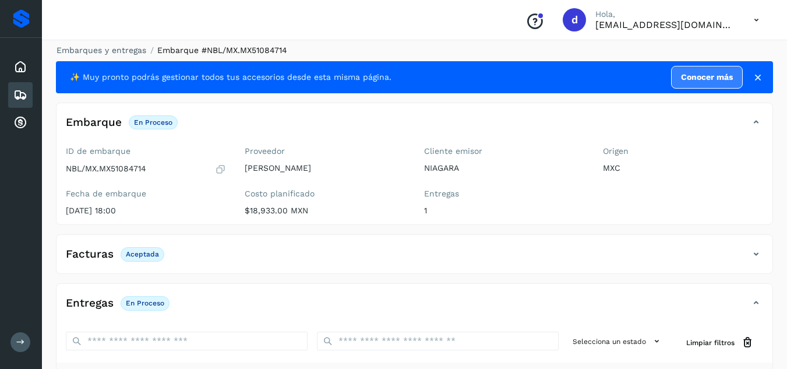
scroll to position [0, 0]
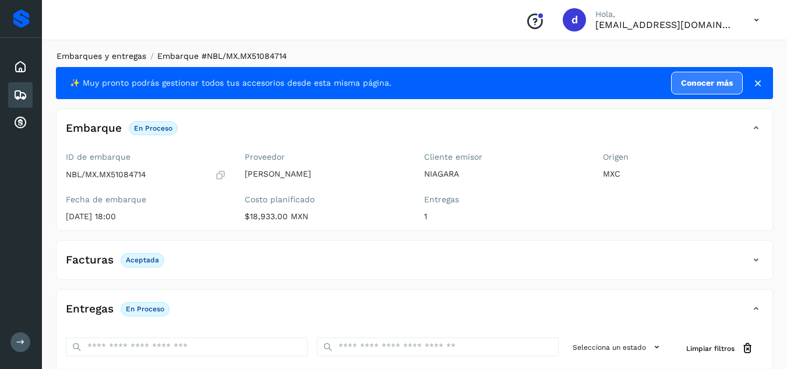
click at [97, 56] on link "Embarques y entregas" at bounding box center [102, 55] width 90 height 9
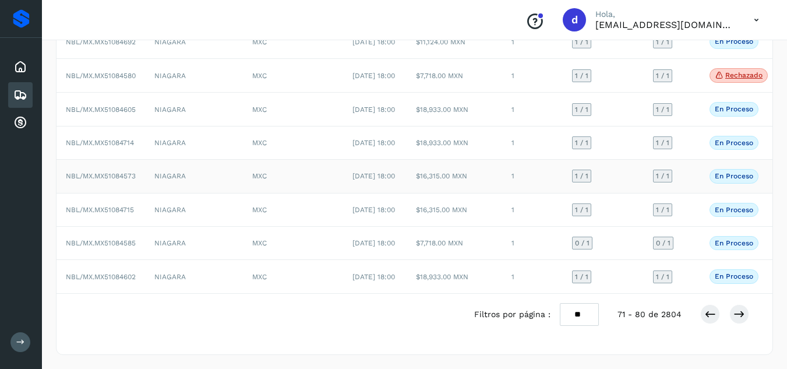
scroll to position [267, 0]
click at [743, 318] on icon at bounding box center [740, 314] width 12 height 12
click at [736, 318] on icon at bounding box center [740, 315] width 12 height 12
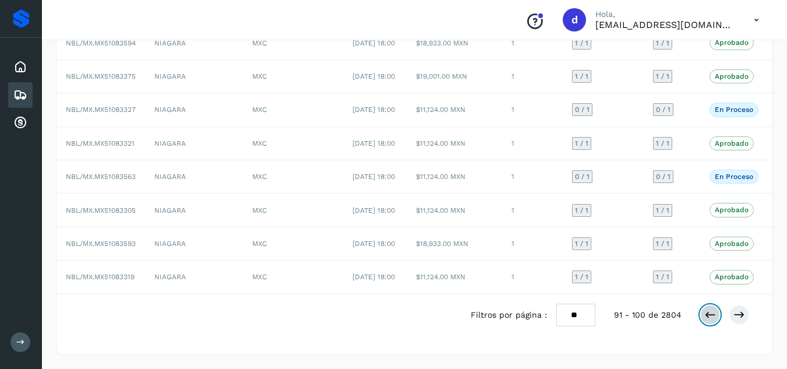
click at [712, 314] on icon at bounding box center [711, 315] width 12 height 12
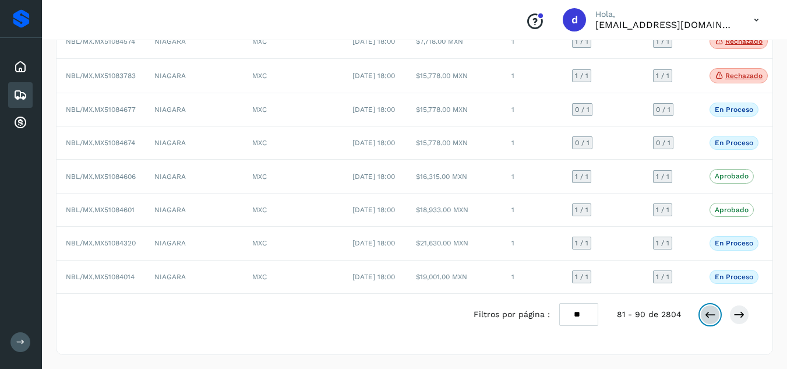
click at [712, 314] on icon at bounding box center [711, 315] width 12 height 12
click at [710, 316] on icon at bounding box center [711, 314] width 12 height 12
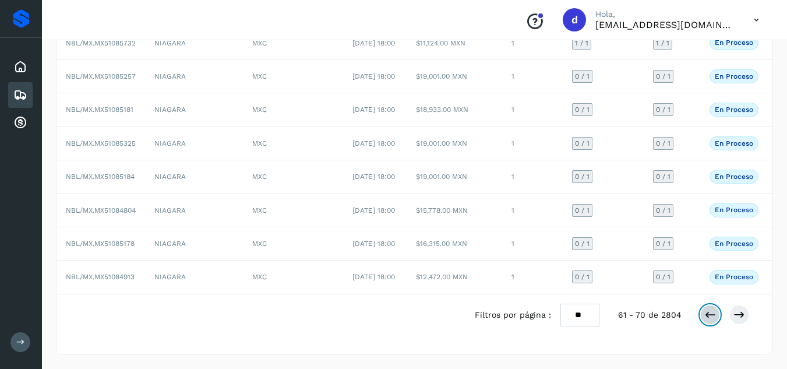
click at [706, 318] on icon at bounding box center [711, 315] width 12 height 12
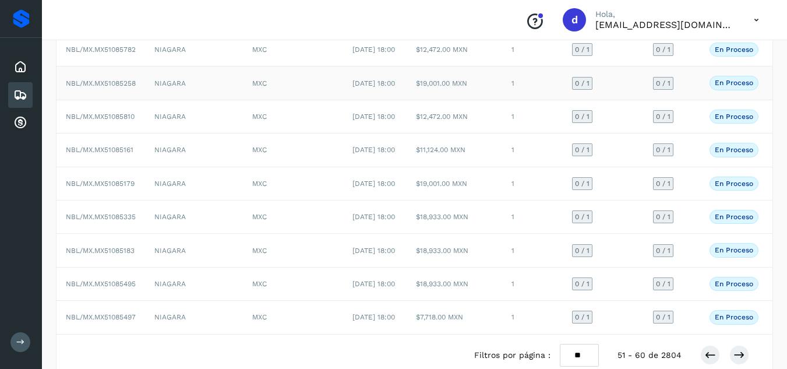
click at [86, 87] on span "NBL/MX.MX51085258" at bounding box center [101, 83] width 70 height 8
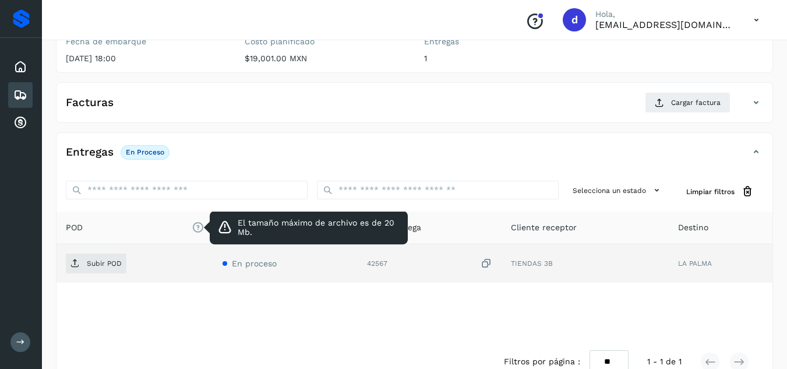
scroll to position [175, 0]
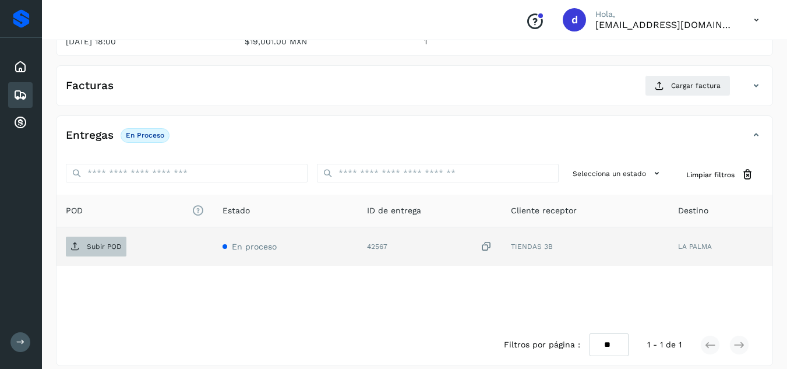
click at [120, 251] on span "Subir POD" at bounding box center [96, 246] width 61 height 19
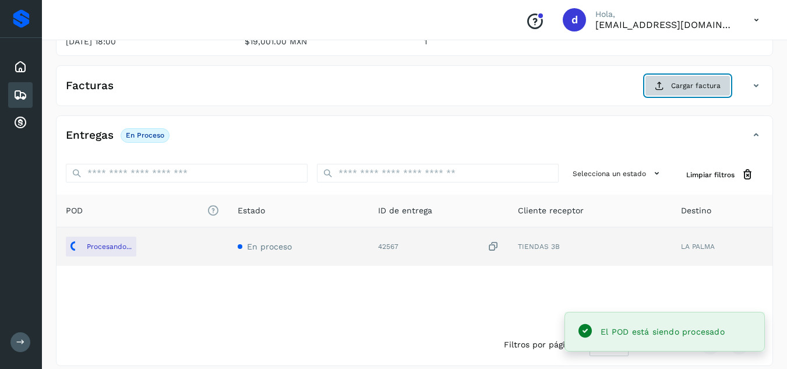
click at [703, 86] on span "Cargar factura" at bounding box center [696, 85] width 50 height 10
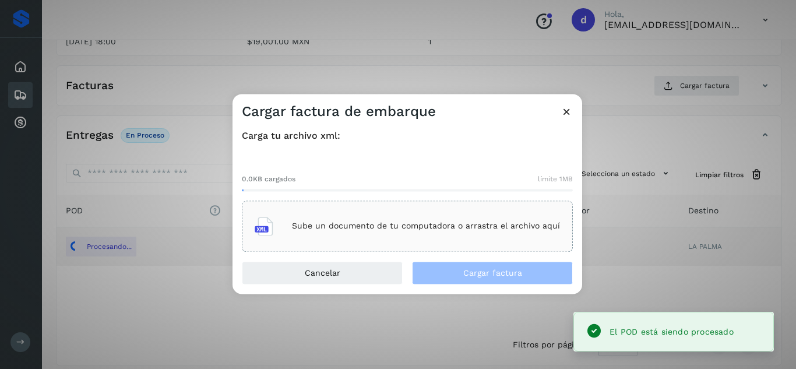
click at [472, 220] on div "Sube un documento de tu computadora o arrastra el archivo aquí" at bounding box center [407, 225] width 305 height 31
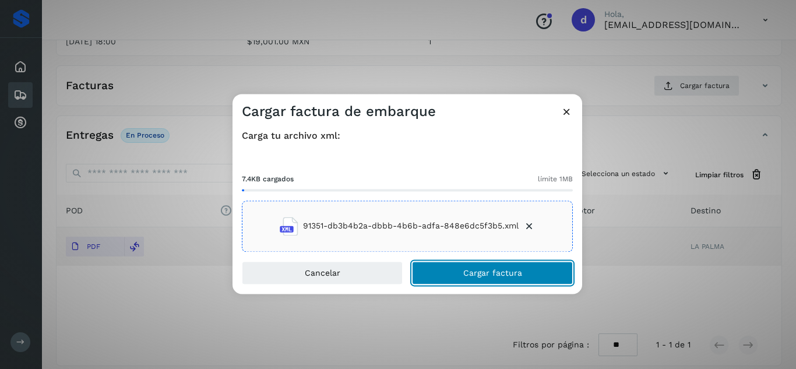
click at [520, 270] on span "Cargar factura" at bounding box center [492, 273] width 59 height 8
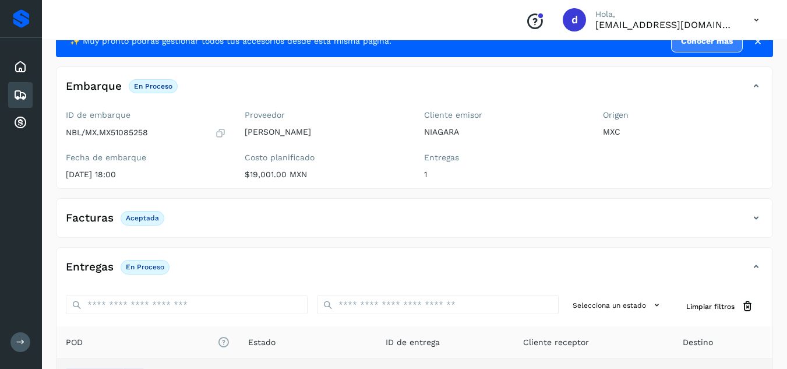
scroll to position [0, 0]
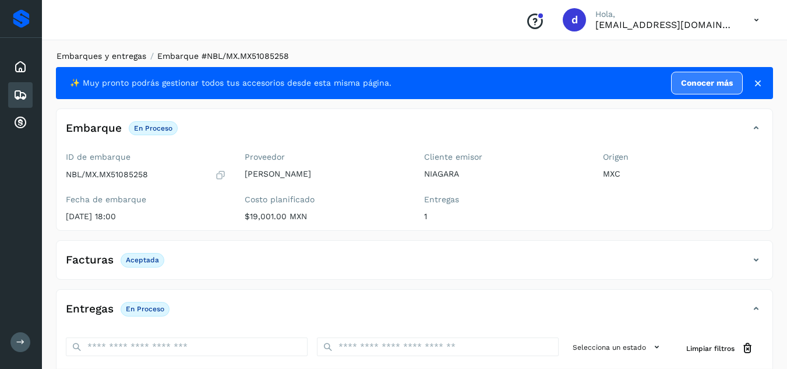
click at [116, 51] on link "Embarques y entregas" at bounding box center [102, 55] width 90 height 9
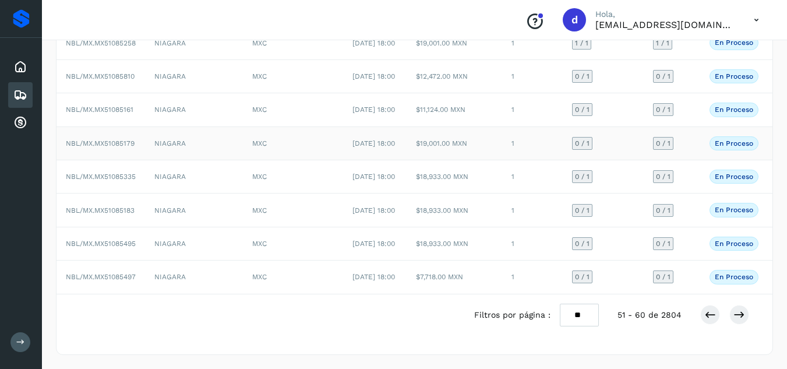
scroll to position [233, 0]
click at [741, 321] on icon at bounding box center [740, 315] width 12 height 12
click at [745, 320] on button at bounding box center [740, 315] width 20 height 20
click at [734, 312] on icon at bounding box center [740, 314] width 12 height 12
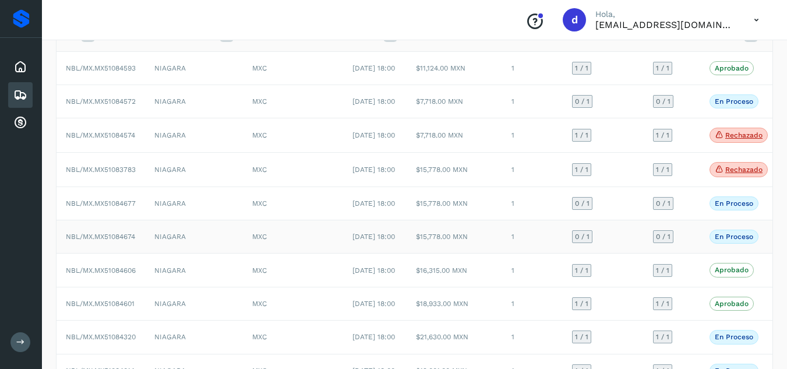
scroll to position [92, 0]
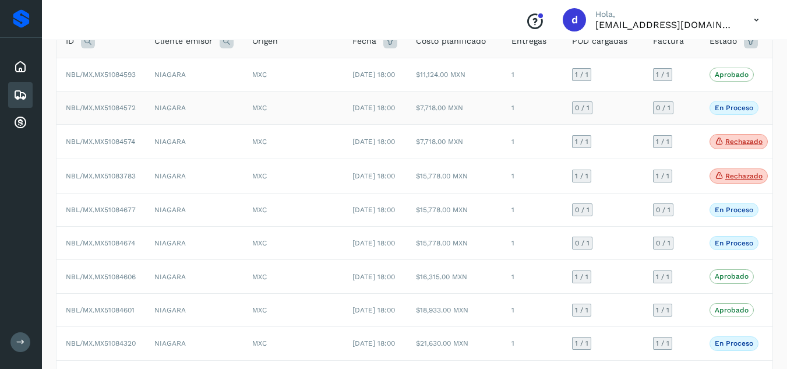
click at [119, 112] on span "NBL/MX.MX51084572" at bounding box center [101, 108] width 70 height 8
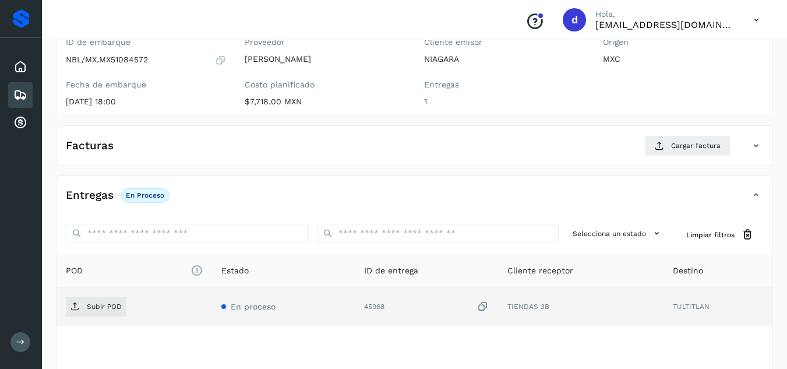
scroll to position [117, 0]
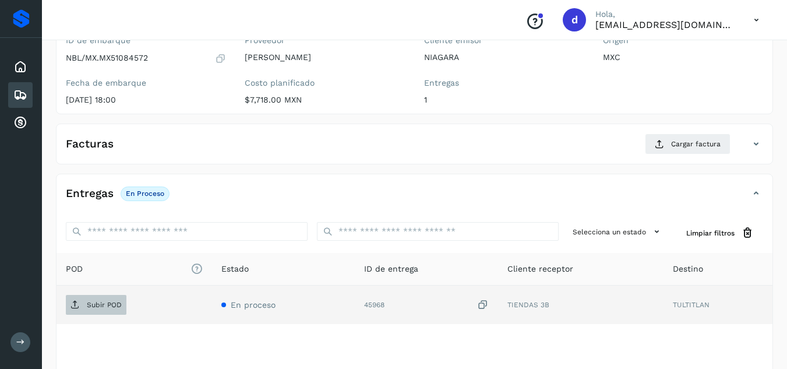
click at [104, 305] on p "Subir POD" at bounding box center [104, 305] width 35 height 8
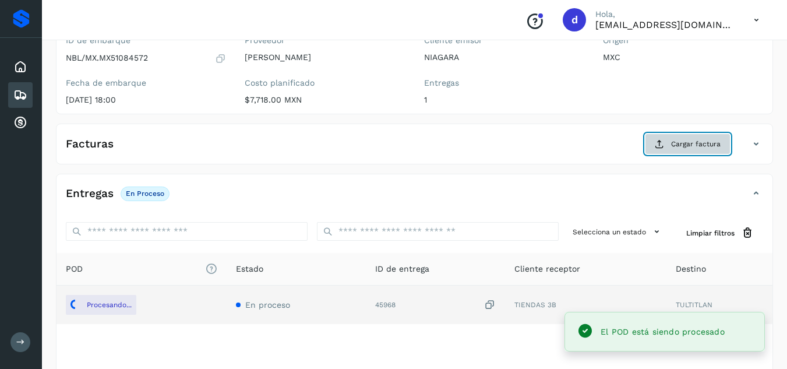
click at [676, 152] on button "Cargar factura" at bounding box center [688, 143] width 86 height 21
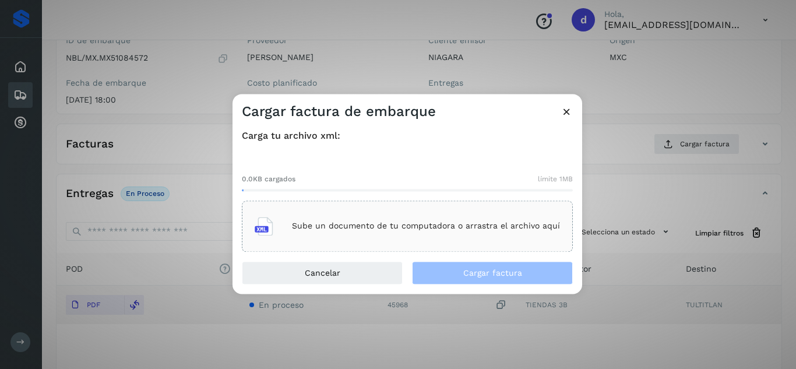
click at [467, 234] on div "Sube un documento de tu computadora o arrastra el archivo aquí" at bounding box center [407, 225] width 305 height 31
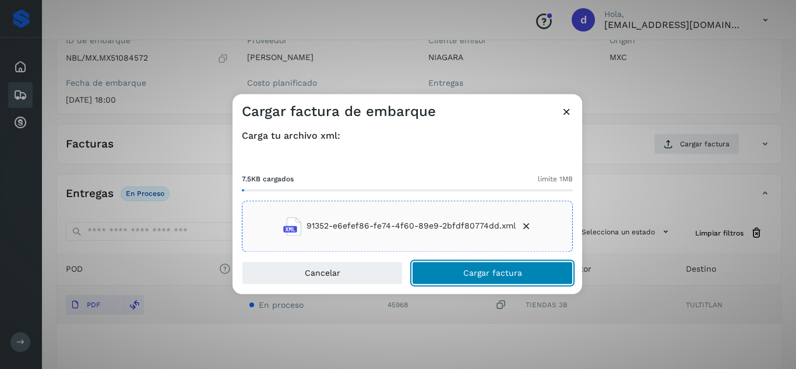
click at [459, 268] on button "Cargar factura" at bounding box center [492, 272] width 161 height 23
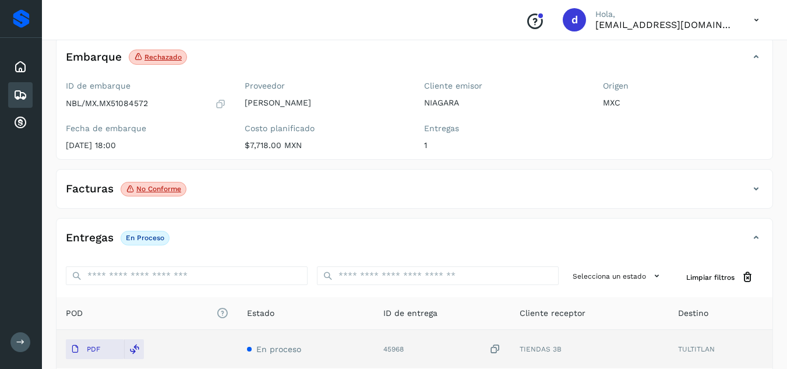
scroll to position [0, 0]
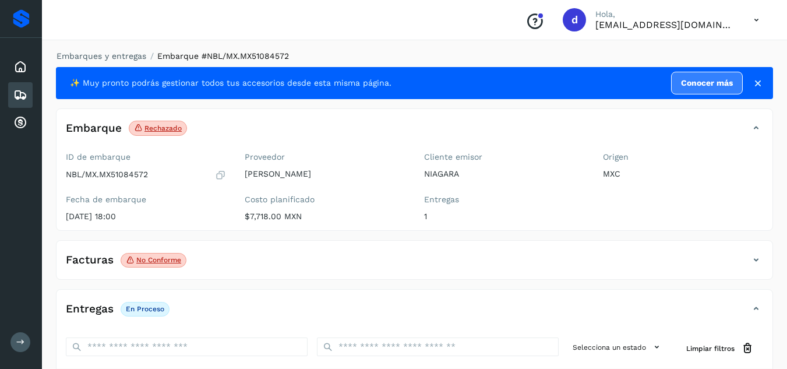
click at [157, 262] on p "No conforme" at bounding box center [158, 260] width 45 height 8
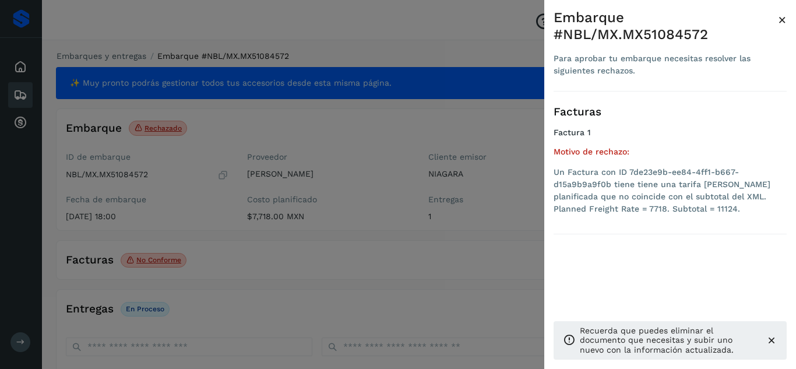
click at [778, 22] on span "×" at bounding box center [782, 20] width 9 height 16
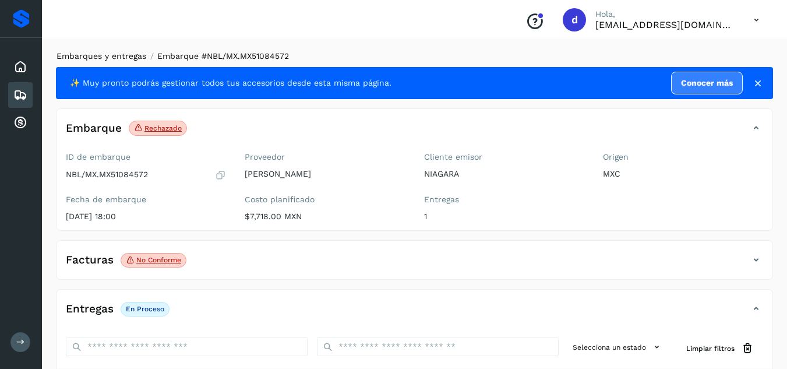
click at [138, 53] on link "Embarques y entregas" at bounding box center [102, 55] width 90 height 9
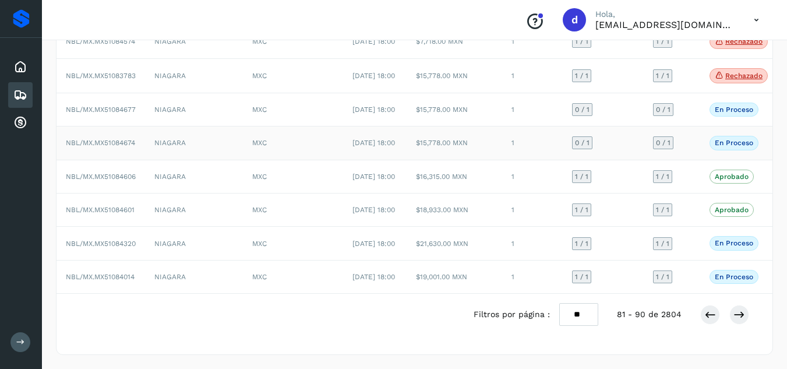
scroll to position [267, 0]
click at [736, 318] on icon at bounding box center [740, 315] width 12 height 12
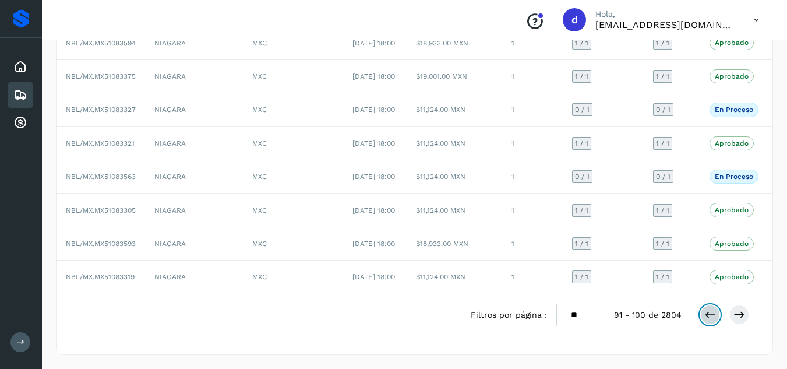
click at [709, 317] on icon at bounding box center [711, 315] width 12 height 12
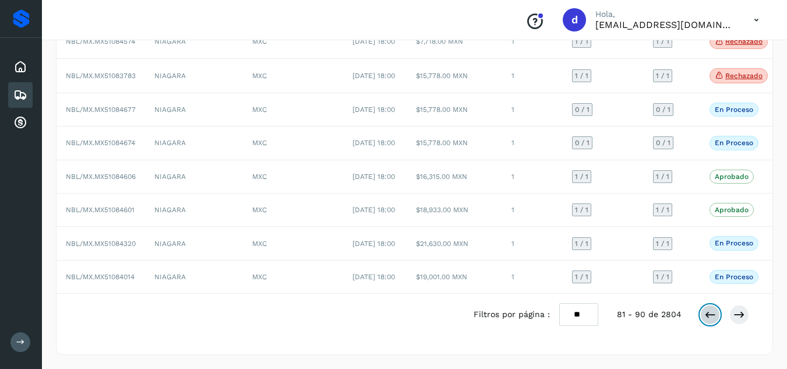
click at [715, 318] on icon at bounding box center [711, 315] width 12 height 12
click at [705, 319] on icon at bounding box center [711, 314] width 12 height 12
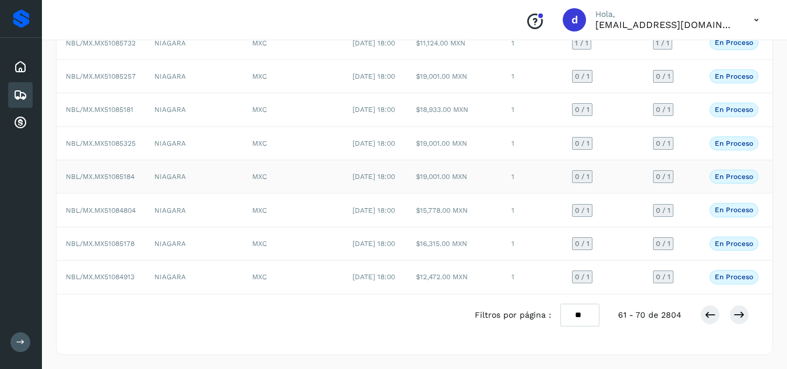
click at [116, 173] on span "NBL/MX.MX51085184" at bounding box center [100, 177] width 69 height 8
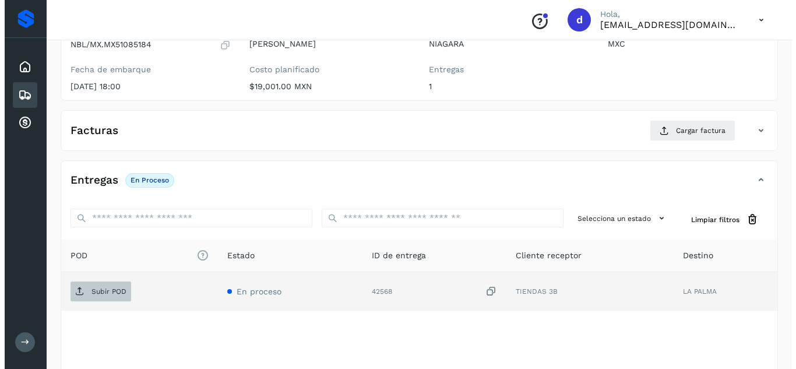
scroll to position [186, 0]
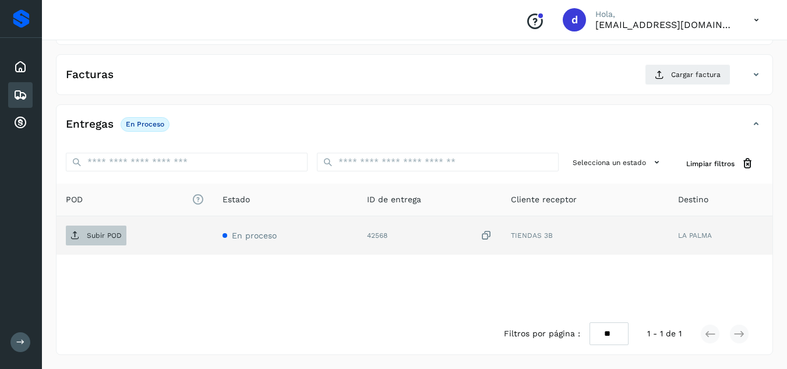
click at [102, 237] on p "Subir POD" at bounding box center [104, 235] width 35 height 8
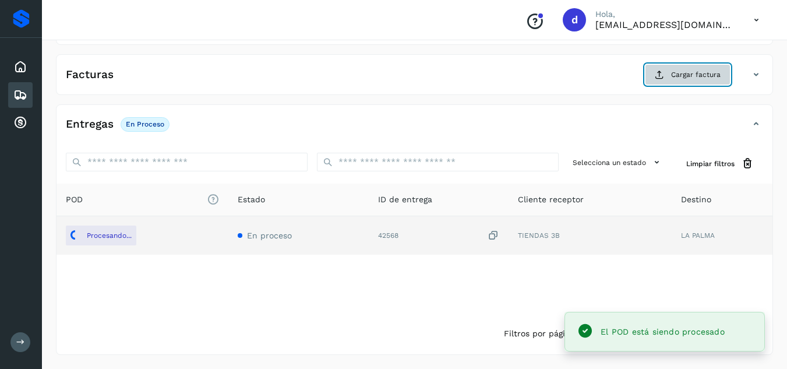
click at [705, 75] on span "Cargar factura" at bounding box center [696, 74] width 50 height 10
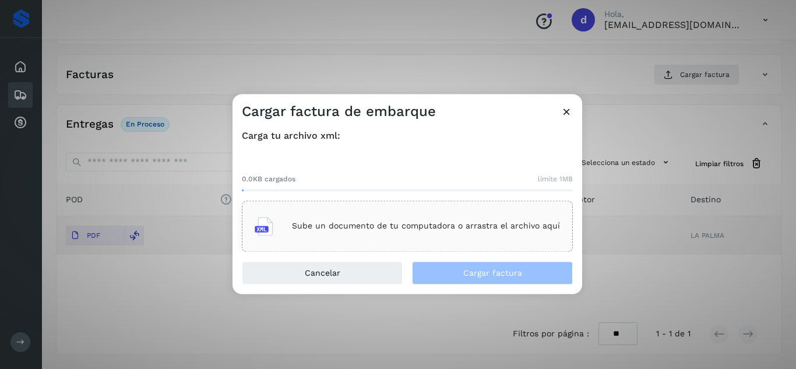
click at [403, 220] on div "Sube un documento de tu computadora o arrastra el archivo aquí" at bounding box center [407, 225] width 305 height 31
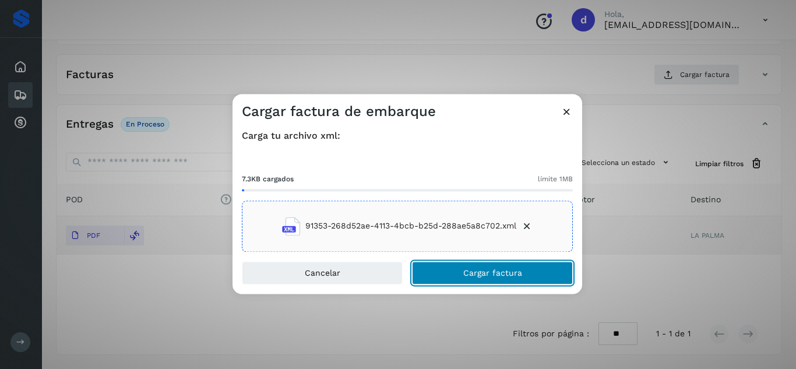
click at [503, 272] on span "Cargar factura" at bounding box center [492, 273] width 59 height 8
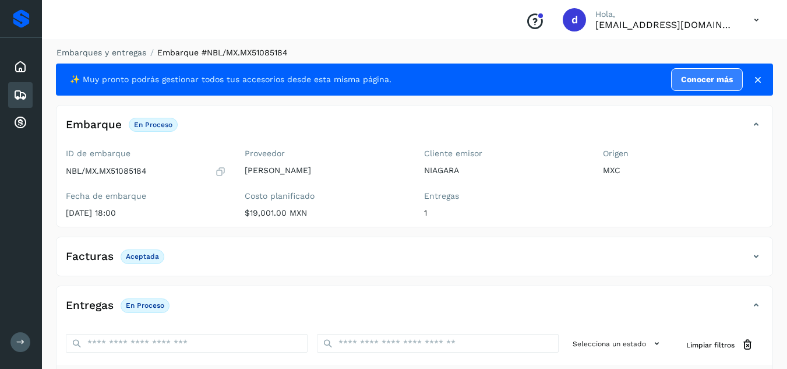
scroll to position [0, 0]
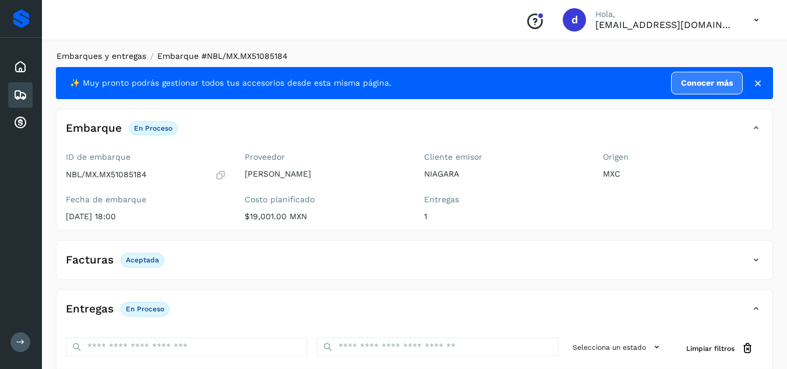
click at [115, 56] on link "Embarques y entregas" at bounding box center [102, 55] width 90 height 9
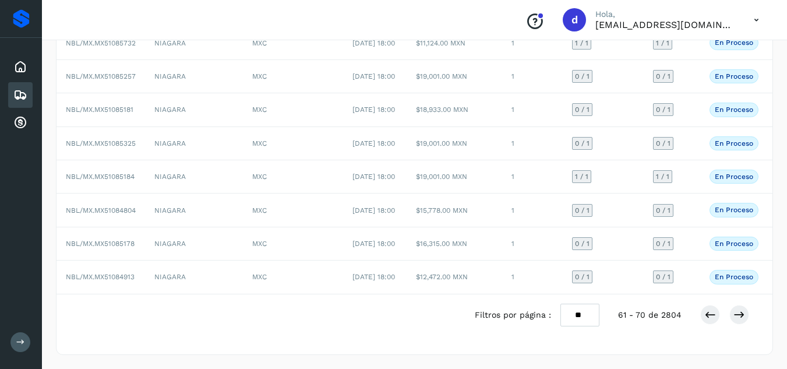
scroll to position [267, 0]
click at [743, 315] on icon at bounding box center [740, 315] width 12 height 12
click at [741, 321] on button at bounding box center [740, 314] width 20 height 20
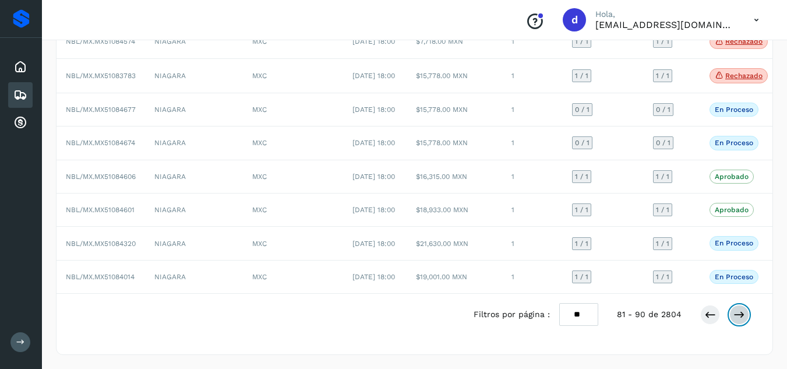
click at [738, 314] on icon at bounding box center [740, 315] width 12 height 12
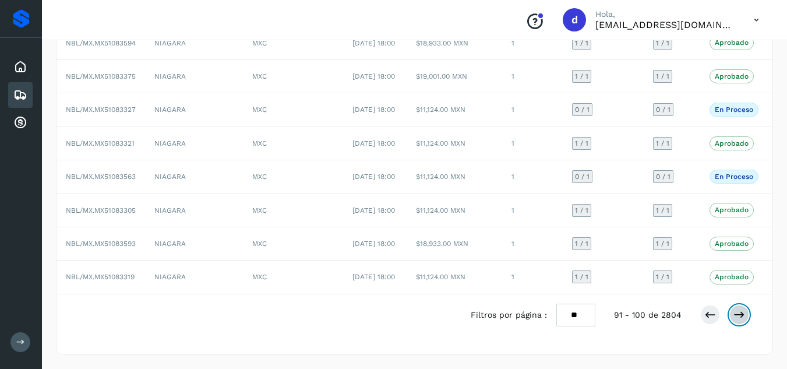
click at [740, 315] on icon at bounding box center [740, 315] width 12 height 12
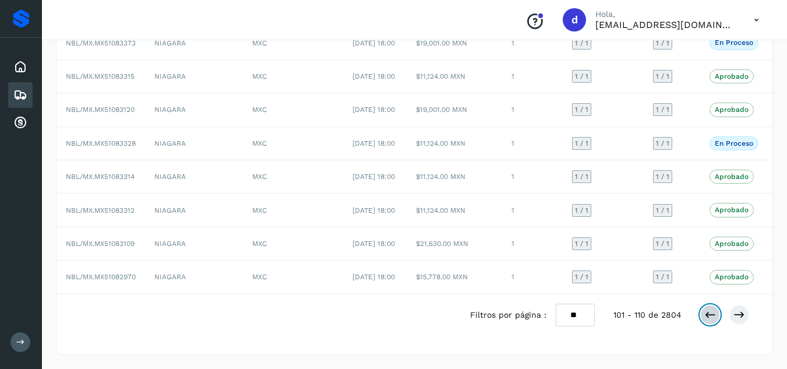
click at [712, 314] on icon at bounding box center [711, 315] width 12 height 12
click at [702, 325] on button at bounding box center [711, 315] width 20 height 20
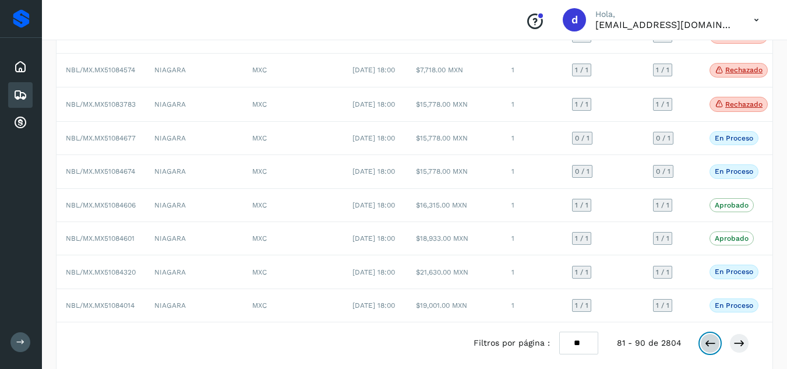
scroll to position [267, 0]
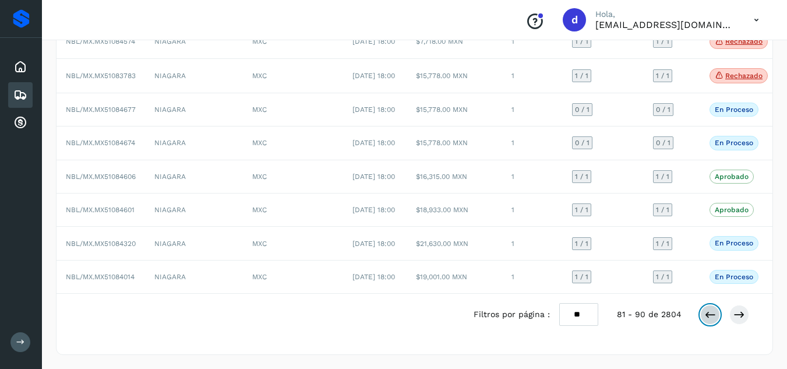
click at [704, 314] on button at bounding box center [711, 315] width 20 height 20
click at [710, 315] on icon at bounding box center [711, 314] width 12 height 12
click at [711, 319] on icon at bounding box center [711, 315] width 12 height 12
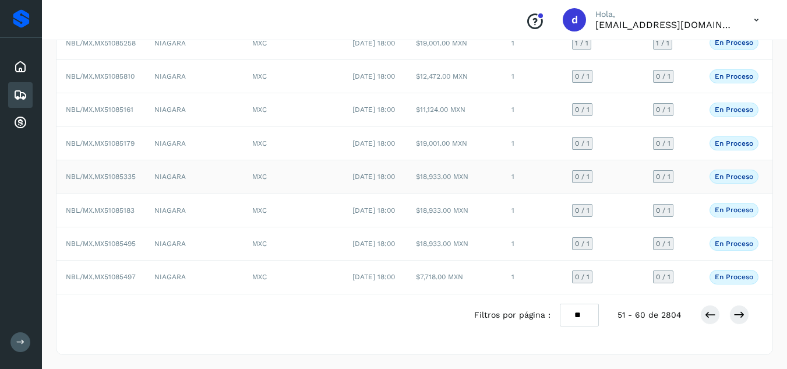
click at [121, 173] on span "NBL/MX.MX51085335" at bounding box center [101, 177] width 70 height 8
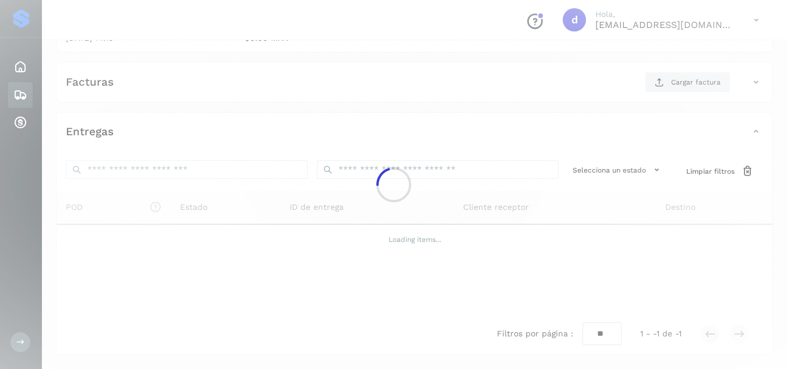
scroll to position [186, 0]
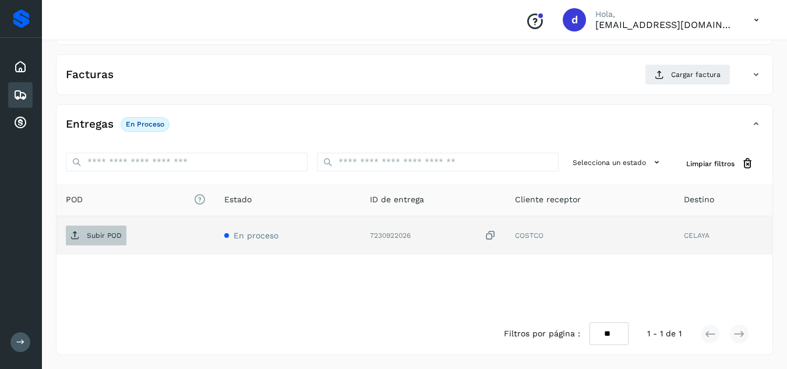
click at [103, 238] on p "Subir POD" at bounding box center [104, 235] width 35 height 8
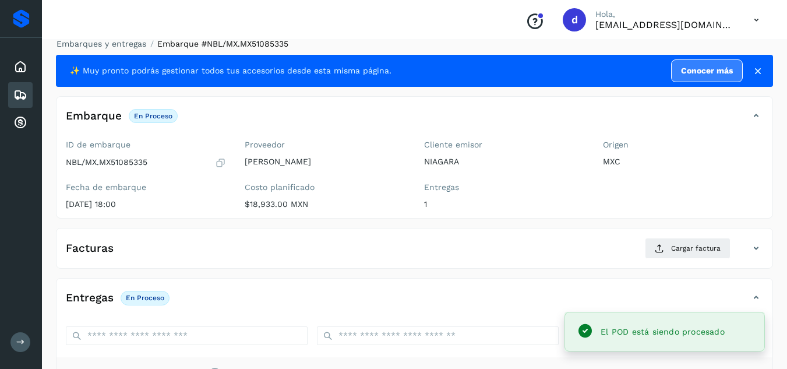
scroll to position [11, 0]
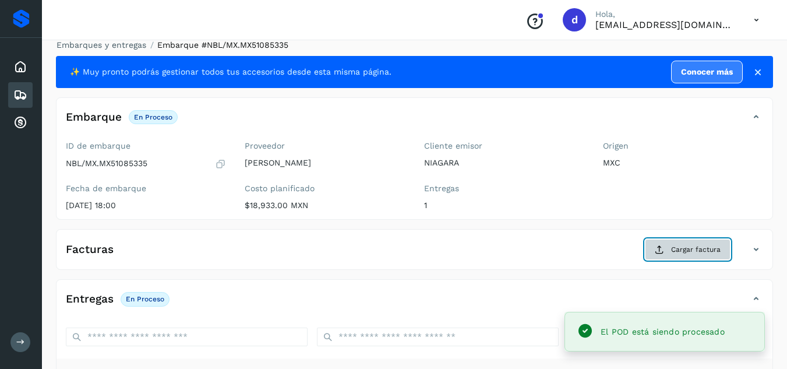
click at [673, 248] on span "Cargar factura" at bounding box center [696, 249] width 50 height 10
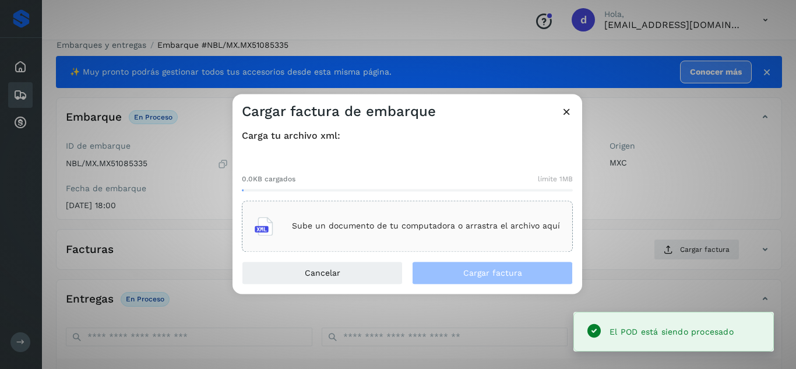
click at [460, 229] on p "Sube un documento de tu computadora o arrastra el archivo aquí" at bounding box center [426, 226] width 268 height 10
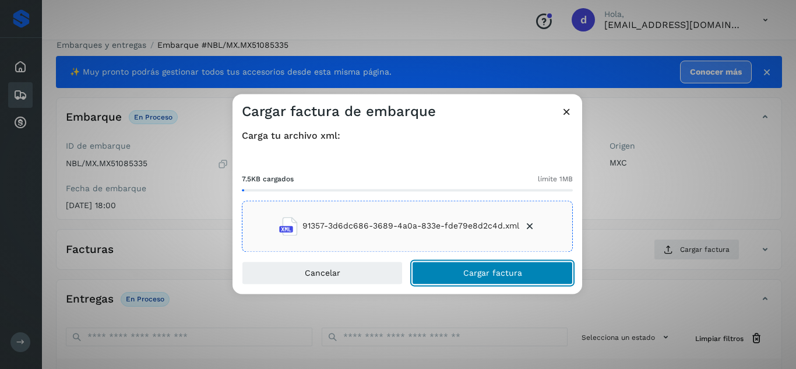
click at [476, 271] on span "Cargar factura" at bounding box center [492, 273] width 59 height 8
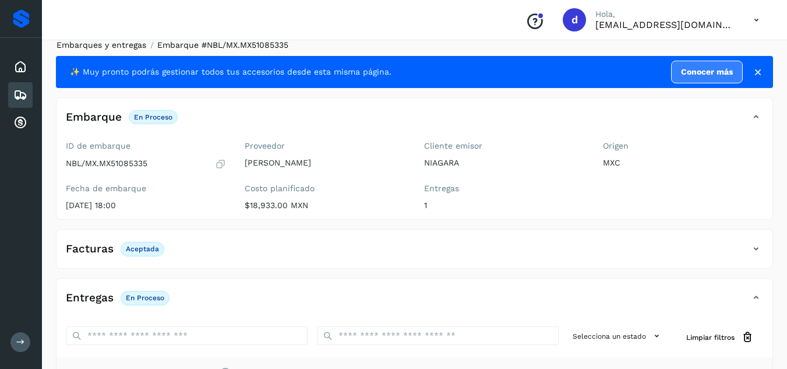
click at [104, 44] on link "Embarques y entregas" at bounding box center [102, 44] width 90 height 9
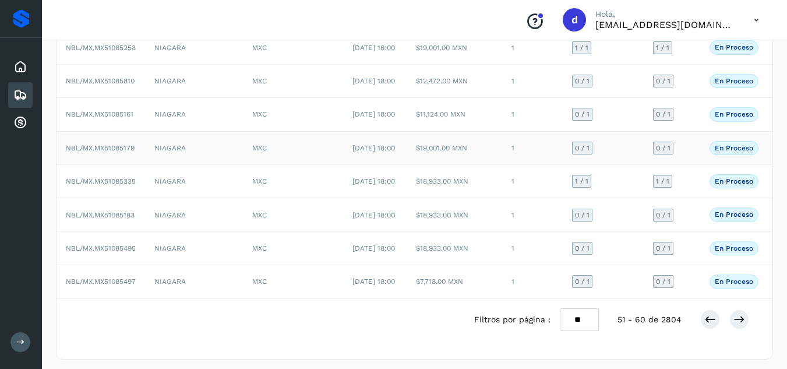
scroll to position [244, 0]
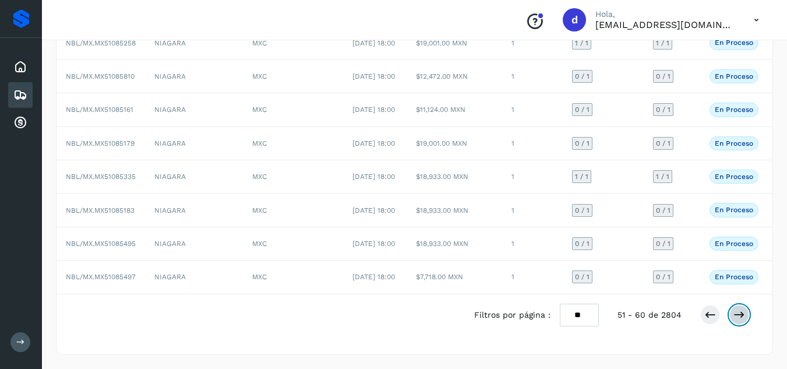
click at [746, 325] on button at bounding box center [740, 315] width 20 height 20
click at [117, 209] on span "NBL/MX.MX51084804" at bounding box center [101, 210] width 70 height 8
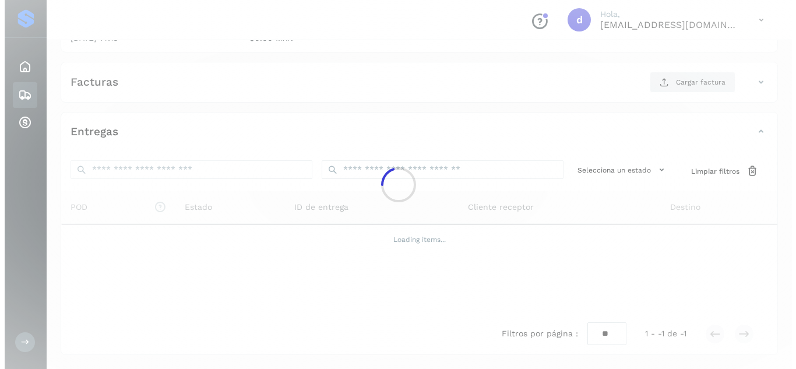
scroll to position [186, 0]
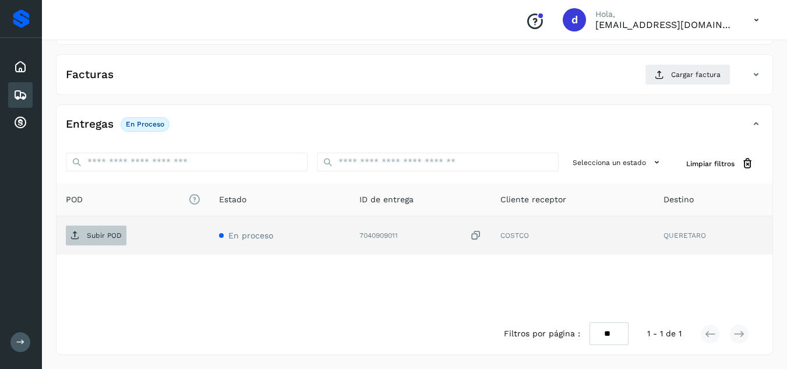
click at [95, 233] on p "Subir POD" at bounding box center [104, 235] width 35 height 8
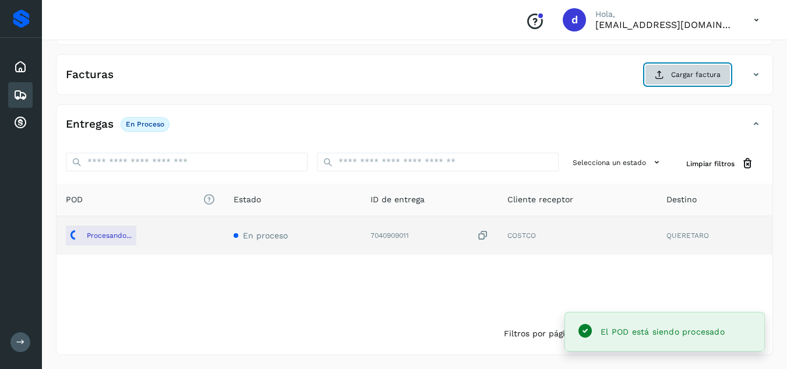
click at [662, 80] on button "Cargar factura" at bounding box center [688, 74] width 86 height 21
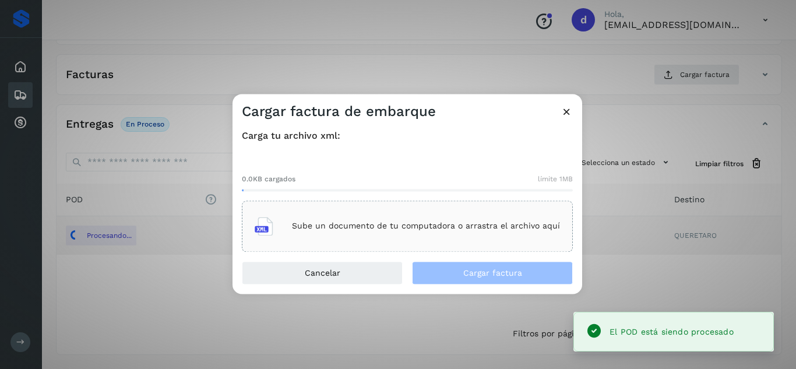
click at [457, 233] on div "Sube un documento de tu computadora o arrastra el archivo aquí" at bounding box center [407, 225] width 305 height 31
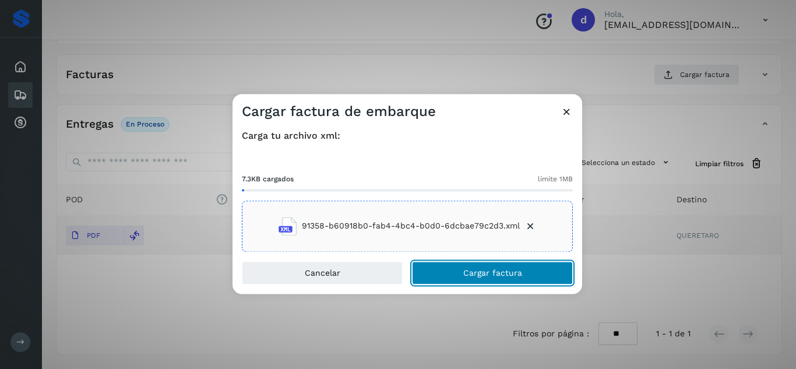
click at [446, 269] on button "Cargar factura" at bounding box center [492, 272] width 161 height 23
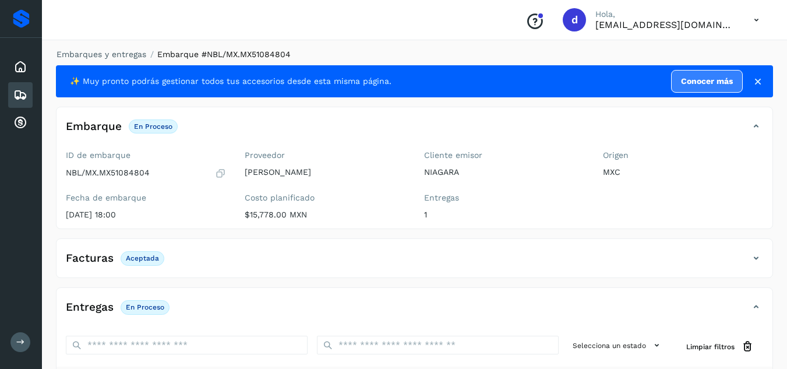
scroll to position [0, 0]
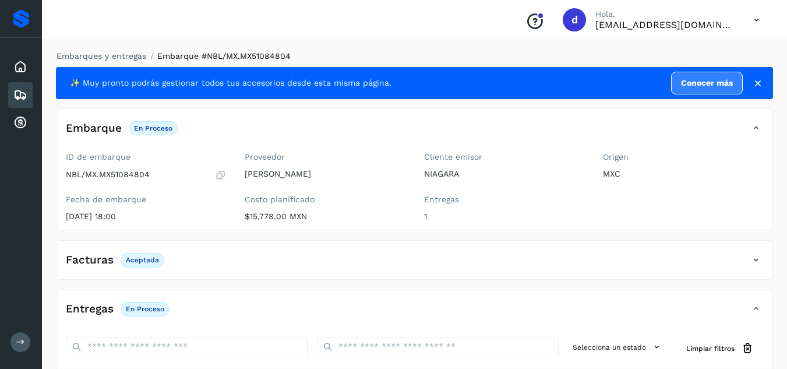
click at [132, 61] on li "Embarques y entregas" at bounding box center [97, 56] width 97 height 12
click at [133, 59] on link "Embarques y entregas" at bounding box center [102, 55] width 90 height 9
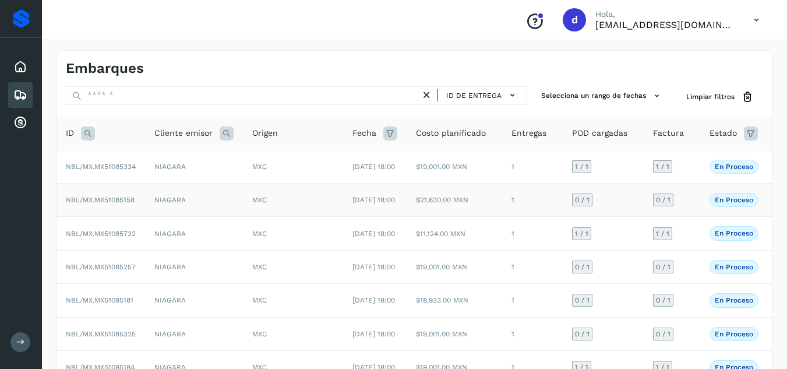
click at [130, 204] on span "NBL/MX.MX51085158" at bounding box center [100, 200] width 69 height 8
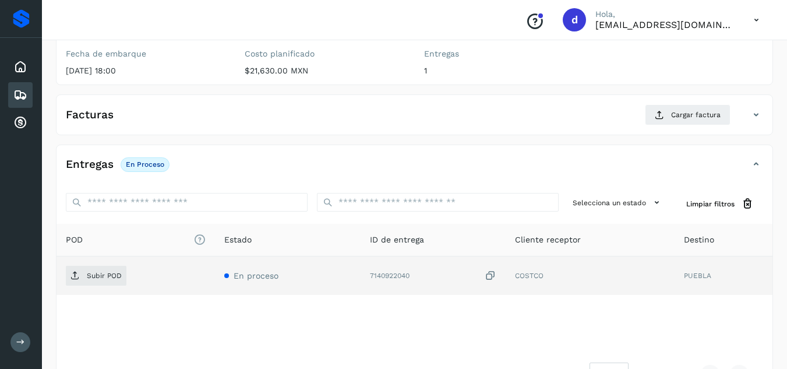
scroll to position [175, 0]
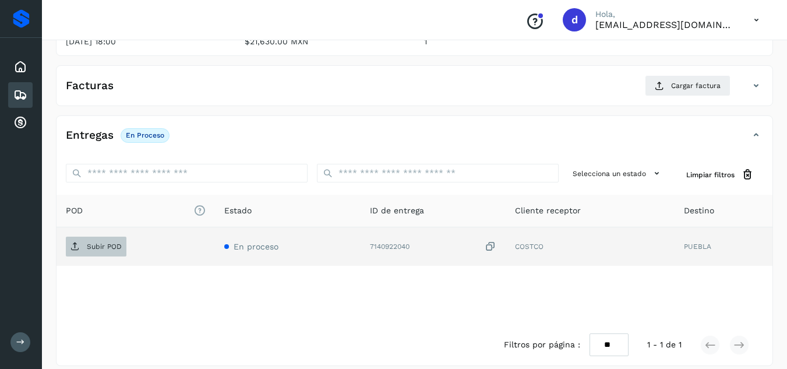
click at [104, 244] on p "Subir POD" at bounding box center [104, 246] width 35 height 8
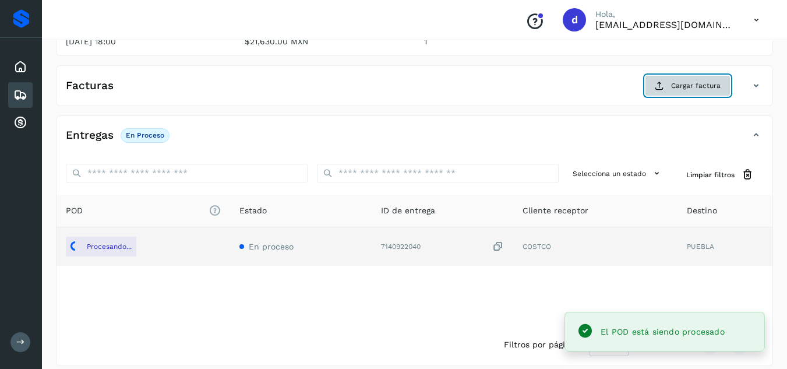
click at [683, 82] on span "Cargar factura" at bounding box center [696, 85] width 50 height 10
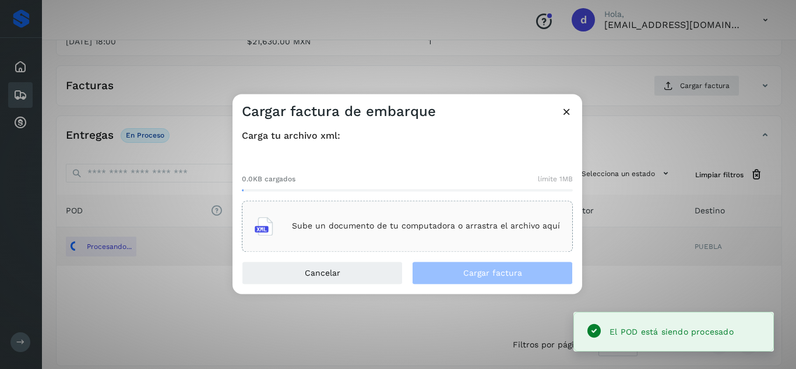
click at [420, 226] on p "Sube un documento de tu computadora o arrastra el archivo aquí" at bounding box center [426, 226] width 268 height 10
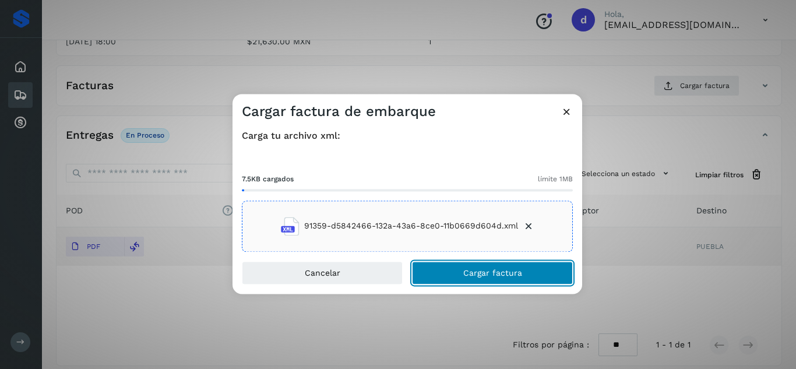
click at [530, 272] on button "Cargar factura" at bounding box center [492, 272] width 161 height 23
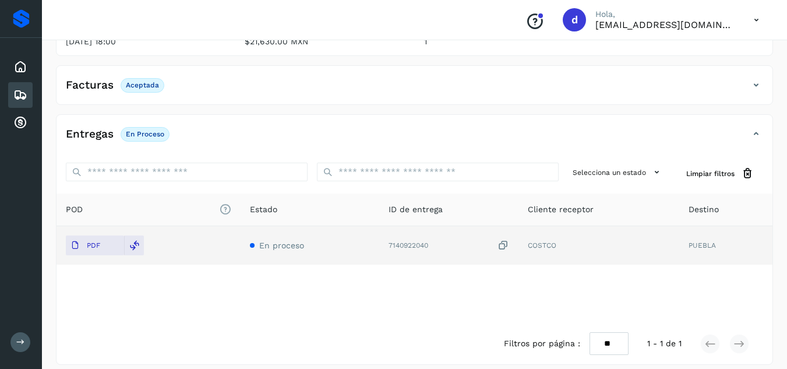
scroll to position [0, 0]
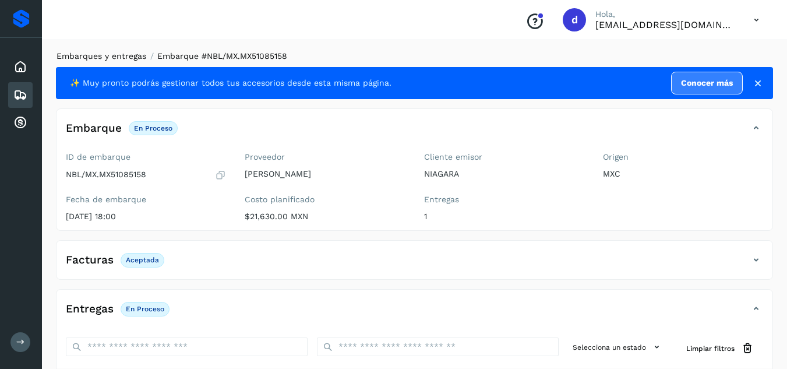
click at [119, 59] on link "Embarques y entregas" at bounding box center [102, 55] width 90 height 9
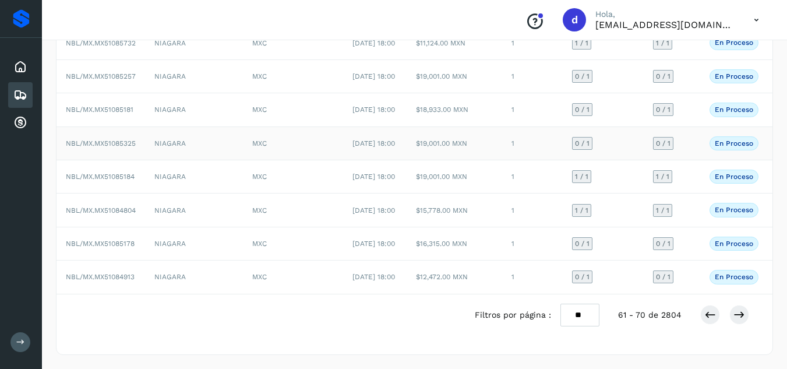
scroll to position [233, 0]
click at [737, 321] on icon at bounding box center [740, 315] width 12 height 12
click at [738, 320] on icon at bounding box center [740, 314] width 12 height 12
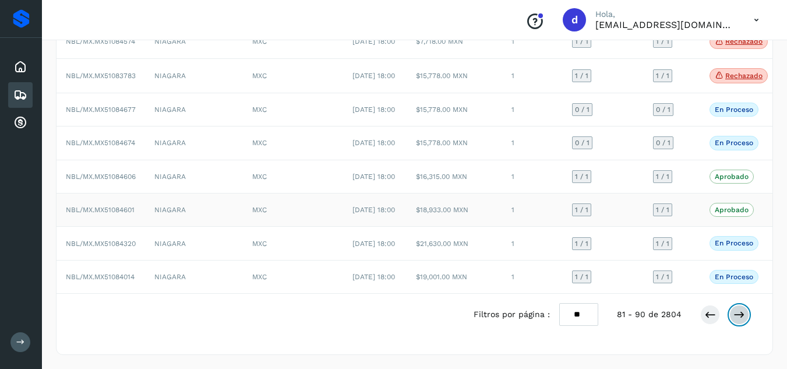
scroll to position [267, 0]
click at [737, 311] on icon at bounding box center [740, 315] width 12 height 12
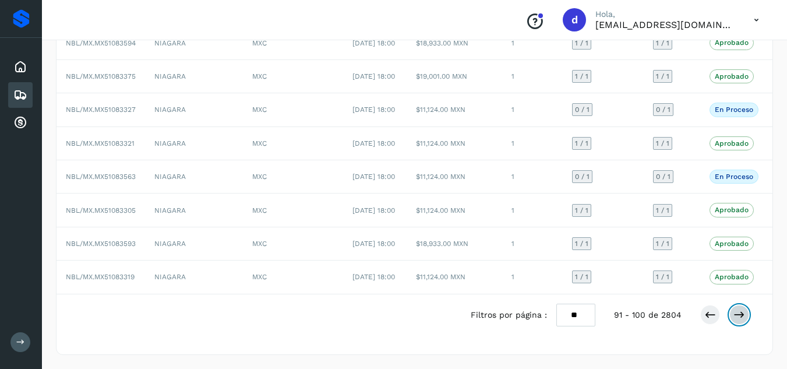
click at [744, 317] on icon at bounding box center [740, 315] width 12 height 12
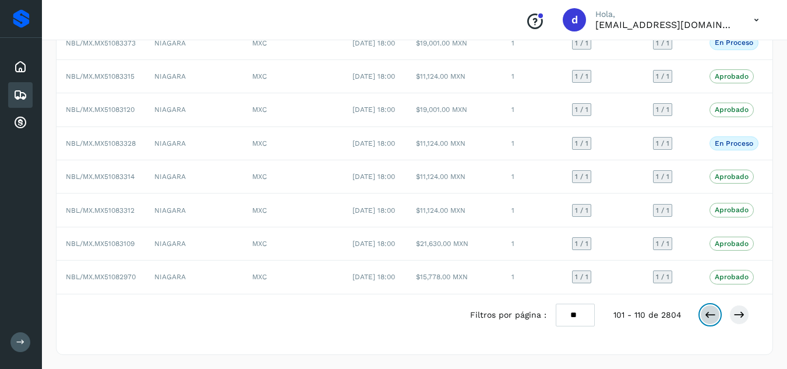
click at [709, 316] on icon at bounding box center [711, 315] width 12 height 12
click at [715, 319] on icon at bounding box center [711, 315] width 12 height 12
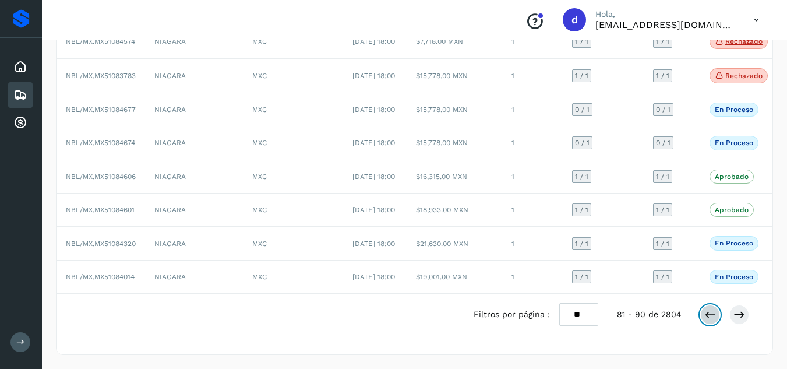
click at [713, 313] on icon at bounding box center [711, 315] width 12 height 12
click at [710, 320] on icon at bounding box center [711, 314] width 12 height 12
click at [708, 319] on icon at bounding box center [711, 315] width 12 height 12
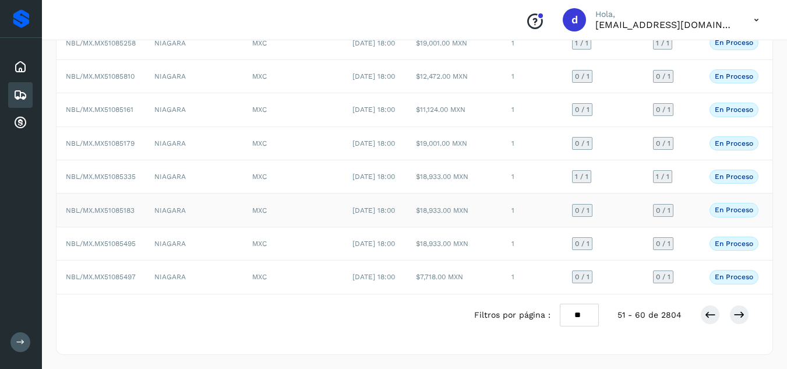
click at [116, 206] on span "NBL/MX.MX51085183" at bounding box center [100, 210] width 69 height 8
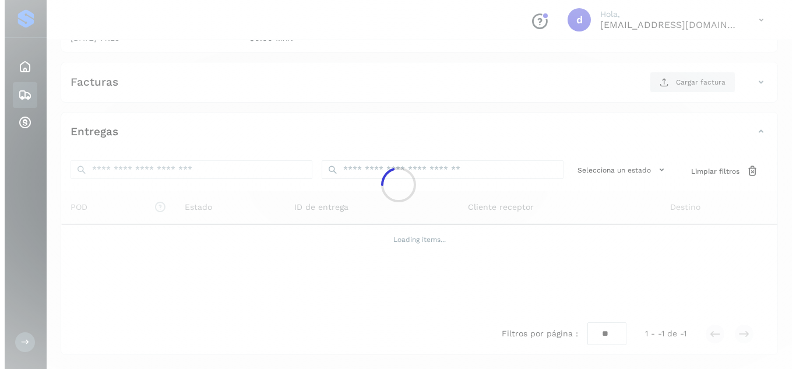
scroll to position [186, 0]
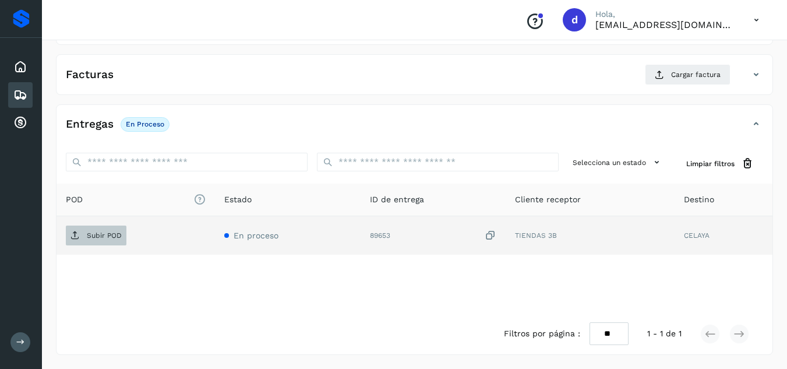
click at [111, 234] on p "Subir POD" at bounding box center [104, 235] width 35 height 8
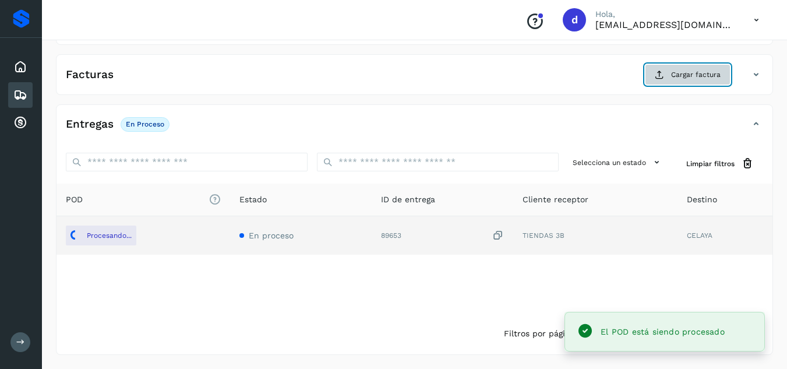
click at [669, 77] on button "Cargar factura" at bounding box center [688, 74] width 86 height 21
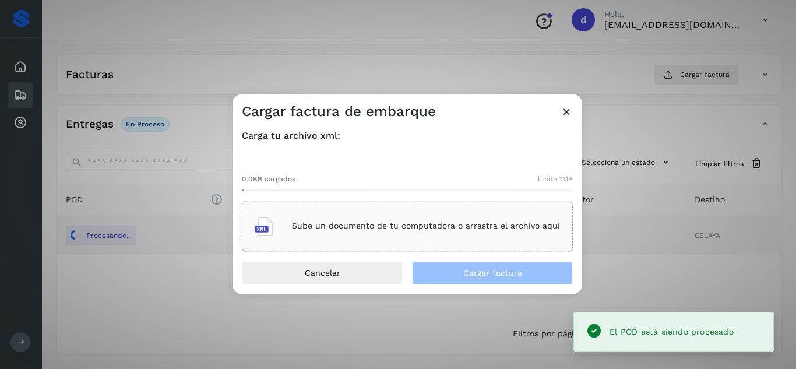
click at [337, 216] on div "Sube un documento de tu computadora o arrastra el archivo aquí" at bounding box center [407, 225] width 305 height 31
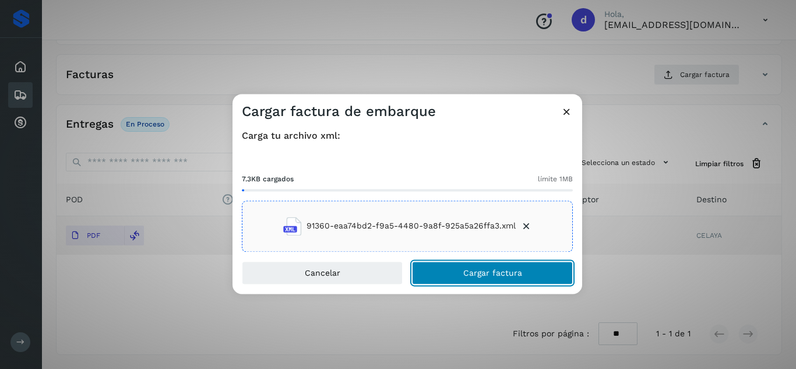
click at [440, 272] on button "Cargar factura" at bounding box center [492, 272] width 161 height 23
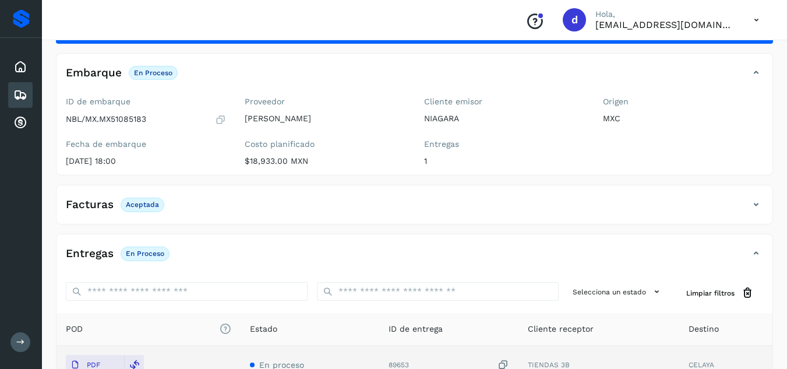
scroll to position [10, 0]
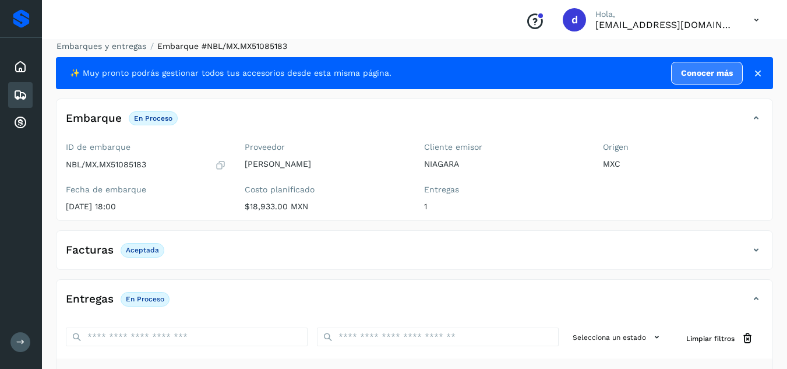
click at [144, 252] on p "Aceptada" at bounding box center [142, 250] width 33 height 8
click at [147, 251] on p "Aceptada" at bounding box center [142, 250] width 33 height 8
click at [758, 251] on icon at bounding box center [757, 250] width 14 height 14
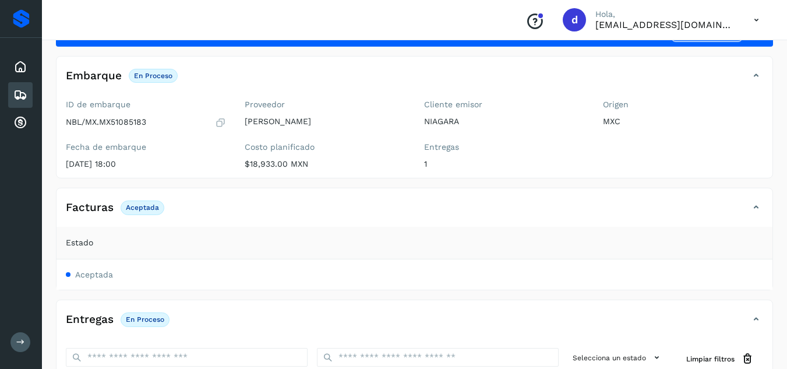
scroll to position [126, 0]
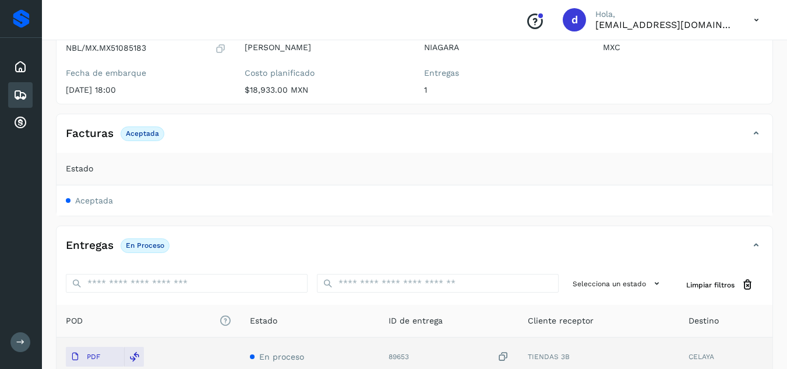
click at [139, 248] on p "En proceso" at bounding box center [145, 245] width 38 height 8
click at [100, 199] on span "Aceptada" at bounding box center [94, 200] width 38 height 9
click at [754, 245] on icon at bounding box center [757, 245] width 14 height 14
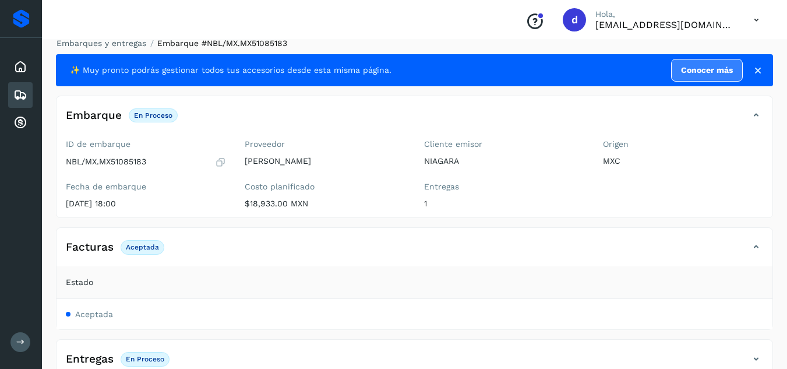
scroll to position [0, 0]
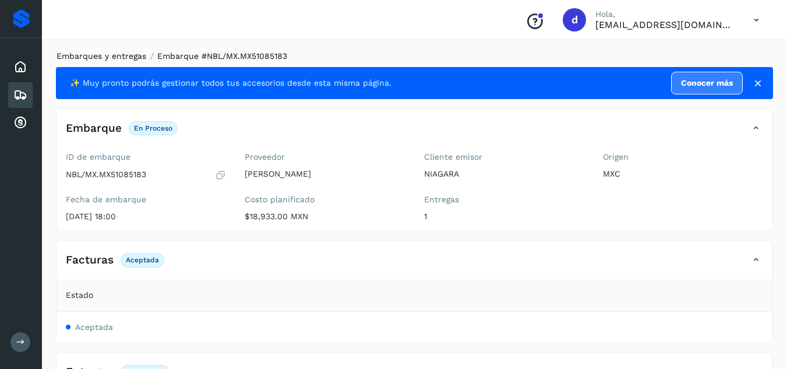
click at [116, 55] on link "Embarques y entregas" at bounding box center [102, 55] width 90 height 9
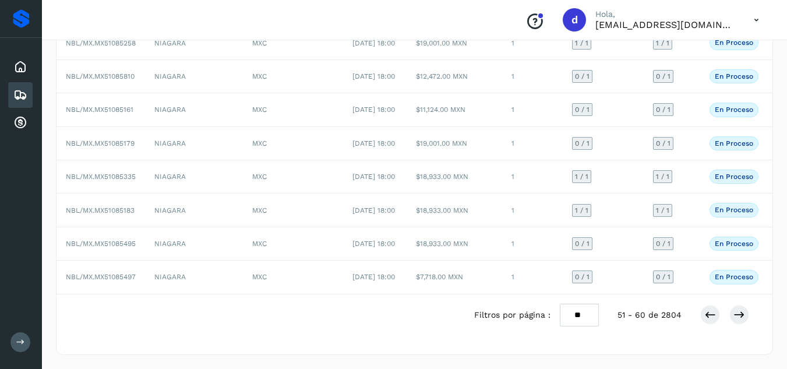
scroll to position [267, 0]
click at [745, 314] on icon at bounding box center [740, 315] width 12 height 12
click at [741, 318] on icon at bounding box center [740, 315] width 12 height 12
click at [731, 316] on button at bounding box center [740, 314] width 20 height 20
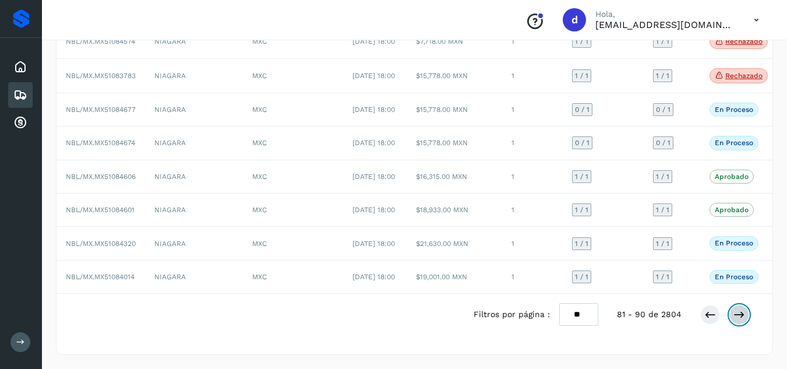
click at [736, 309] on icon at bounding box center [740, 315] width 12 height 12
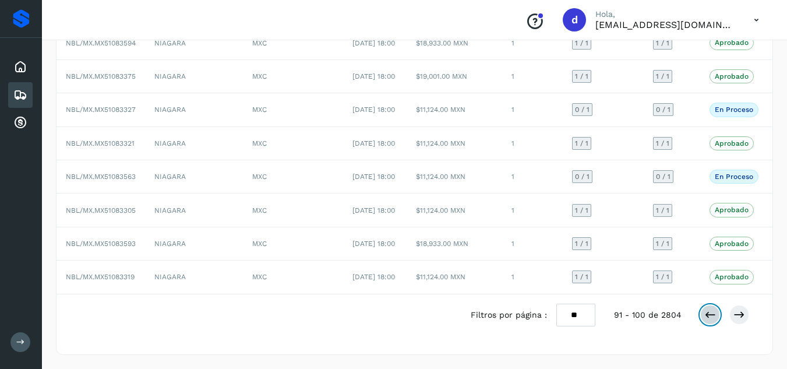
click at [708, 311] on icon at bounding box center [711, 315] width 12 height 12
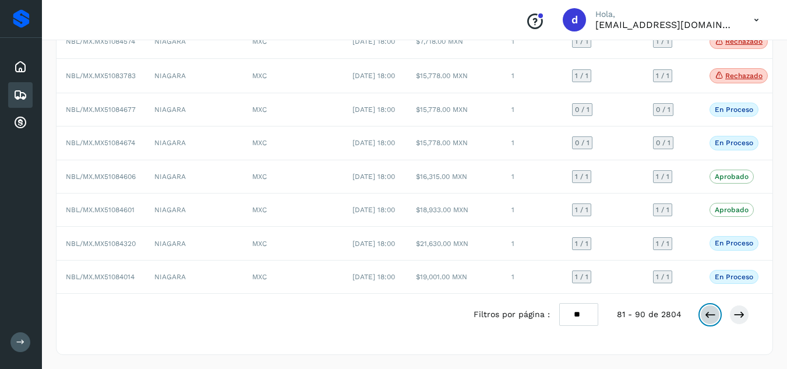
click at [713, 311] on icon at bounding box center [711, 315] width 12 height 12
click at [705, 315] on icon at bounding box center [711, 314] width 12 height 12
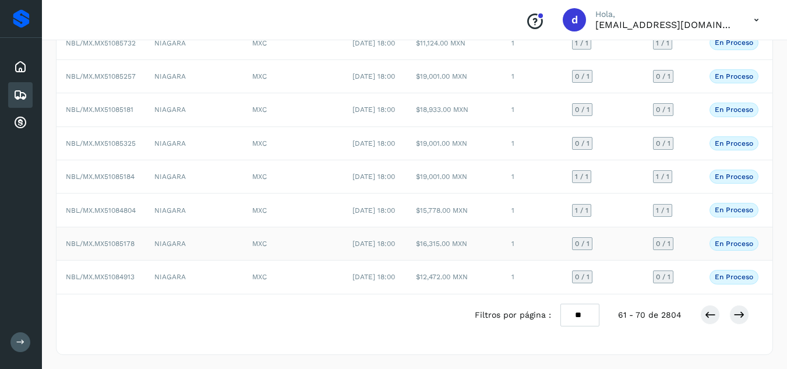
click at [103, 240] on span "NBL/MX.MX51085178" at bounding box center [100, 244] width 69 height 8
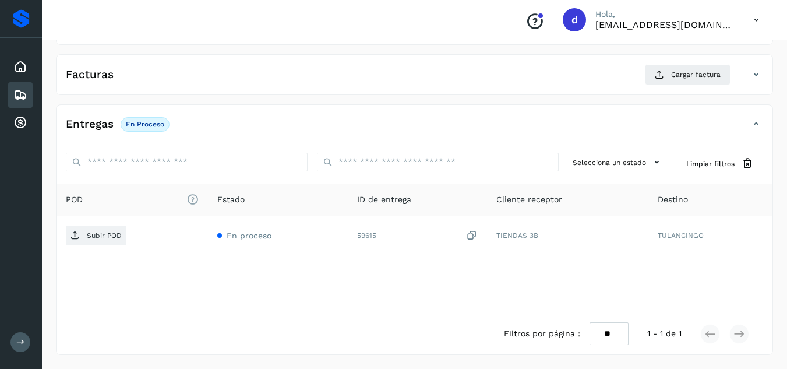
scroll to position [128, 0]
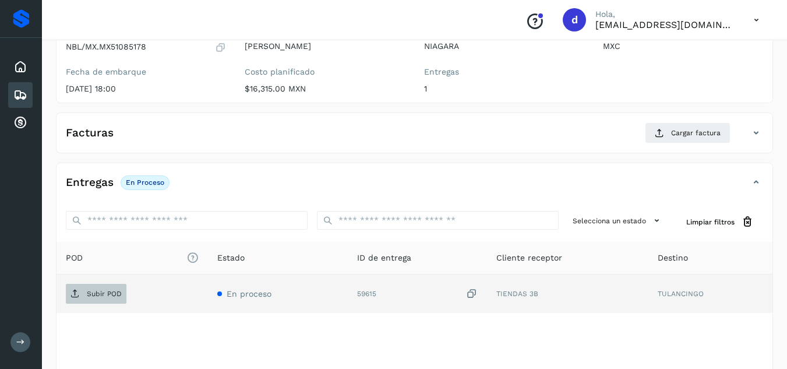
click at [85, 296] on span "Subir POD" at bounding box center [96, 293] width 61 height 19
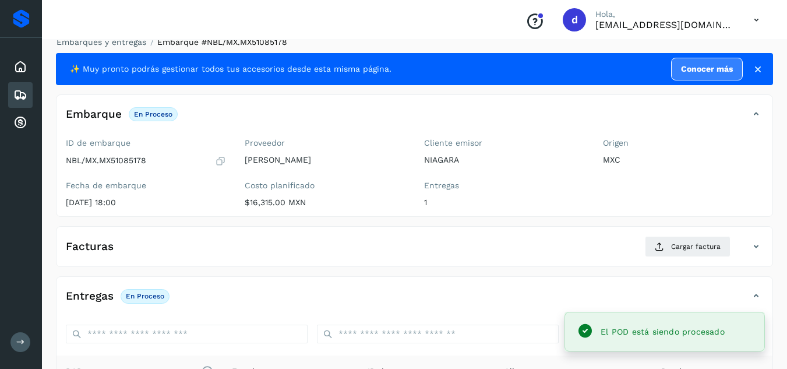
scroll to position [11, 0]
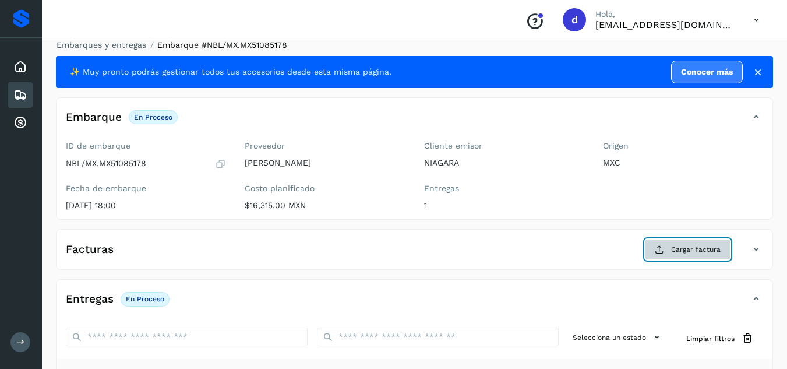
click at [666, 242] on button "Cargar factura" at bounding box center [688, 249] width 86 height 21
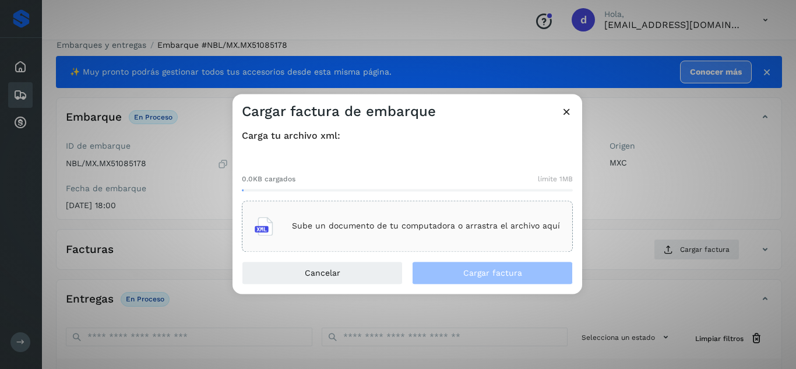
click at [505, 236] on div "Sube un documento de tu computadora o arrastra el archivo aquí" at bounding box center [407, 225] width 305 height 31
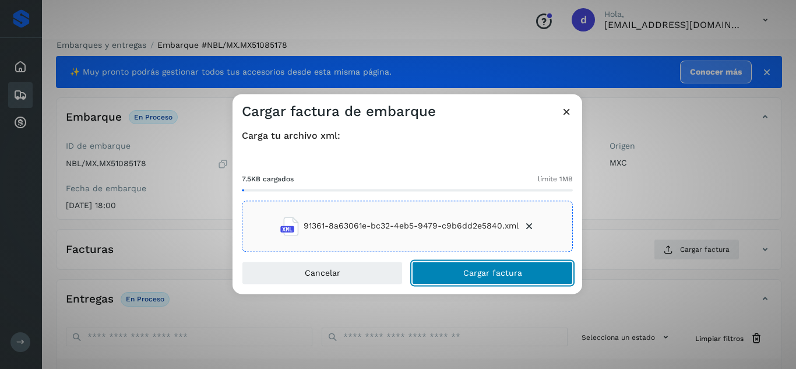
click at [441, 267] on button "Cargar factura" at bounding box center [492, 272] width 161 height 23
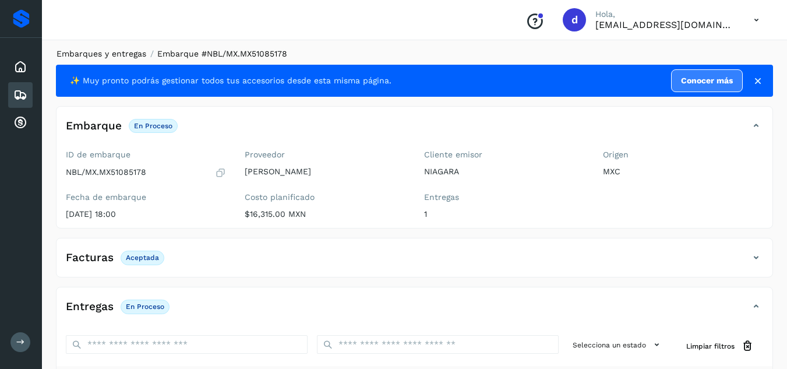
scroll to position [0, 0]
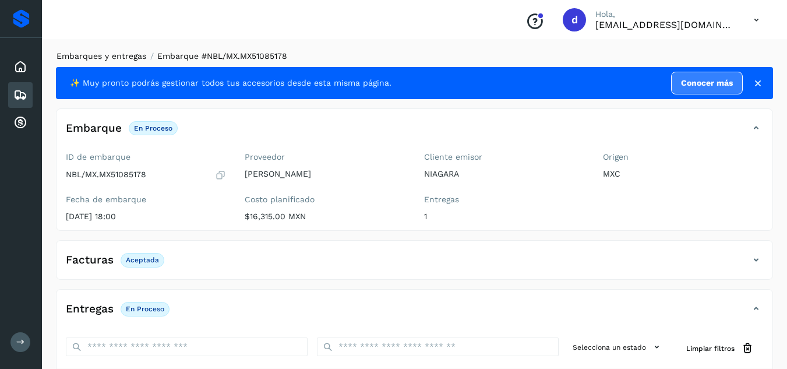
click at [107, 55] on link "Embarques y entregas" at bounding box center [102, 55] width 90 height 9
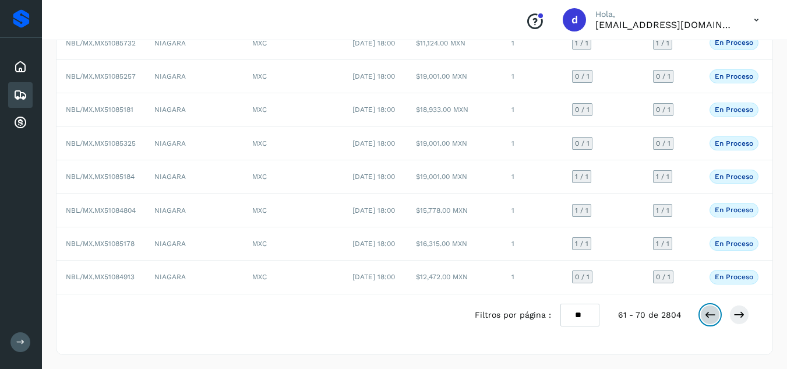
click at [708, 313] on icon at bounding box center [711, 315] width 12 height 12
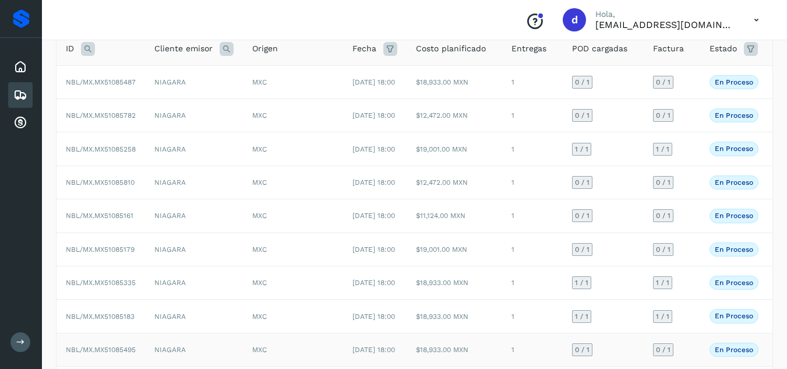
scroll to position [267, 0]
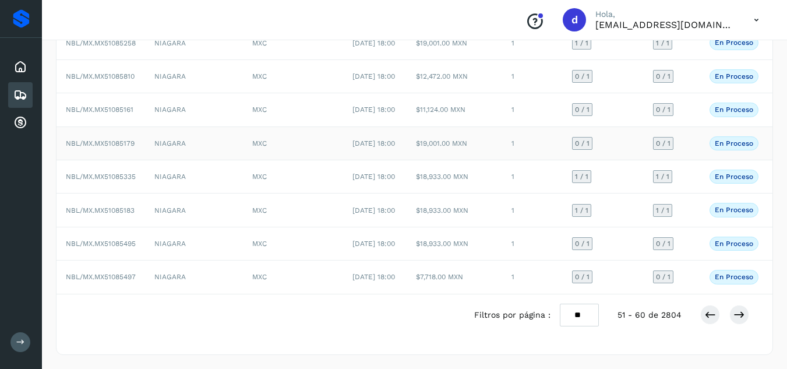
click at [100, 139] on span "NBL/MX.MX51085179" at bounding box center [100, 143] width 69 height 8
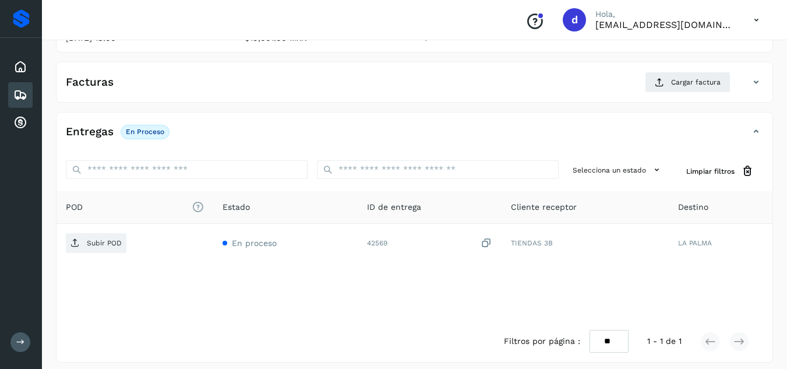
scroll to position [186, 0]
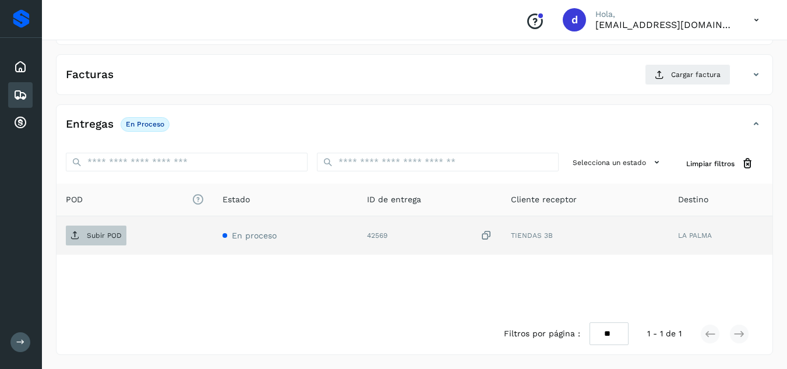
click at [90, 240] on p "Subir POD" at bounding box center [104, 235] width 35 height 8
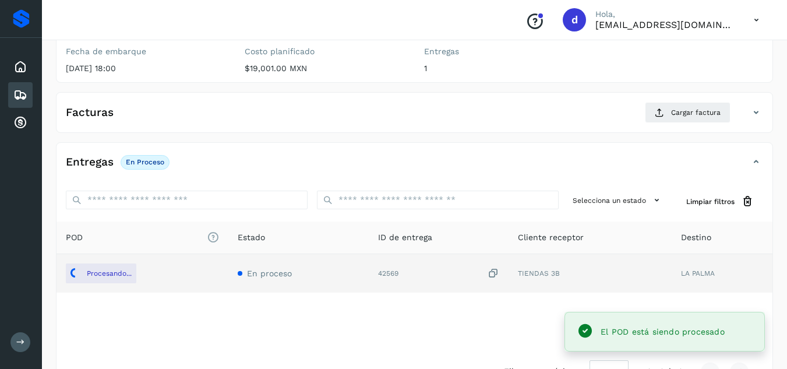
scroll to position [128, 0]
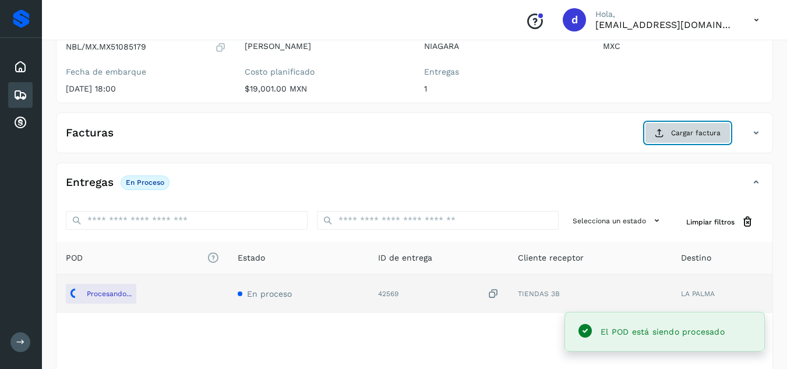
click at [663, 128] on button "Cargar factura" at bounding box center [688, 132] width 86 height 21
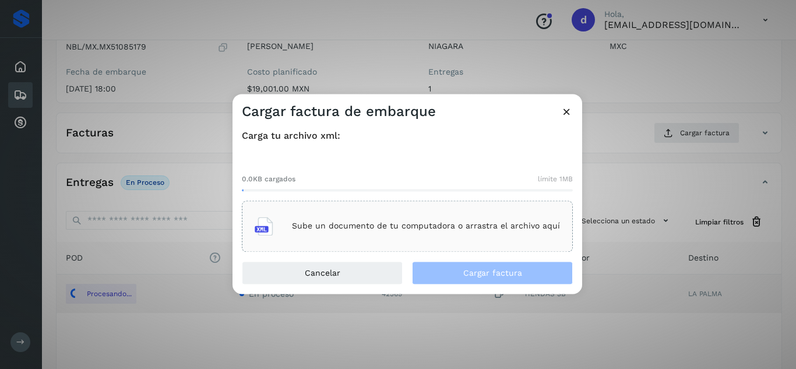
click at [425, 226] on p "Sube un documento de tu computadora o arrastra el archivo aquí" at bounding box center [426, 226] width 268 height 10
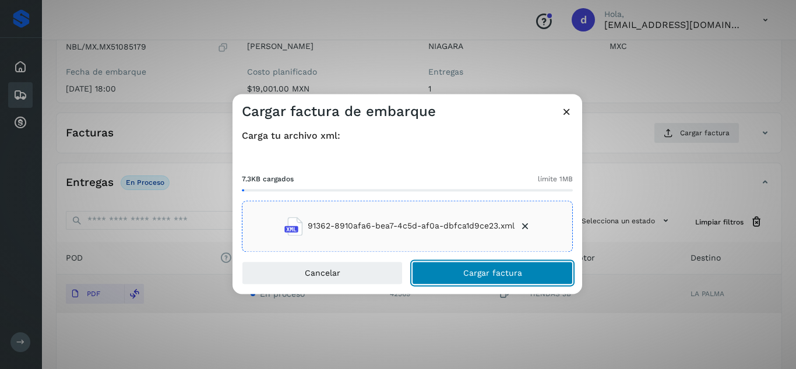
click at [520, 273] on span "Cargar factura" at bounding box center [492, 273] width 59 height 8
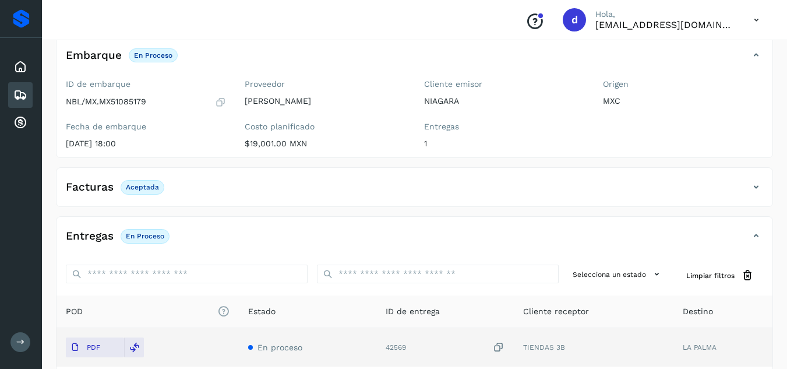
scroll to position [0, 0]
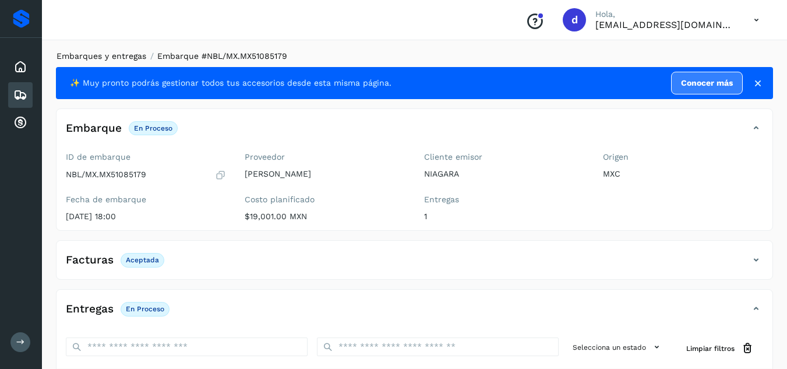
click at [129, 59] on link "Embarques y entregas" at bounding box center [102, 55] width 90 height 9
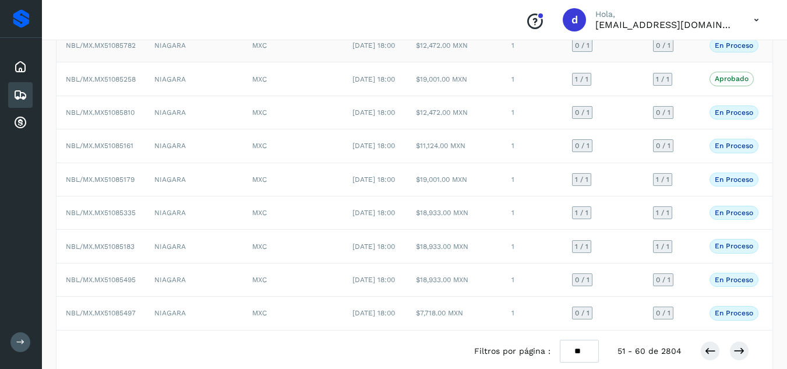
scroll to position [175, 0]
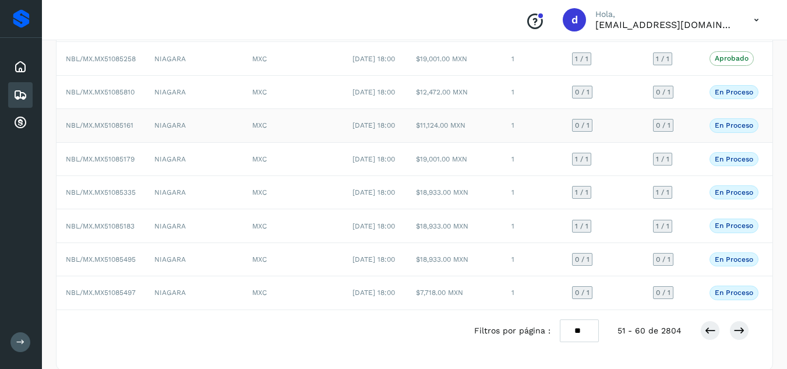
click at [119, 129] on span "NBL/MX.MX51085161" at bounding box center [100, 125] width 68 height 8
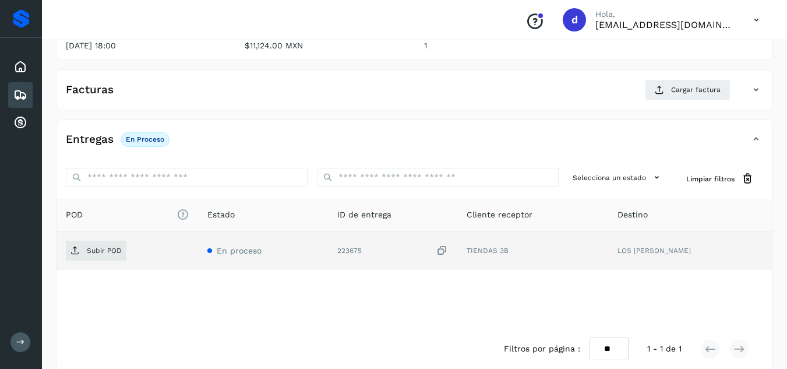
scroll to position [175, 0]
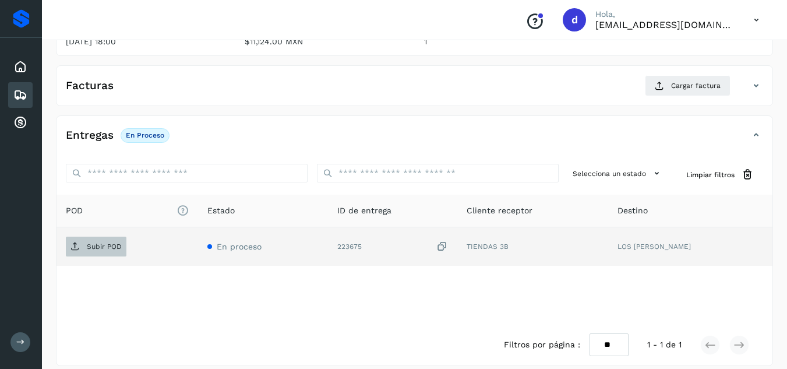
click at [76, 248] on icon at bounding box center [75, 246] width 9 height 9
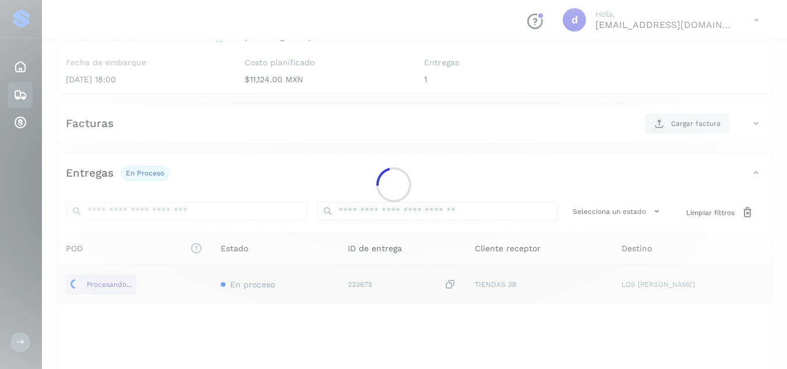
scroll to position [58, 0]
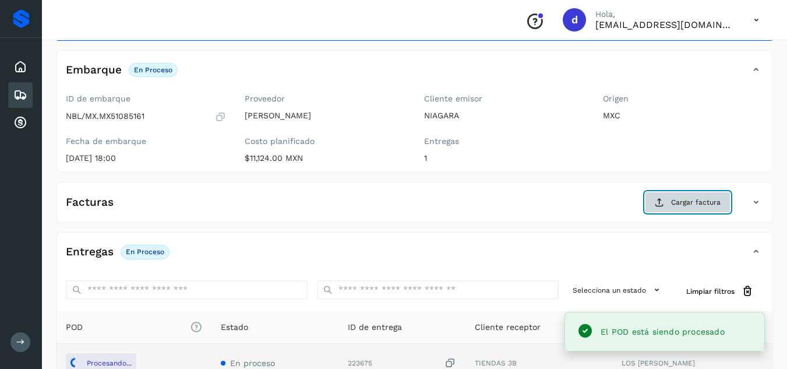
click at [670, 207] on button "Cargar factura" at bounding box center [688, 202] width 86 height 21
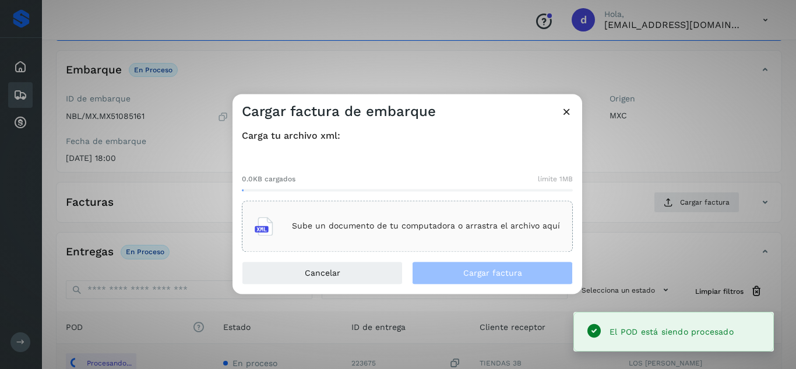
click at [304, 226] on p "Sube un documento de tu computadora o arrastra el archivo aquí" at bounding box center [426, 226] width 268 height 10
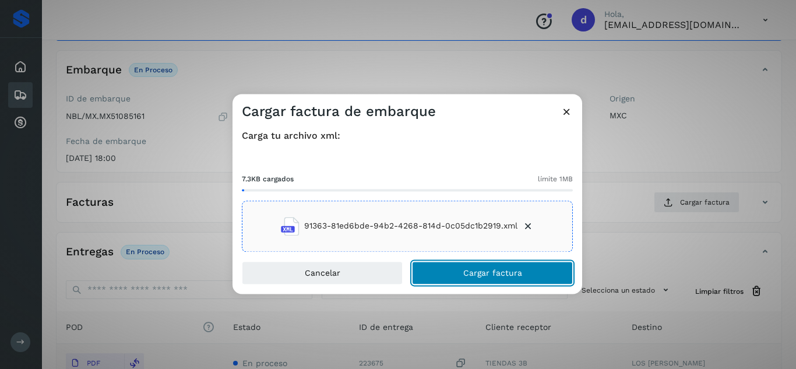
click at [482, 271] on span "Cargar factura" at bounding box center [492, 273] width 59 height 8
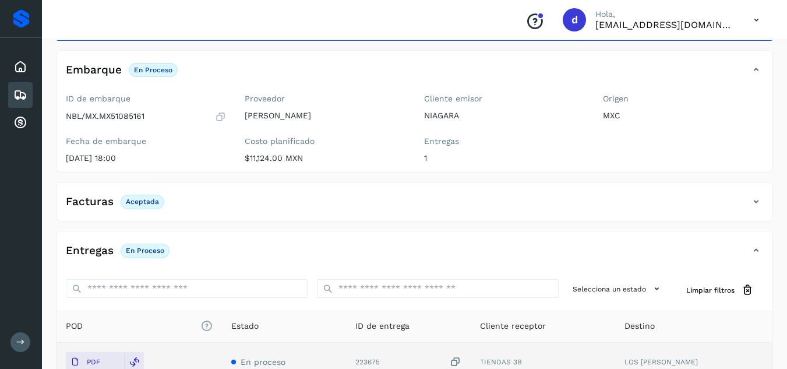
scroll to position [0, 0]
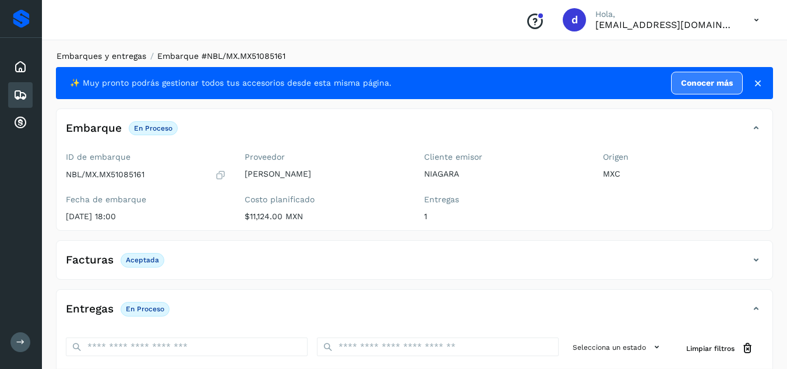
click at [113, 59] on link "Embarques y entregas" at bounding box center [102, 55] width 90 height 9
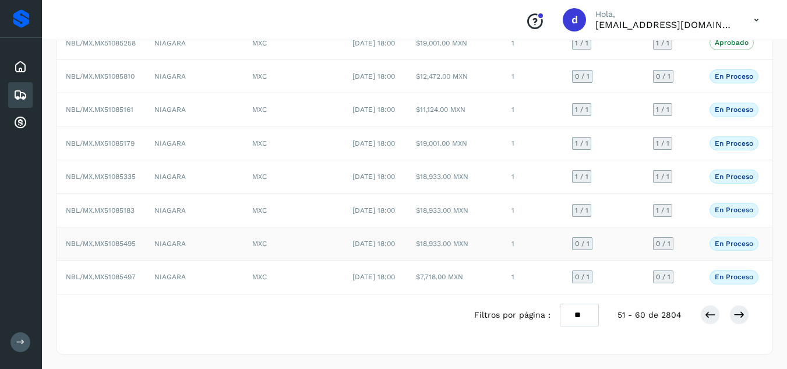
scroll to position [267, 0]
click at [708, 314] on icon at bounding box center [711, 315] width 12 height 12
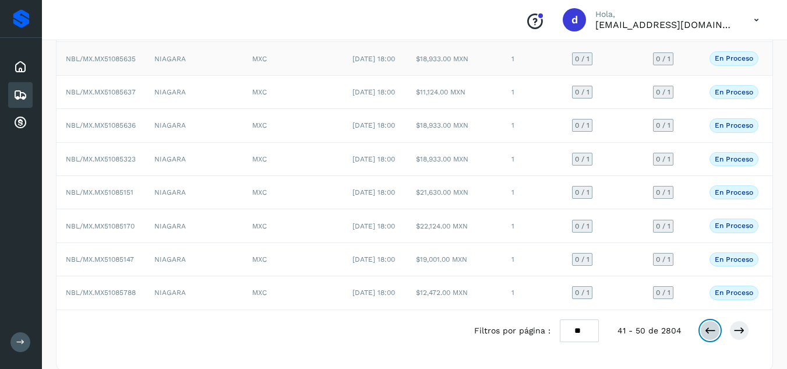
scroll to position [233, 0]
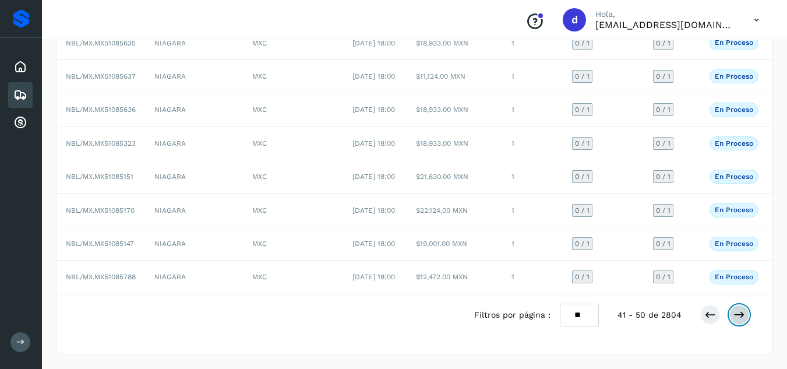
click at [737, 321] on icon at bounding box center [740, 315] width 12 height 12
click at [129, 105] on span "NBL/MX.MX51085181" at bounding box center [100, 109] width 68 height 8
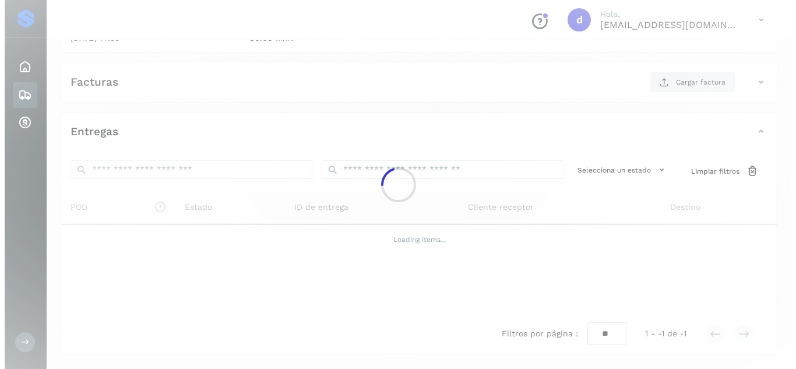
scroll to position [186, 0]
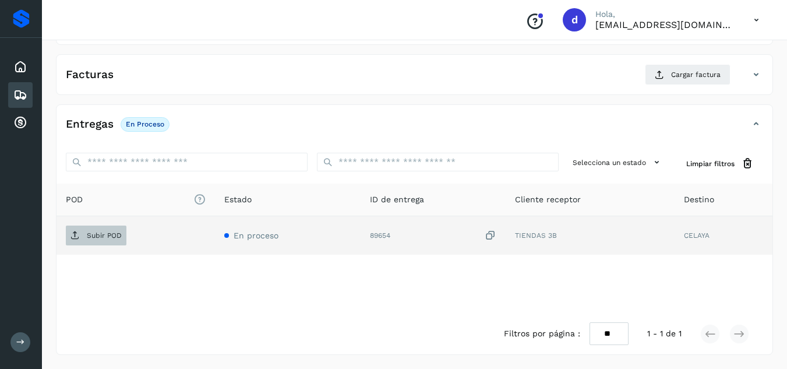
click at [107, 235] on p "Subir POD" at bounding box center [104, 235] width 35 height 8
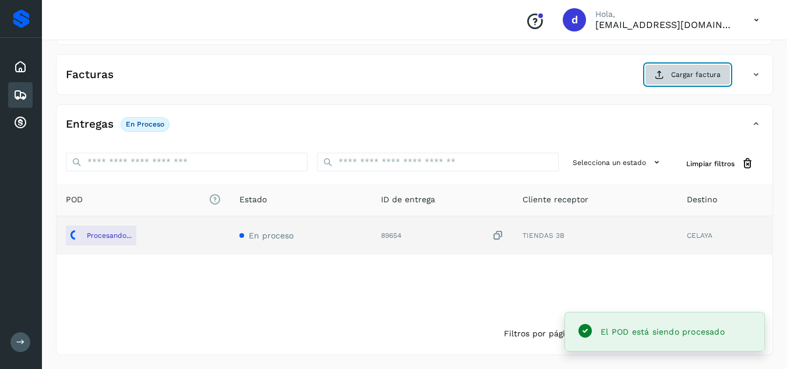
click at [660, 78] on icon at bounding box center [659, 74] width 9 height 9
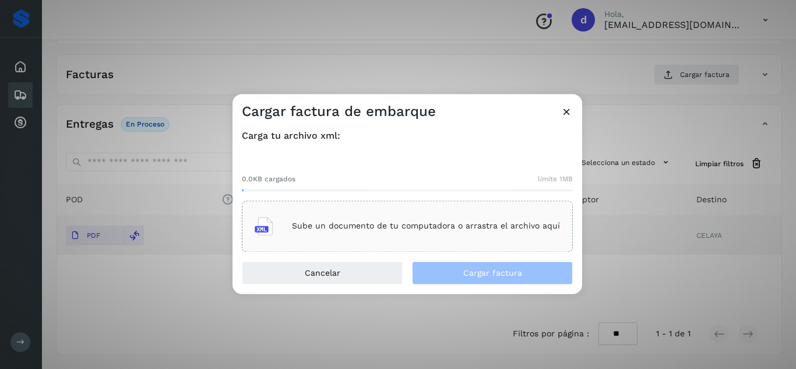
click at [411, 238] on div "Sube un documento de tu computadora o arrastra el archivo aquí" at bounding box center [407, 225] width 305 height 31
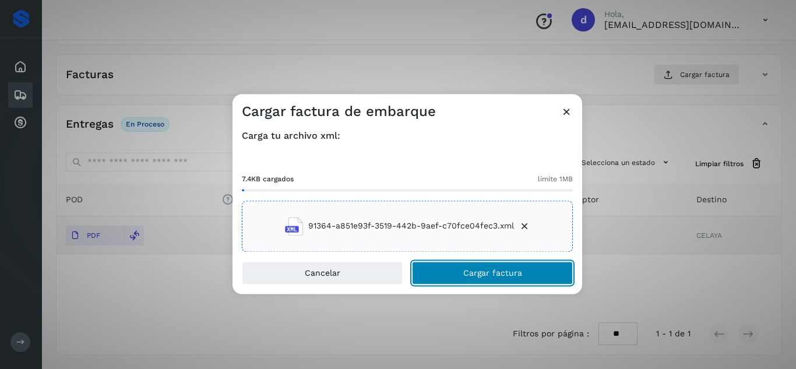
click at [498, 273] on span "Cargar factura" at bounding box center [492, 273] width 59 height 8
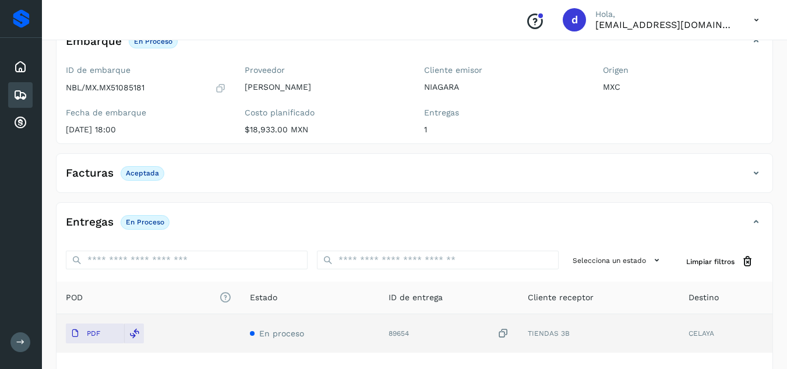
scroll to position [0, 0]
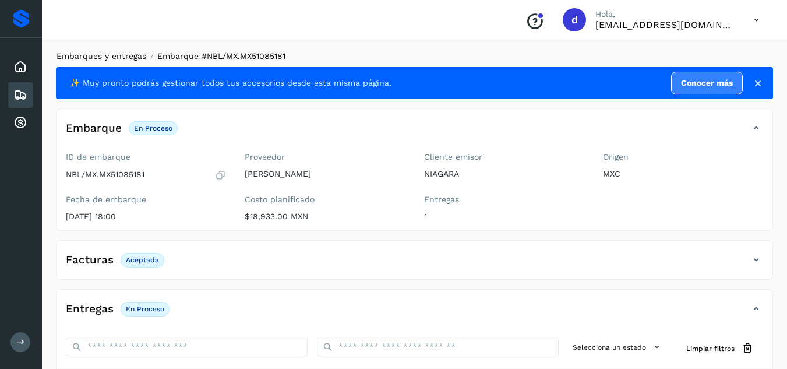
click at [128, 56] on link "Embarques y entregas" at bounding box center [102, 55] width 90 height 9
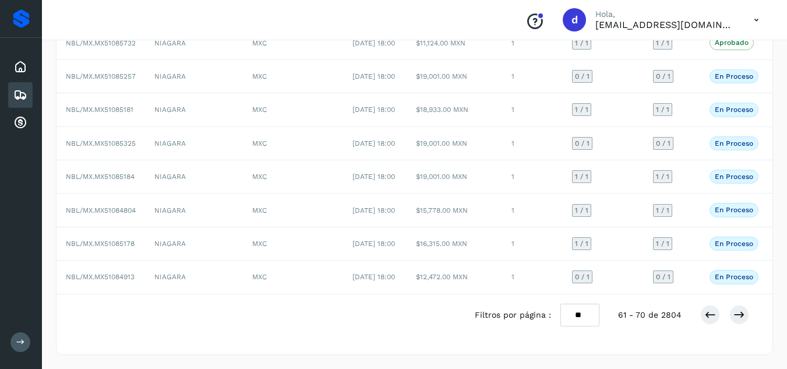
scroll to position [267, 0]
click at [738, 312] on icon at bounding box center [740, 315] width 12 height 12
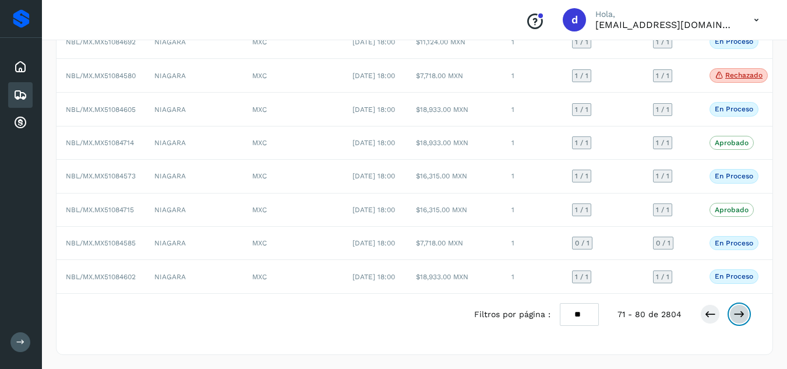
click at [744, 320] on icon at bounding box center [740, 314] width 12 height 12
click at [737, 315] on icon at bounding box center [740, 315] width 12 height 12
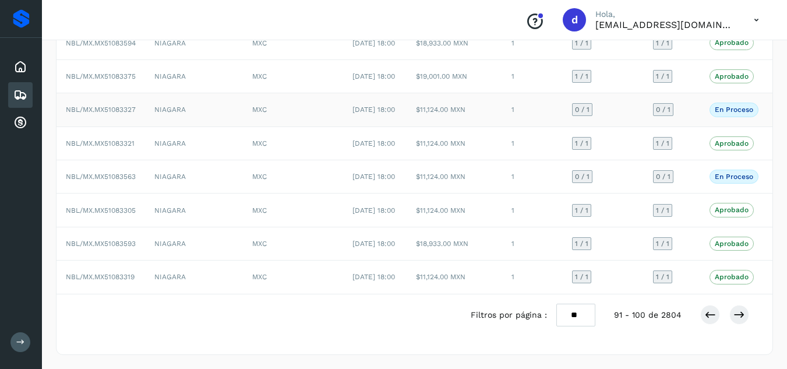
click at [117, 105] on span "NBL/MX.MX51083327" at bounding box center [101, 109] width 70 height 8
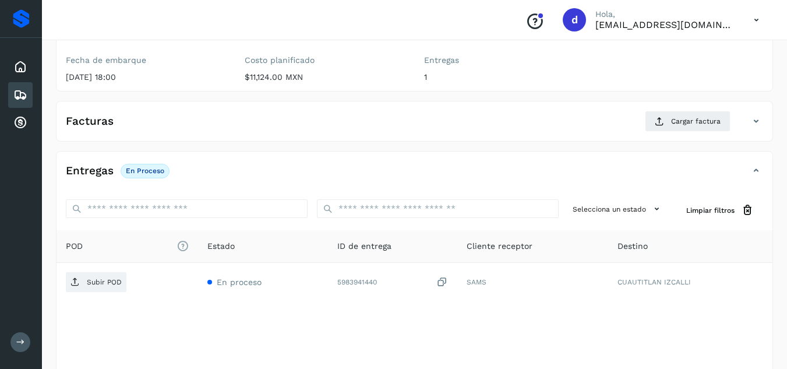
scroll to position [175, 0]
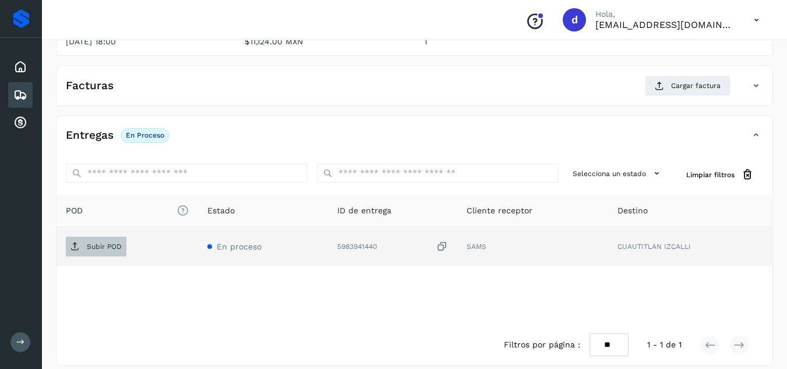
click at [78, 249] on icon at bounding box center [75, 246] width 9 height 9
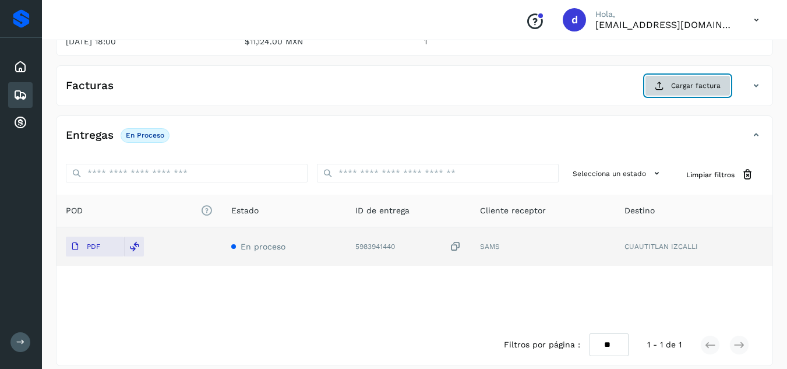
click at [689, 86] on span "Cargar factura" at bounding box center [696, 85] width 50 height 10
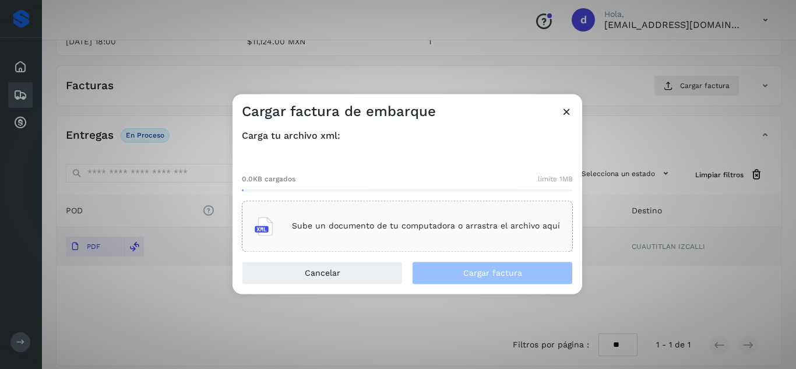
click at [330, 225] on p "Sube un documento de tu computadora o arrastra el archivo aquí" at bounding box center [426, 226] width 268 height 10
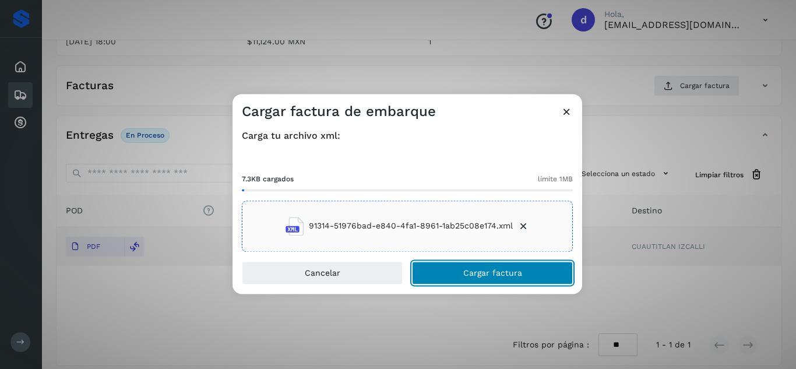
click at [445, 265] on button "Cargar factura" at bounding box center [492, 272] width 161 height 23
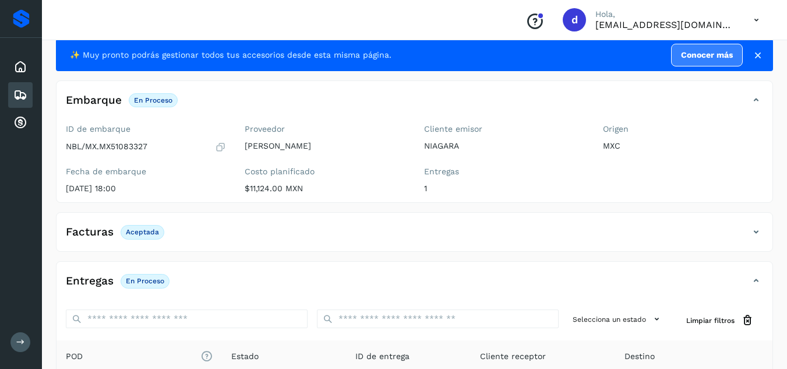
scroll to position [0, 0]
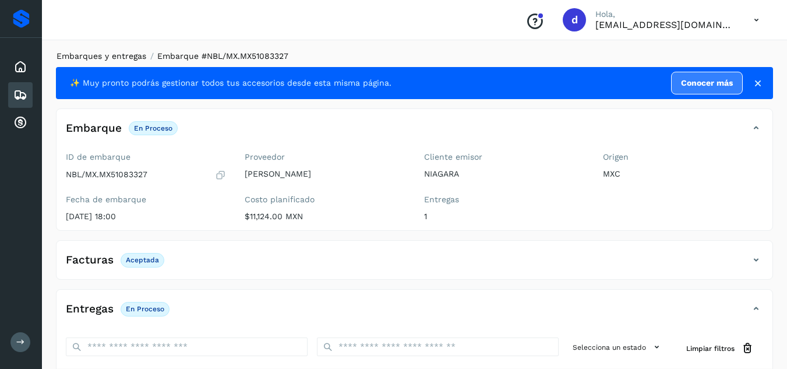
click at [108, 57] on link "Embarques y entregas" at bounding box center [102, 55] width 90 height 9
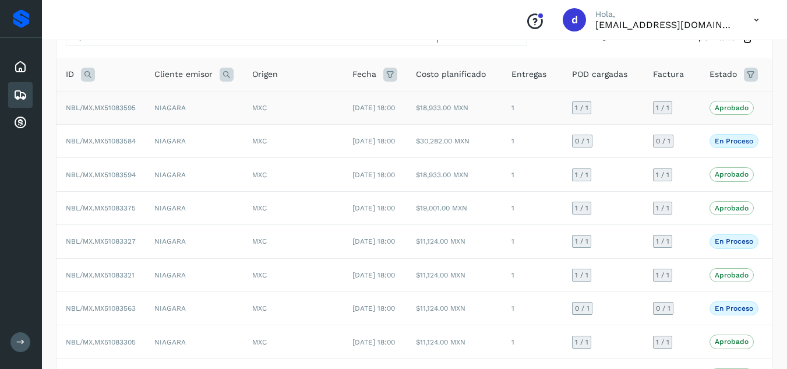
scroll to position [117, 0]
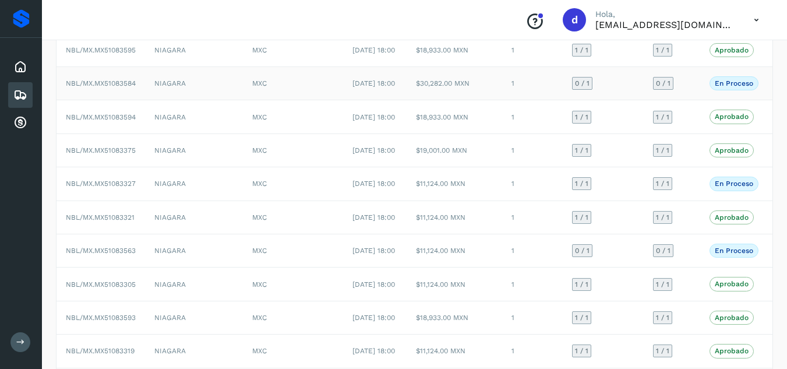
click at [122, 87] on span "NBL/MX.MX51083584" at bounding box center [101, 83] width 70 height 8
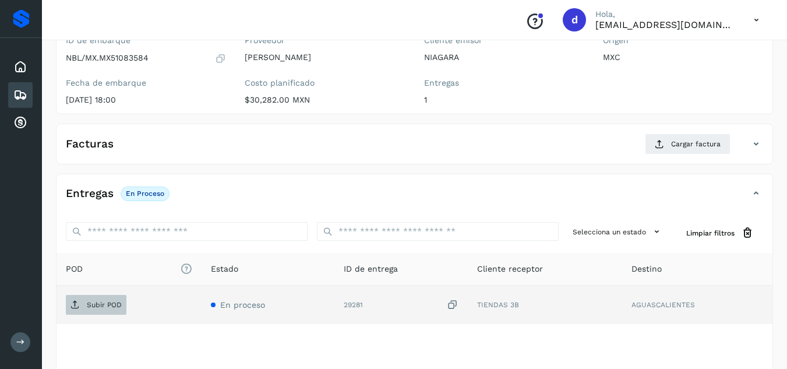
click at [76, 301] on icon at bounding box center [75, 304] width 9 height 9
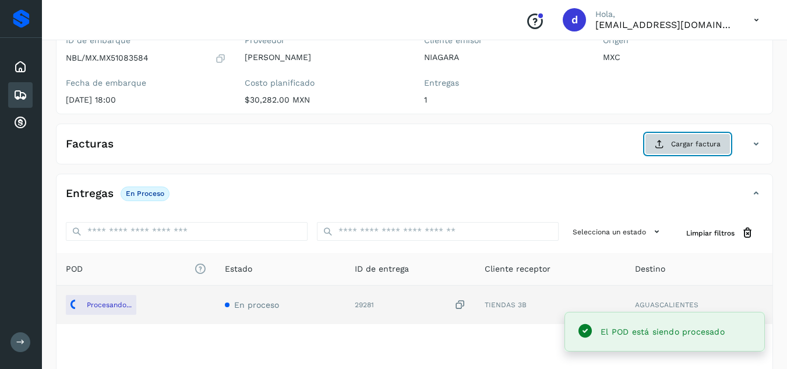
click at [712, 149] on span "Cargar factura" at bounding box center [696, 144] width 50 height 10
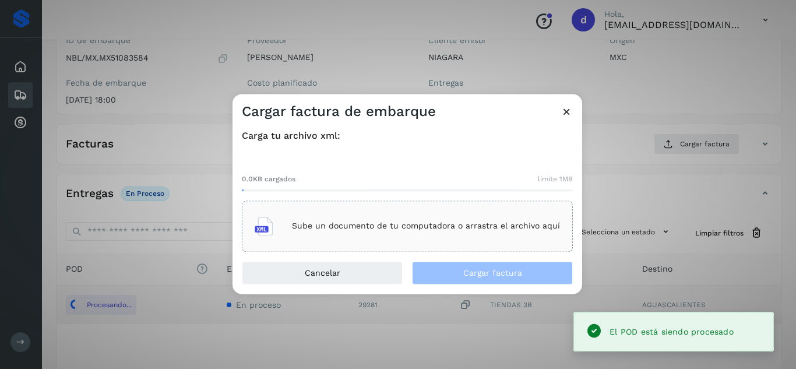
click at [519, 227] on p "Sube un documento de tu computadora o arrastra el archivo aquí" at bounding box center [426, 226] width 268 height 10
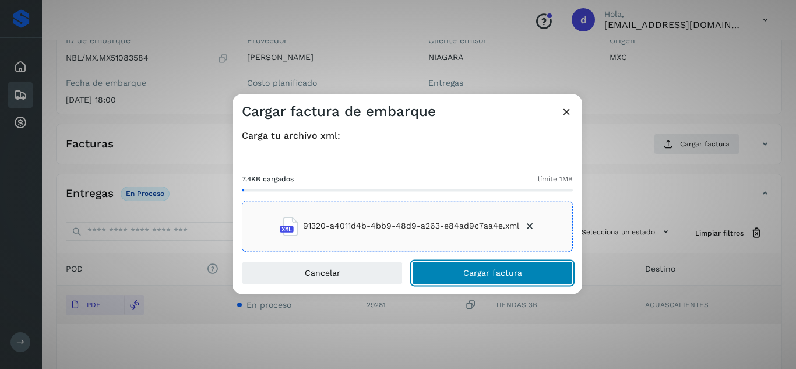
click at [499, 279] on button "Cargar factura" at bounding box center [492, 272] width 161 height 23
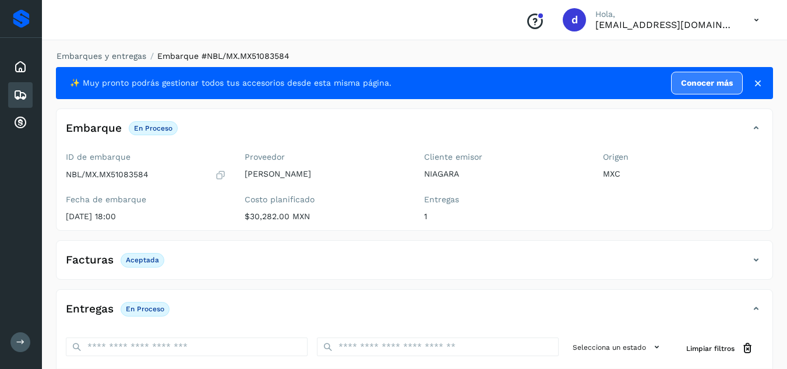
click at [83, 62] on li "Embarques y entregas" at bounding box center [97, 56] width 97 height 12
click at [85, 57] on link "Embarques y entregas" at bounding box center [102, 55] width 90 height 9
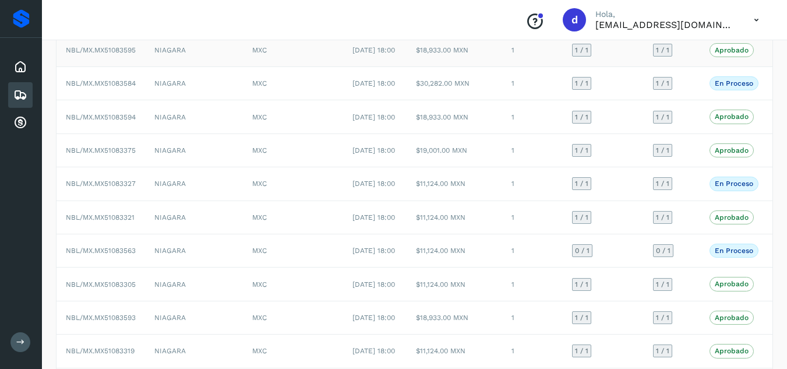
scroll to position [175, 0]
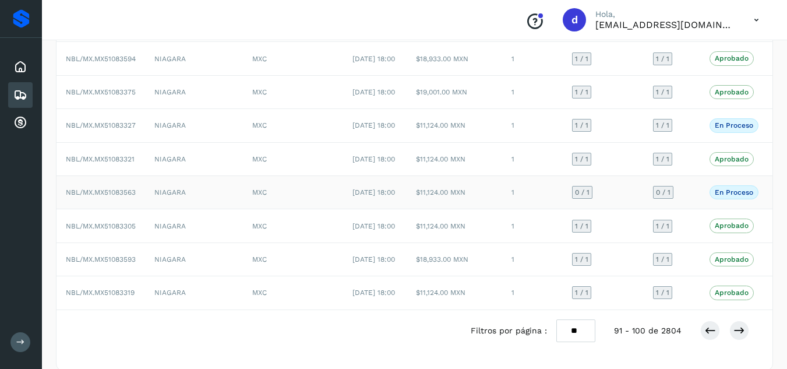
click at [126, 196] on span "NBL/MX.MX51083563" at bounding box center [101, 192] width 70 height 8
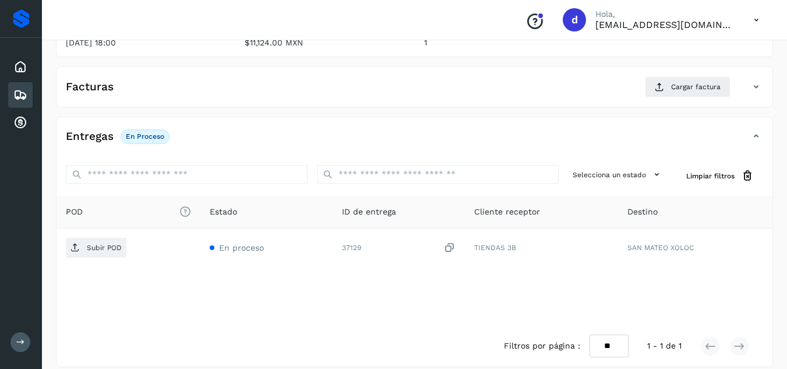
scroll to position [175, 0]
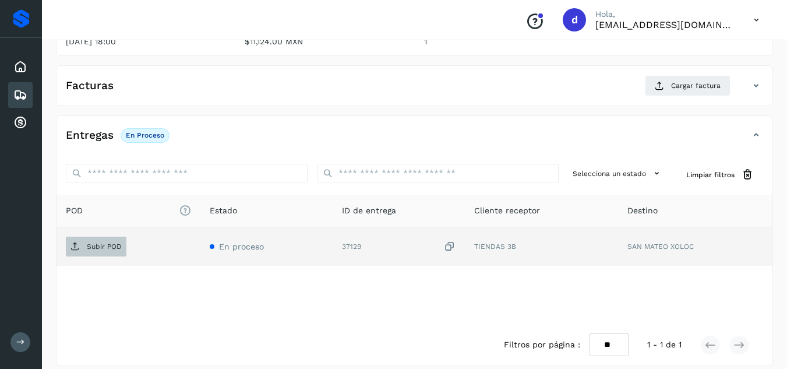
click at [103, 243] on p "Subir POD" at bounding box center [104, 246] width 35 height 8
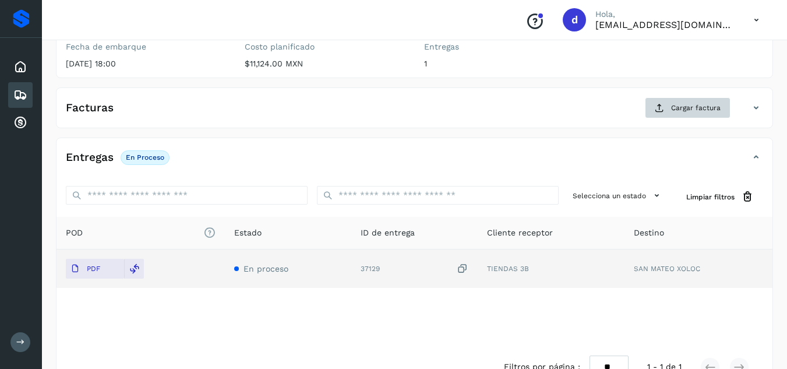
scroll to position [117, 0]
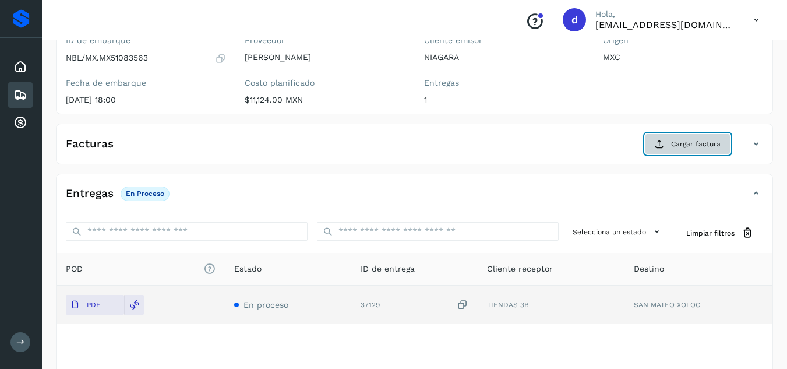
click at [684, 139] on span "Cargar factura" at bounding box center [696, 144] width 50 height 10
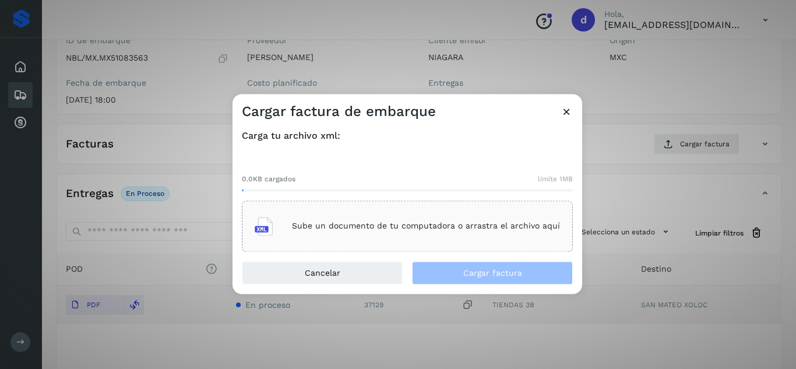
click at [452, 227] on p "Sube un documento de tu computadora o arrastra el archivo aquí" at bounding box center [426, 226] width 268 height 10
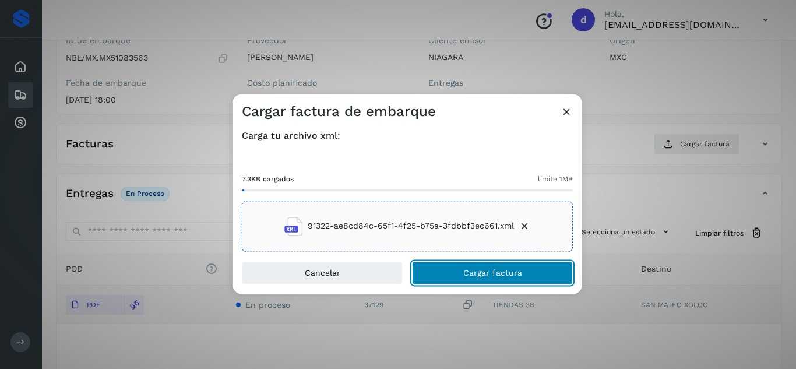
click at [485, 269] on span "Cargar factura" at bounding box center [492, 273] width 59 height 8
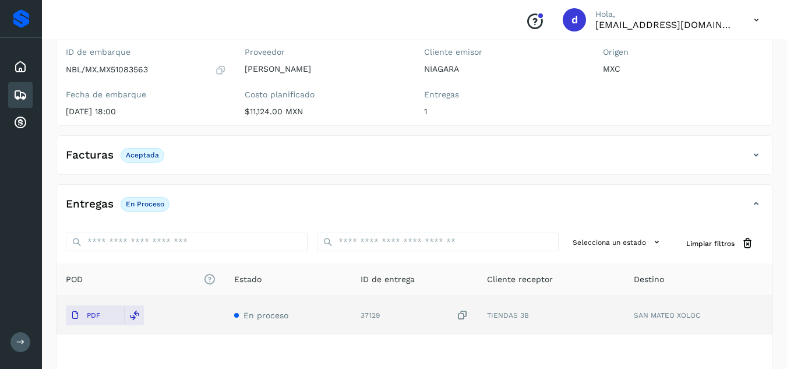
scroll to position [0, 0]
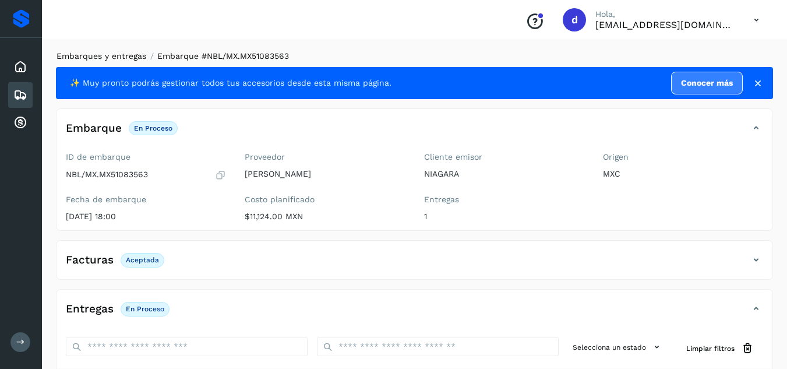
click at [100, 54] on link "Embarques y entregas" at bounding box center [102, 55] width 90 height 9
